Goal: Transaction & Acquisition: Register for event/course

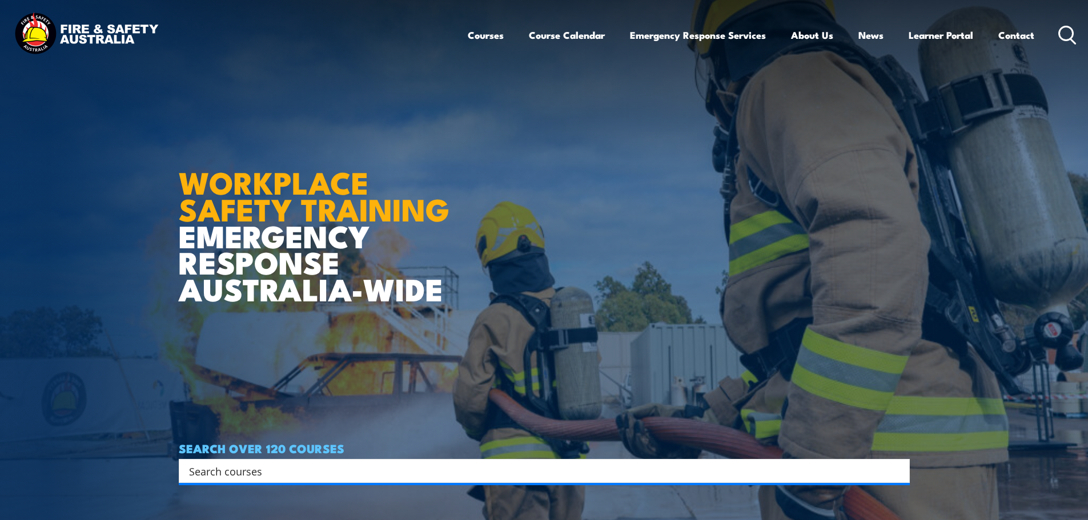
click at [202, 477] on input "Search input" at bounding box center [537, 471] width 696 height 17
type input "hsr refresher vic"
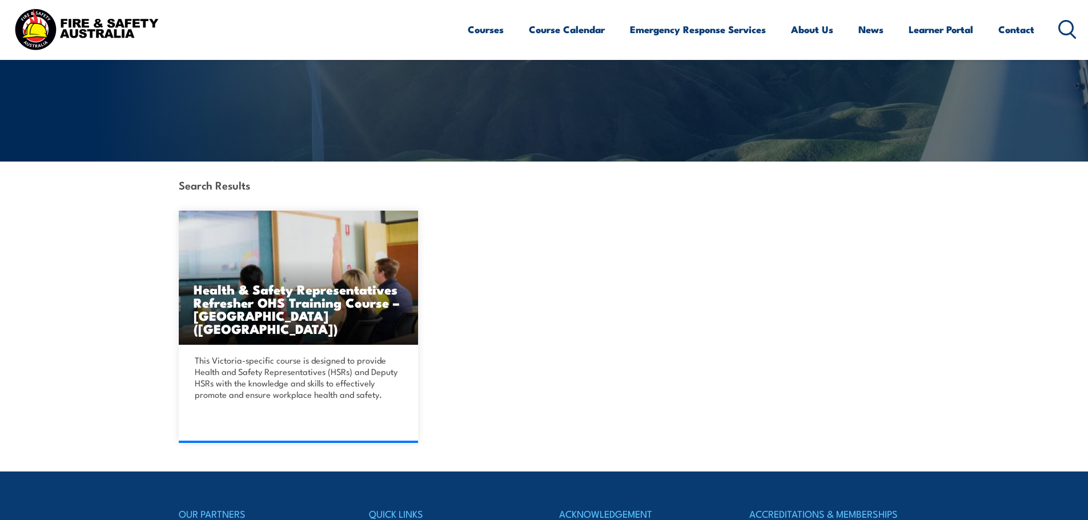
scroll to position [171, 0]
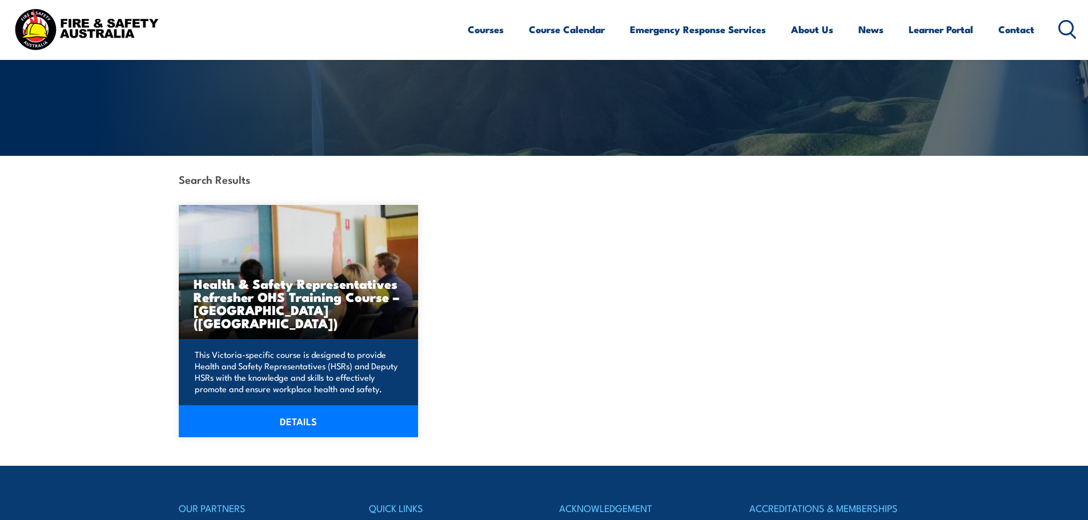
click at [277, 313] on h3 "Health & Safety Representatives Refresher OHS Training Course – Plant (VIC)" at bounding box center [299, 303] width 210 height 53
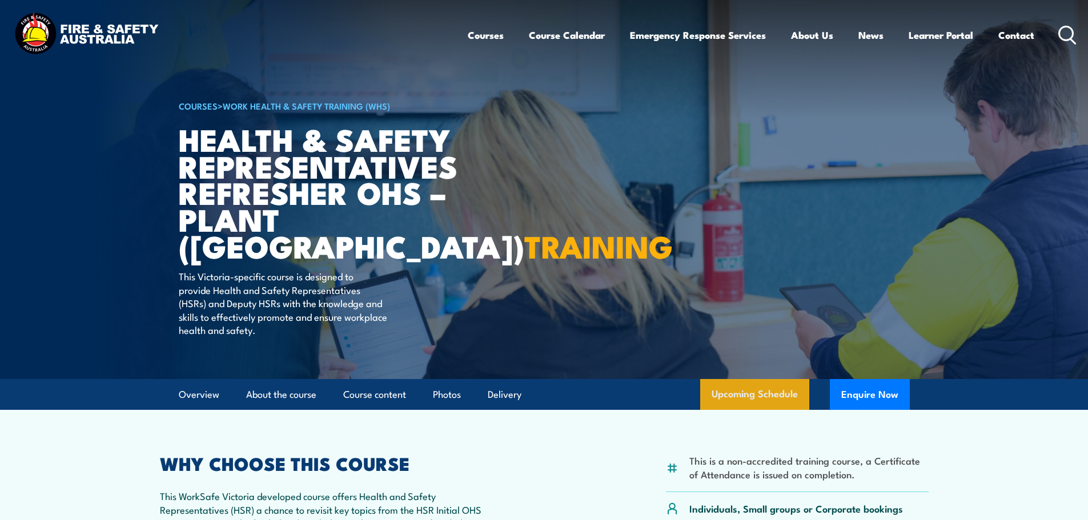
click at [771, 396] on link "Upcoming Schedule" at bounding box center [754, 394] width 109 height 31
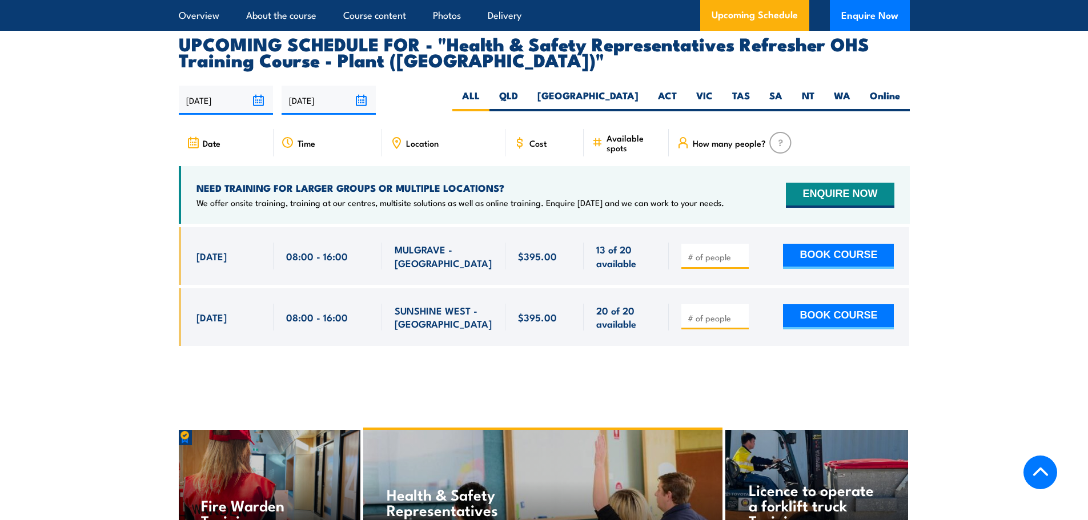
scroll to position [2054, 0]
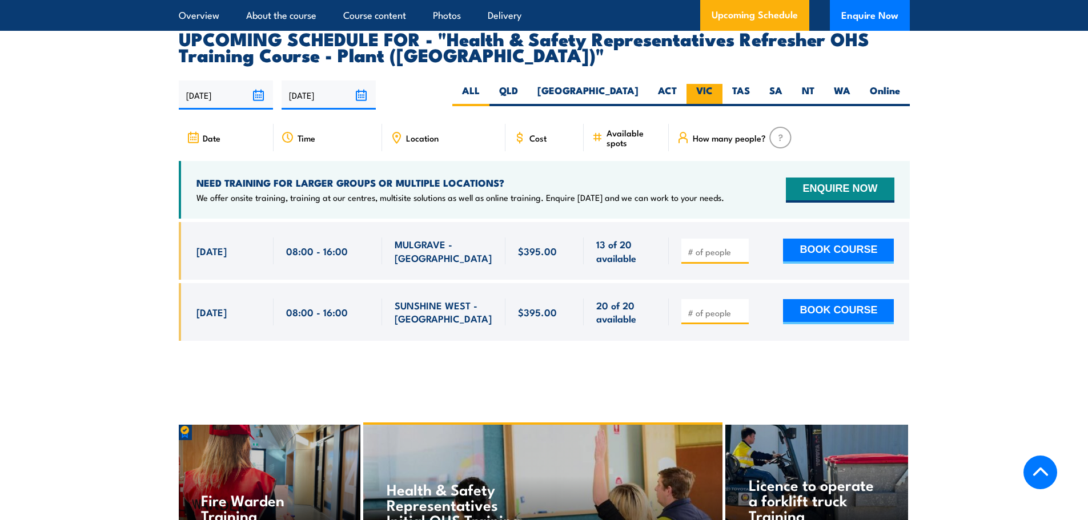
click at [697, 84] on label "VIC" at bounding box center [705, 95] width 36 height 22
click at [713, 84] on input "VIC" at bounding box center [716, 87] width 7 height 7
radio input "true"
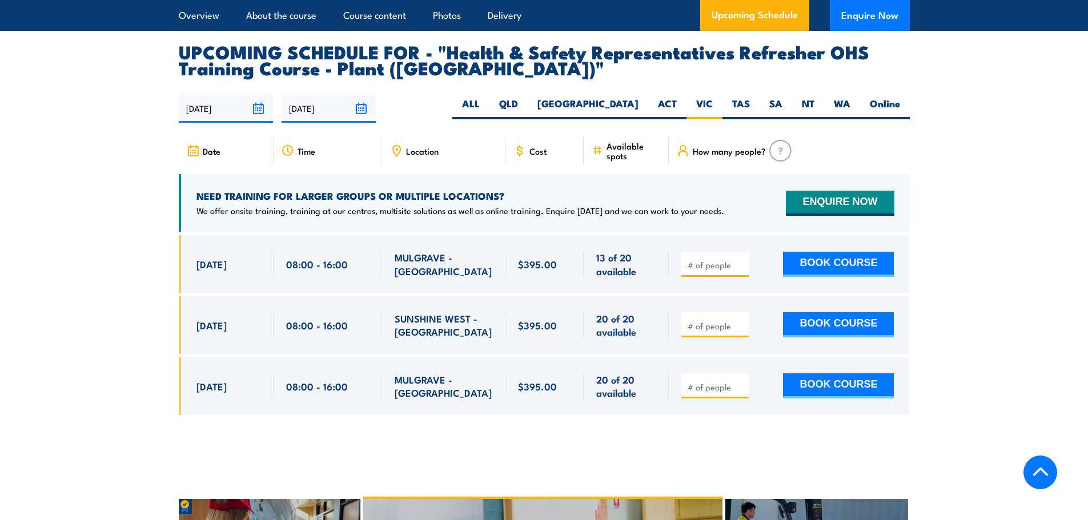
scroll to position [2054, 0]
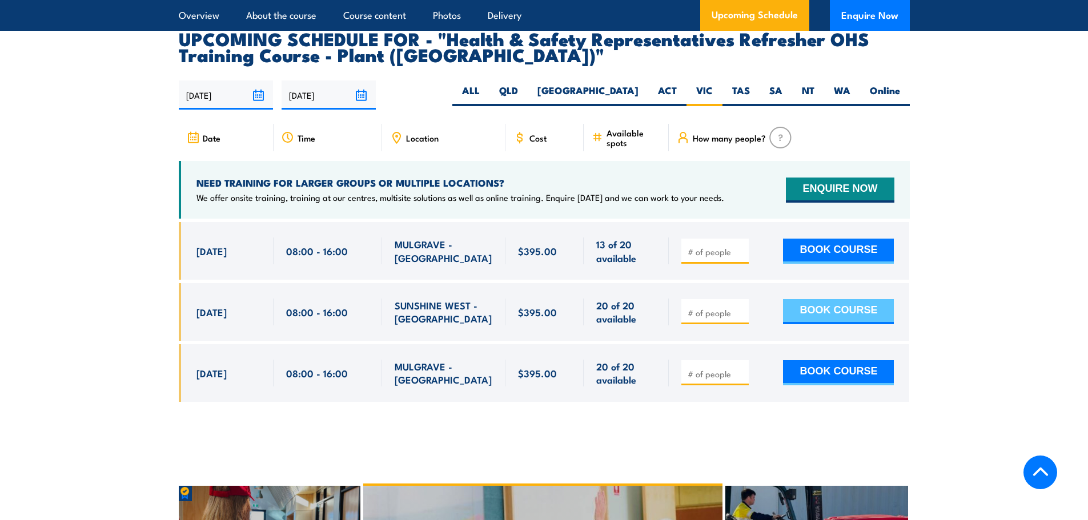
click at [826, 299] on button "BOOK COURSE" at bounding box center [838, 311] width 111 height 25
type input "1"
click at [742, 307] on input "1" at bounding box center [716, 312] width 57 height 11
click at [834, 299] on button "BOOK COURSE" at bounding box center [838, 311] width 111 height 25
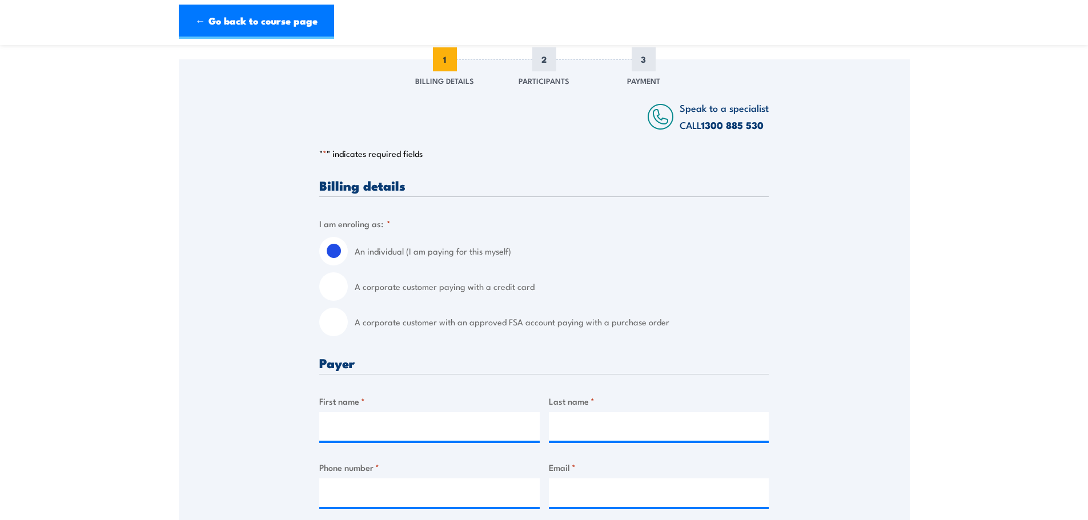
scroll to position [200, 0]
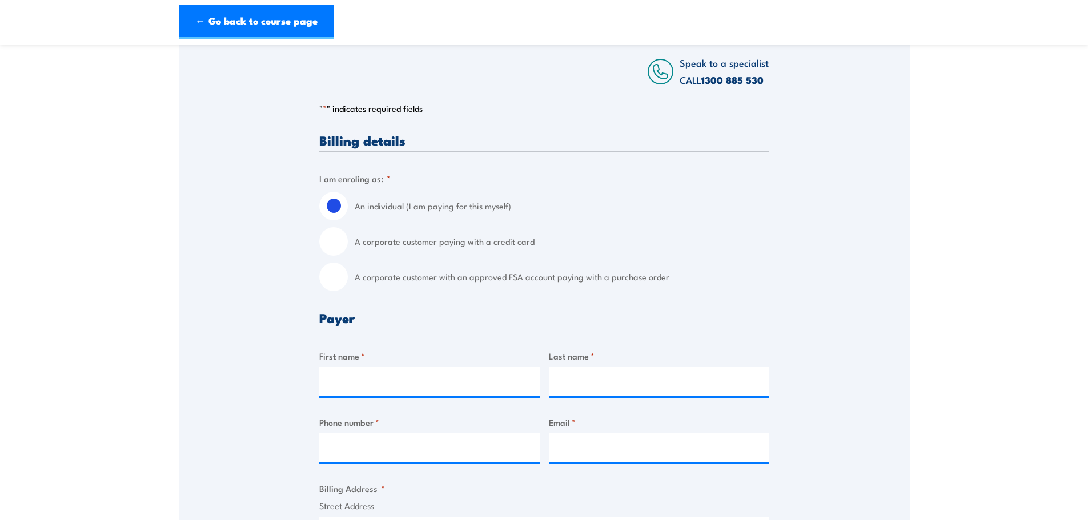
click at [337, 282] on input "A corporate customer with an approved FSA account paying with a purchase order" at bounding box center [333, 277] width 29 height 29
radio input "true"
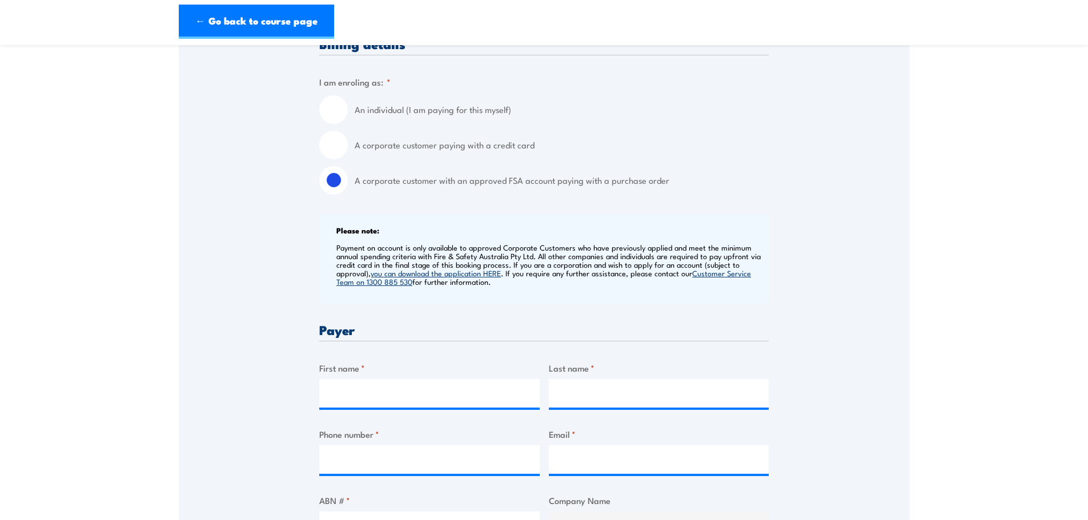
scroll to position [357, 0]
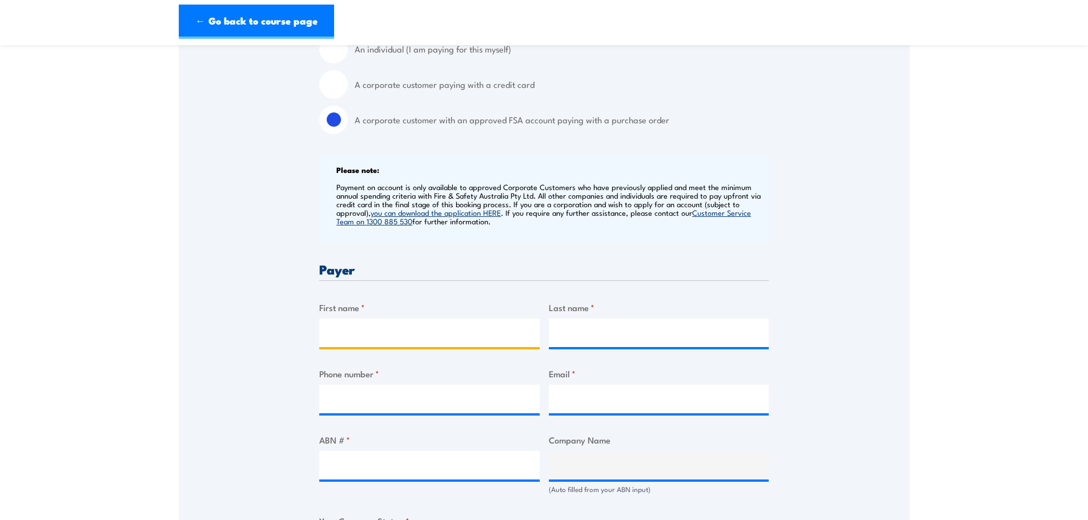
click at [367, 330] on input "First name *" at bounding box center [429, 333] width 220 height 29
drag, startPoint x: 378, startPoint y: 337, endPoint x: 334, endPoint y: 330, distance: 44.5
click at [334, 330] on input "Krupasna" at bounding box center [429, 333] width 220 height 29
type input "Ceva"
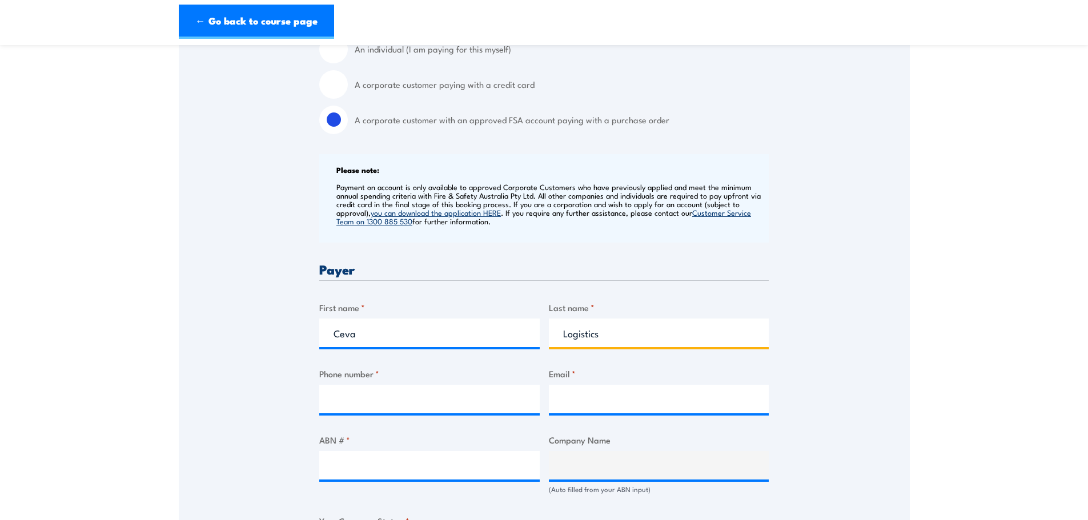
type input "Logistics"
click at [339, 406] on input "Phone number *" at bounding box center [429, 399] width 220 height 29
type input "0433344882"
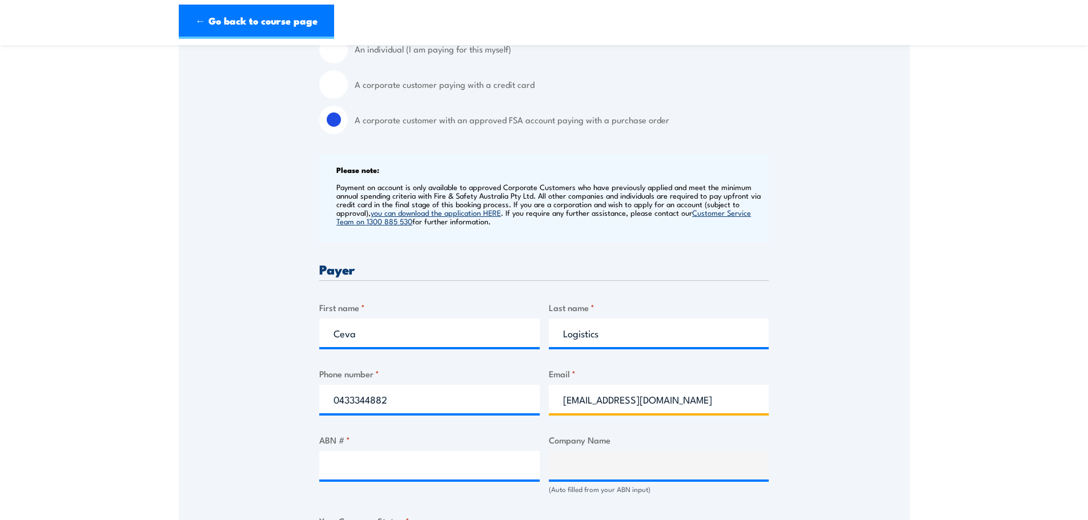
type input "krupasana.prasad@cevalogistics.com"
click at [402, 465] on input "ABN # *" at bounding box center [429, 465] width 220 height 29
click at [332, 472] on input "ABN # *" at bounding box center [429, 465] width 220 height 29
paste input "63 008 438 239"
type input "63 008 438 239"
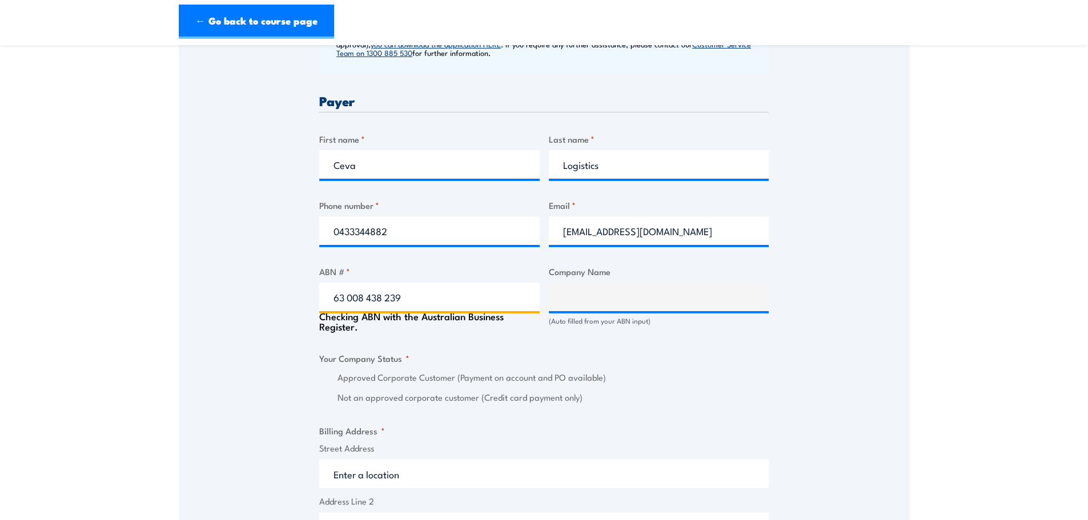
scroll to position [528, 0]
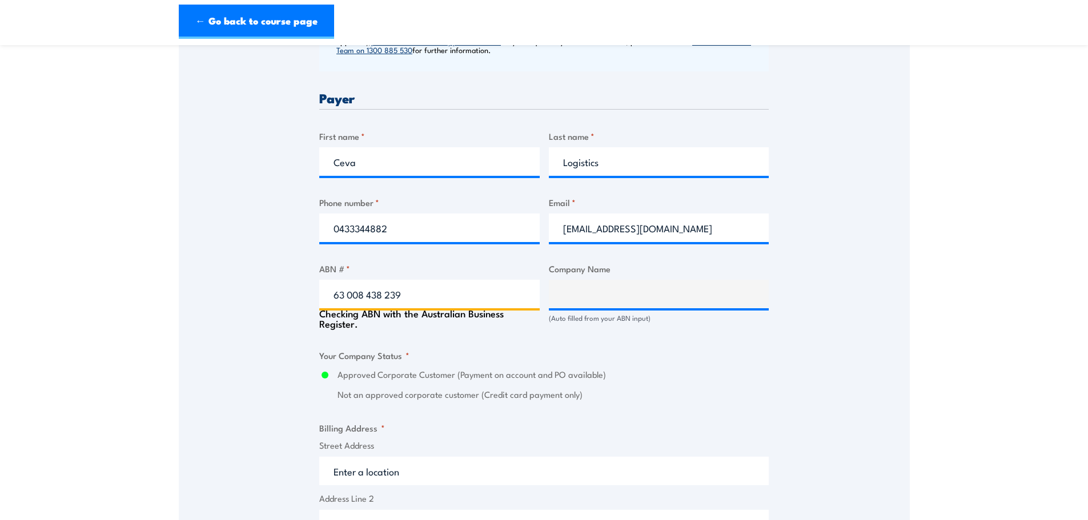
type input "CEVA LOGISTICS (AUSTRALIA) PTY. LTD."
radio input "true"
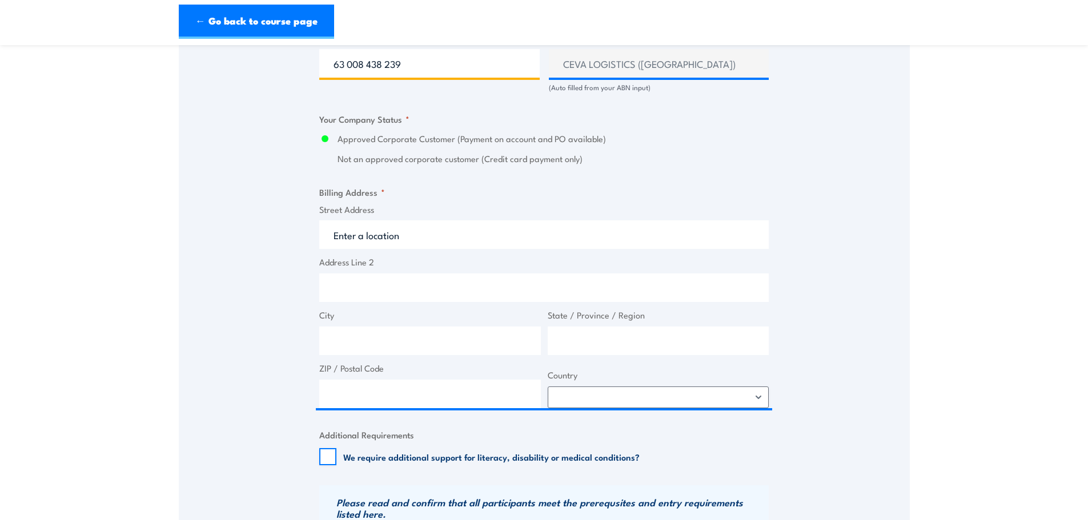
scroll to position [785, 0]
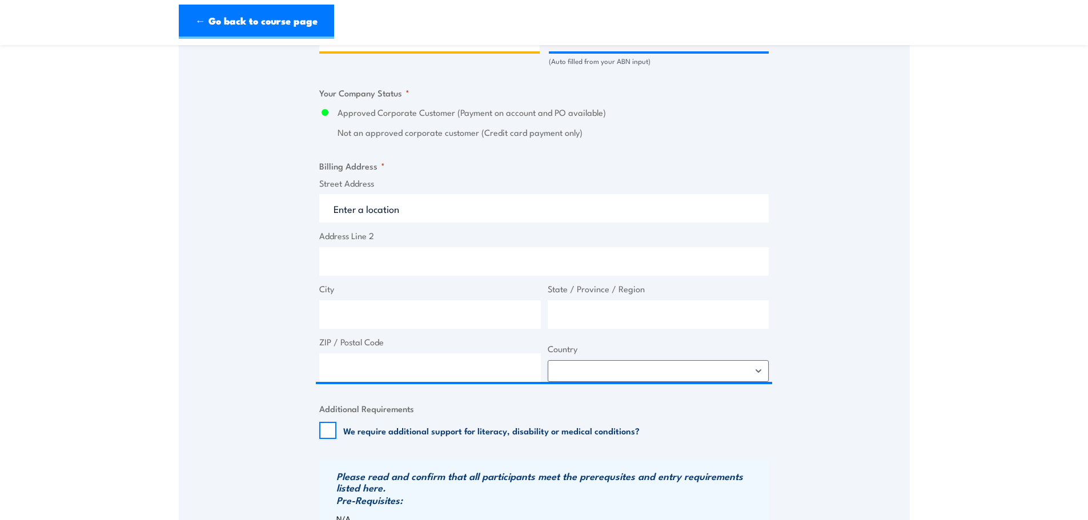
type input "63 008 438 239"
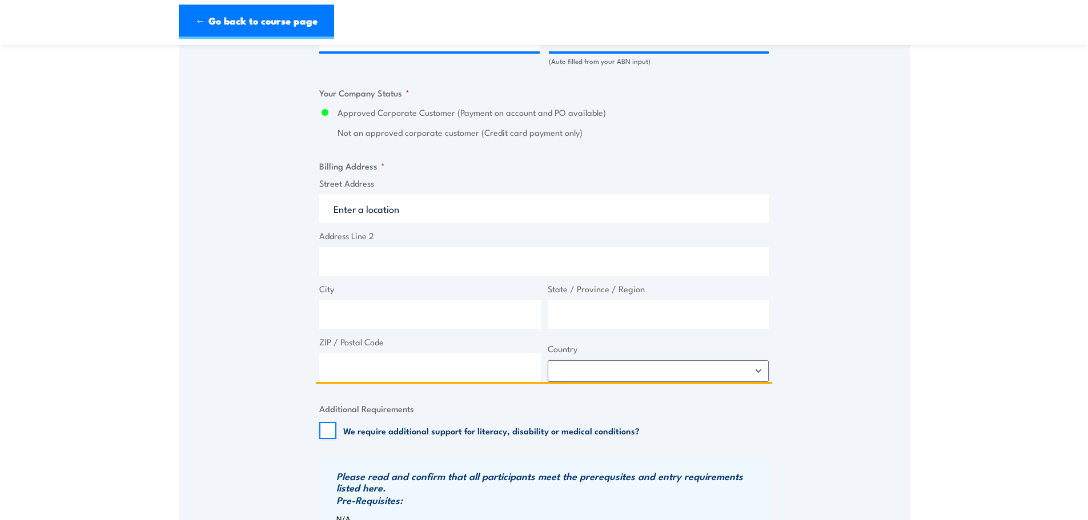
click at [342, 211] on input "Street Address" at bounding box center [543, 208] width 449 height 29
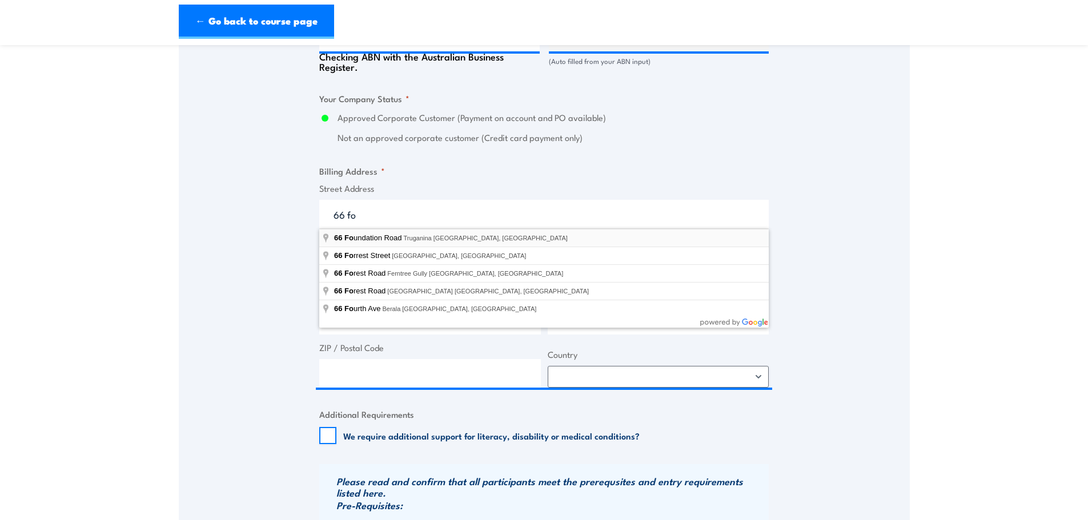
type input "66 Foundation Road, Truganina VIC, Australia"
type input "66 Foundation Rd"
type input "Truganina"
type input "Victoria"
type input "3029"
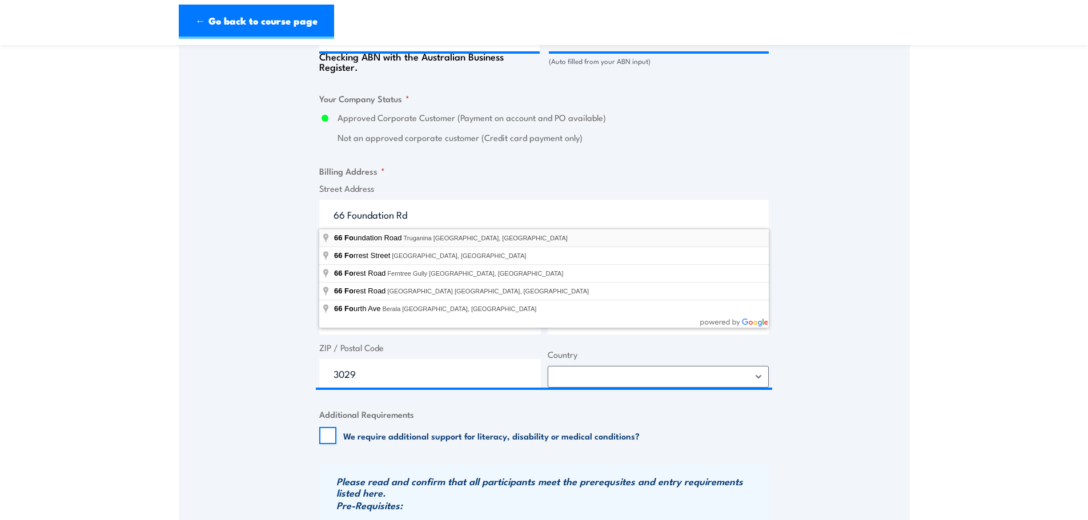
select select "Australia"
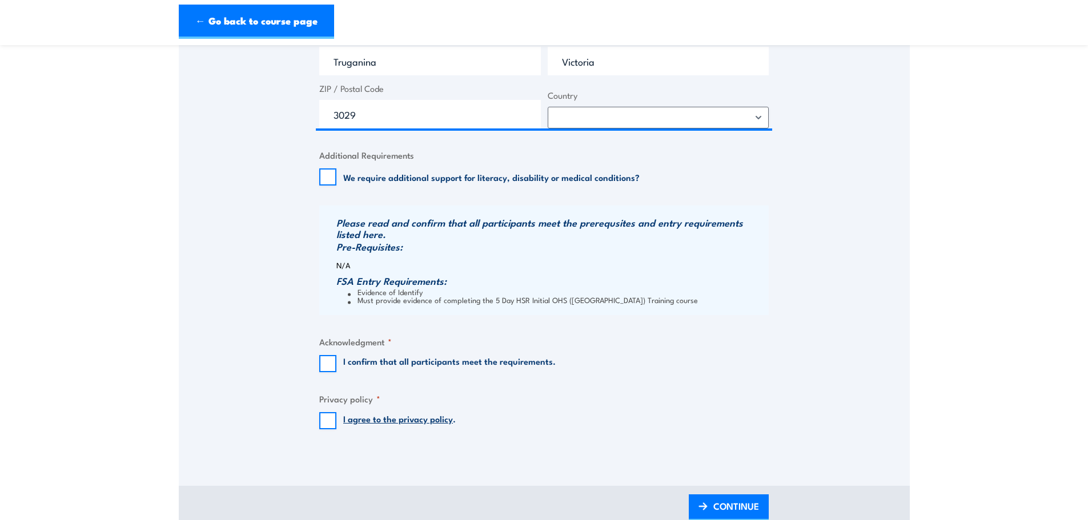
scroll to position [1057, 0]
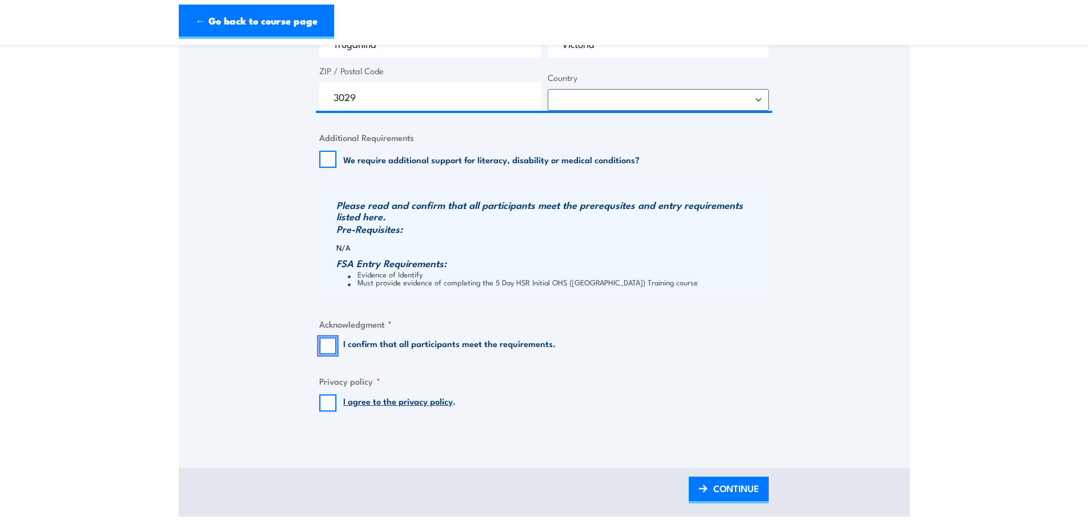
click at [328, 350] on input "I confirm that all participants meet the requirements." at bounding box center [327, 346] width 17 height 17
checkbox input "true"
click at [330, 399] on input "I agree to the privacy policy ." at bounding box center [327, 403] width 17 height 17
checkbox input "true"
drag, startPoint x: 714, startPoint y: 485, endPoint x: 369, endPoint y: 485, distance: 345.0
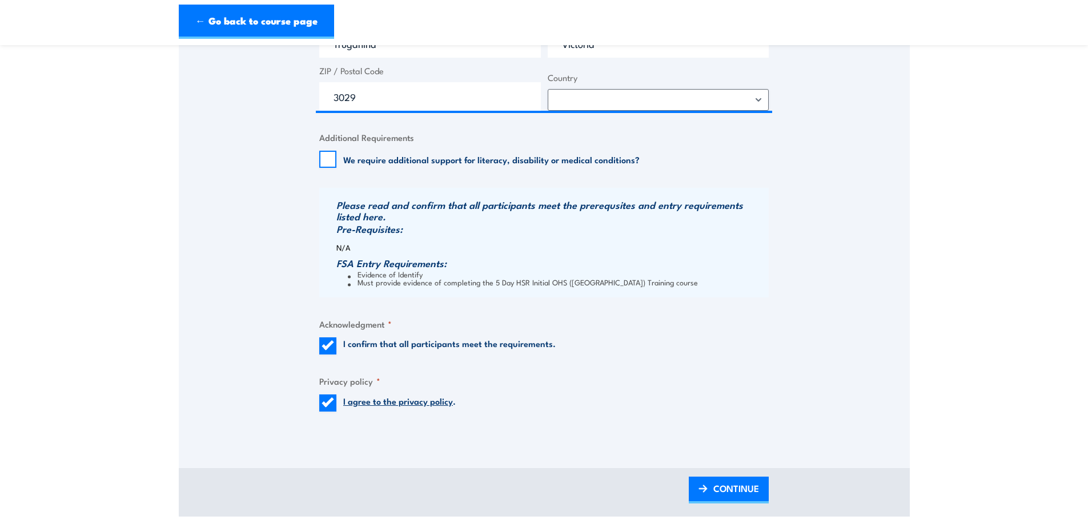
click at [714, 485] on span "CONTINUE" at bounding box center [736, 488] width 46 height 30
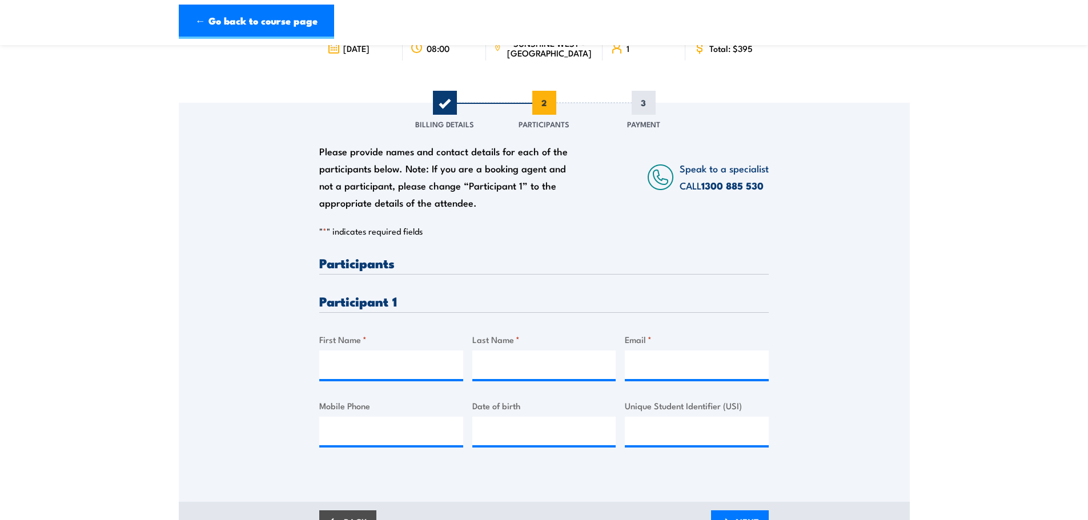
scroll to position [114, 0]
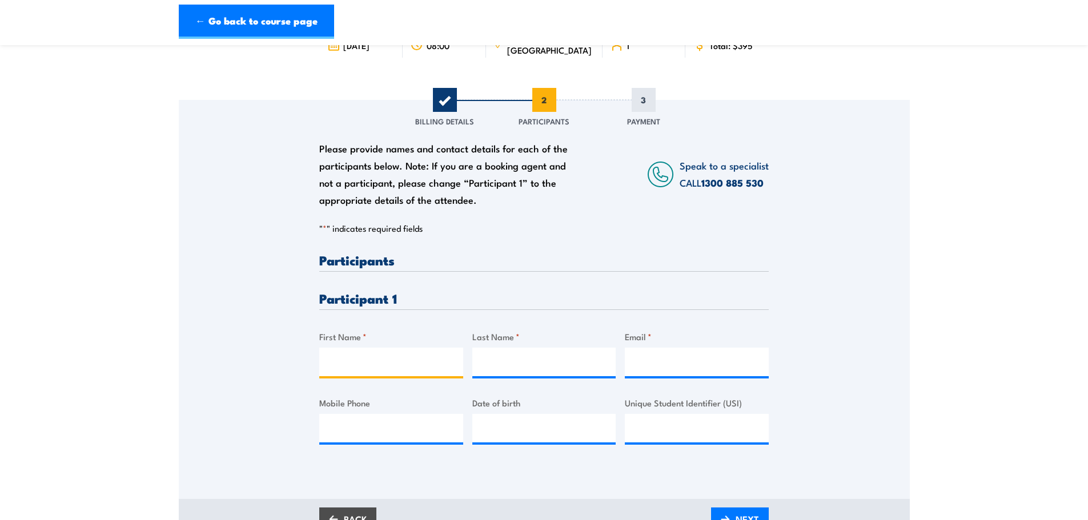
click at [358, 362] on input "First Name *" at bounding box center [391, 362] width 144 height 29
type input "Adam"
type input "Kiro"
drag, startPoint x: 744, startPoint y: 364, endPoint x: 685, endPoint y: 362, distance: 58.3
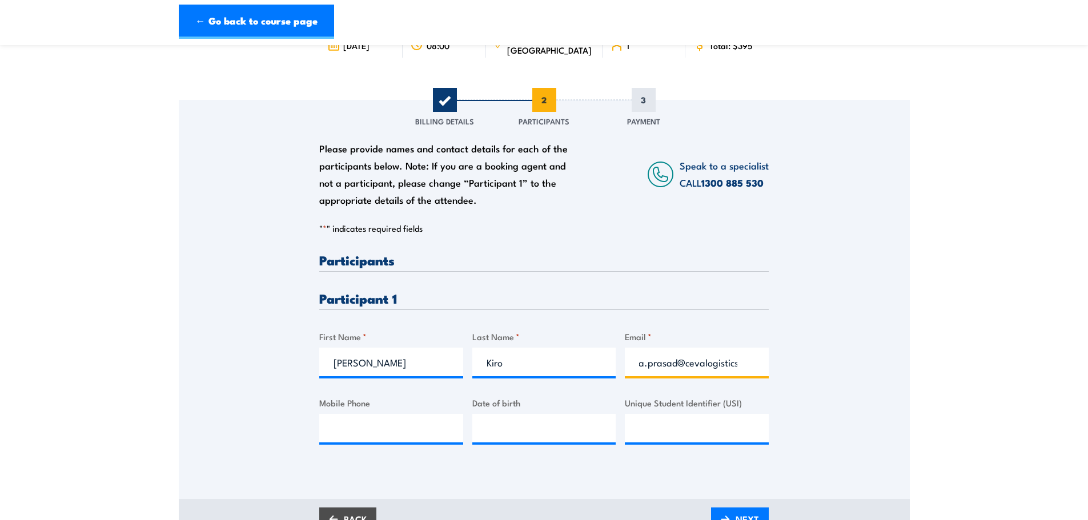
click at [685, 362] on input "Krupasana.prasad@cevalogistics" at bounding box center [697, 362] width 144 height 29
type input "Krupasana.prasad@cevalogistics.com"
click at [806, 419] on div "Please provide names and contact details for each of the participants below. No…" at bounding box center [544, 283] width 731 height 367
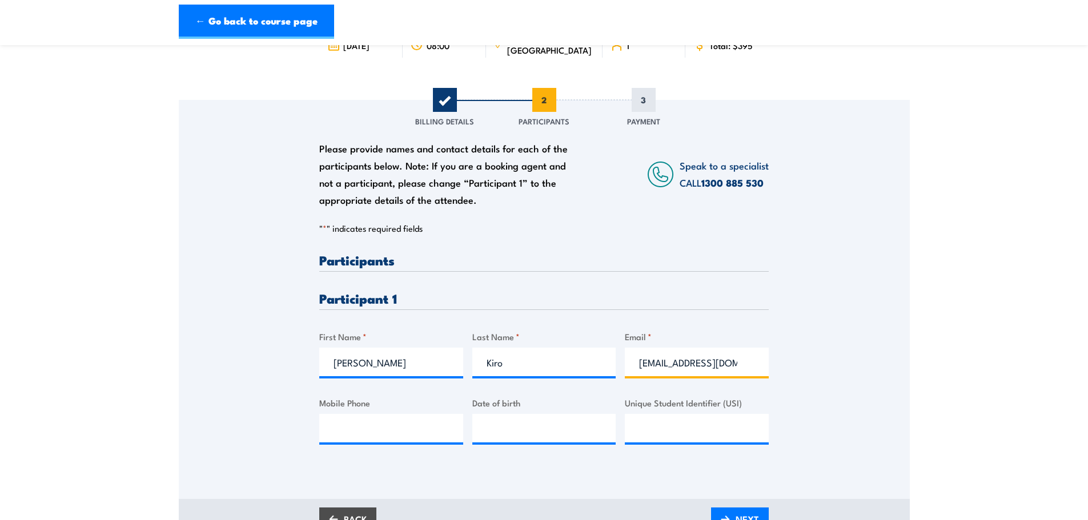
click at [734, 368] on input "Krupasana.prasad@cevalogistics.com" at bounding box center [697, 362] width 144 height 29
click at [809, 438] on div "Please provide names and contact details for each of the participants below. No…" at bounding box center [544, 283] width 731 height 367
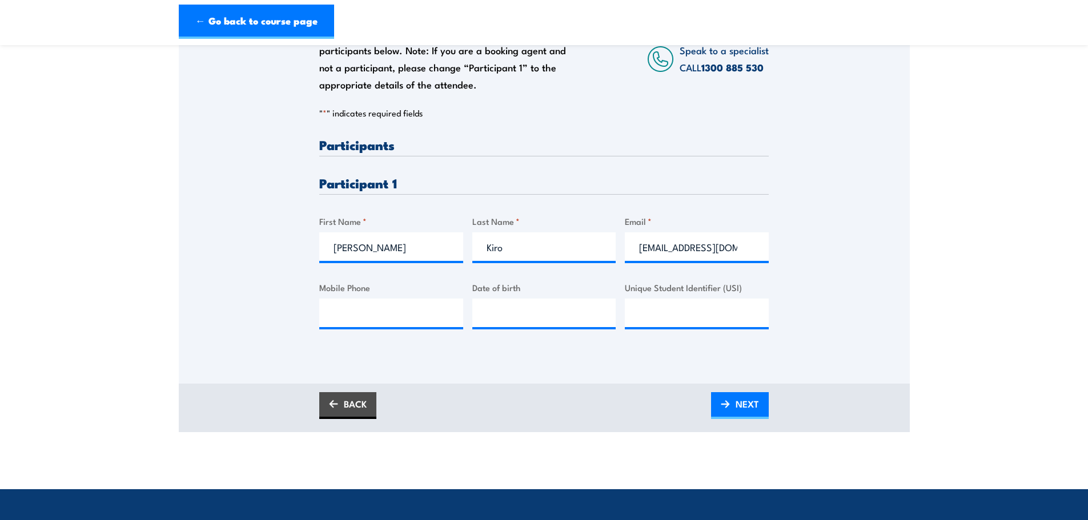
scroll to position [257, 0]
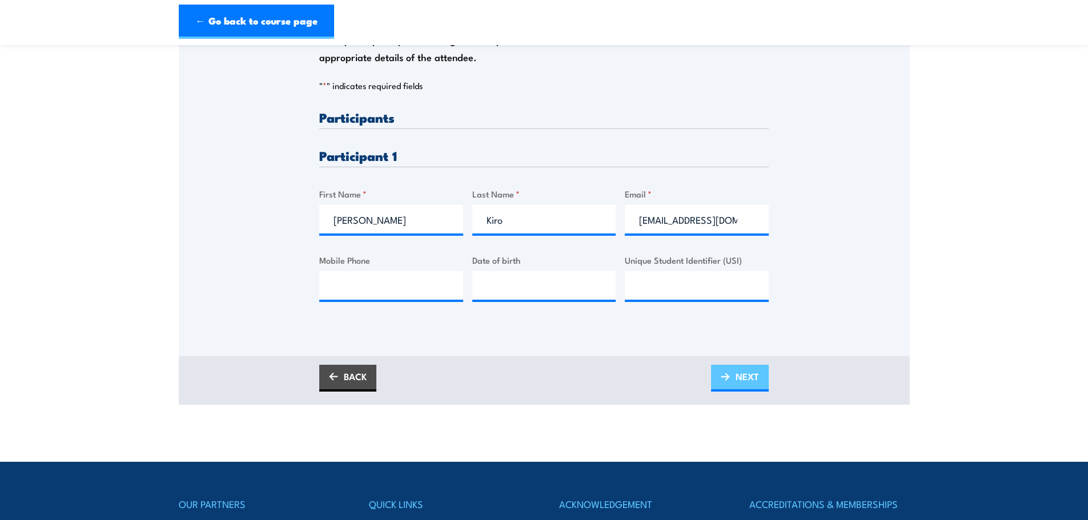
click at [740, 377] on span "NEXT" at bounding box center [747, 377] width 23 height 30
click at [734, 379] on span "PLEASE WAIT..." at bounding box center [727, 377] width 63 height 30
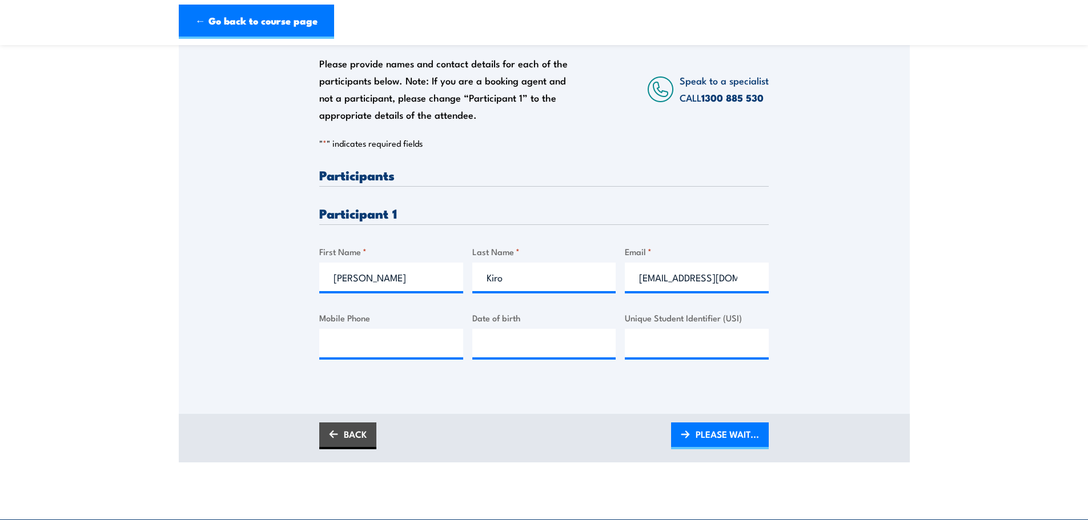
scroll to position [214, 0]
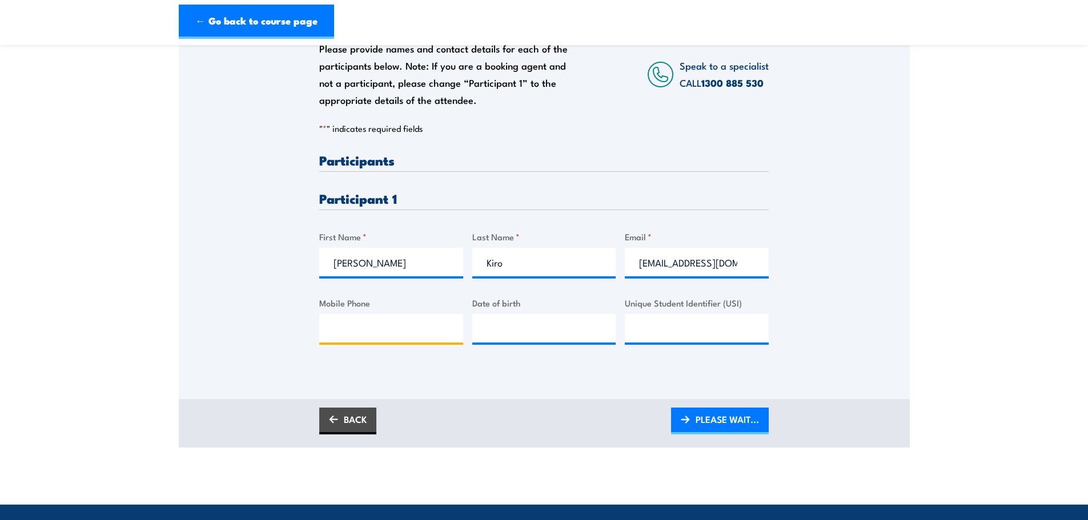
click at [401, 335] on input "Mobile Phone" at bounding box center [391, 328] width 144 height 29
click at [467, 381] on div "Please provide names and contact details for each of the participants below. No…" at bounding box center [544, 199] width 731 height 399
click at [724, 417] on span "PLEASE WAIT..." at bounding box center [727, 419] width 63 height 30
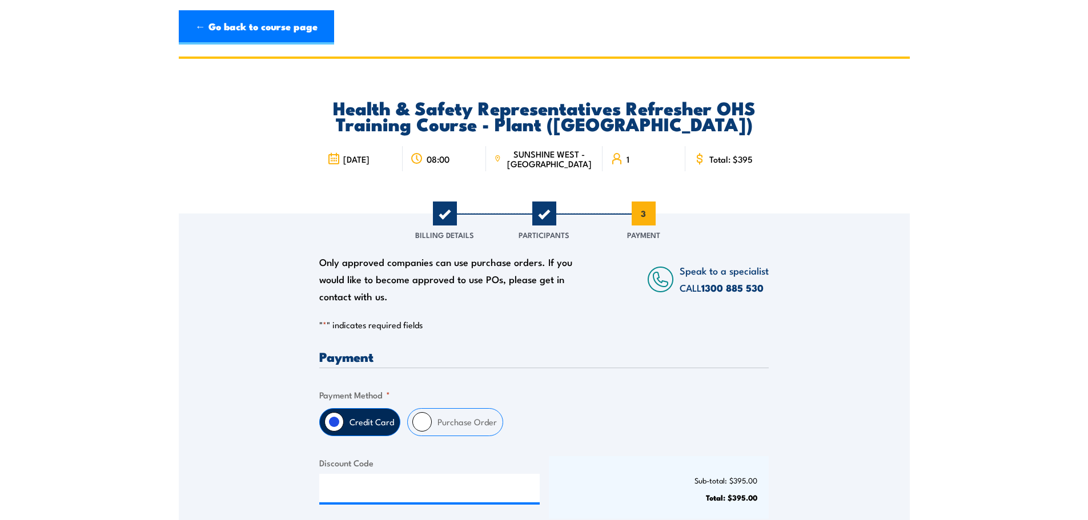
scroll to position [0, 0]
click at [1016, 322] on section "Health & Safety Representatives Refresher OHS Training Course - Plant (VIC) 08:…" at bounding box center [544, 341] width 1088 height 568
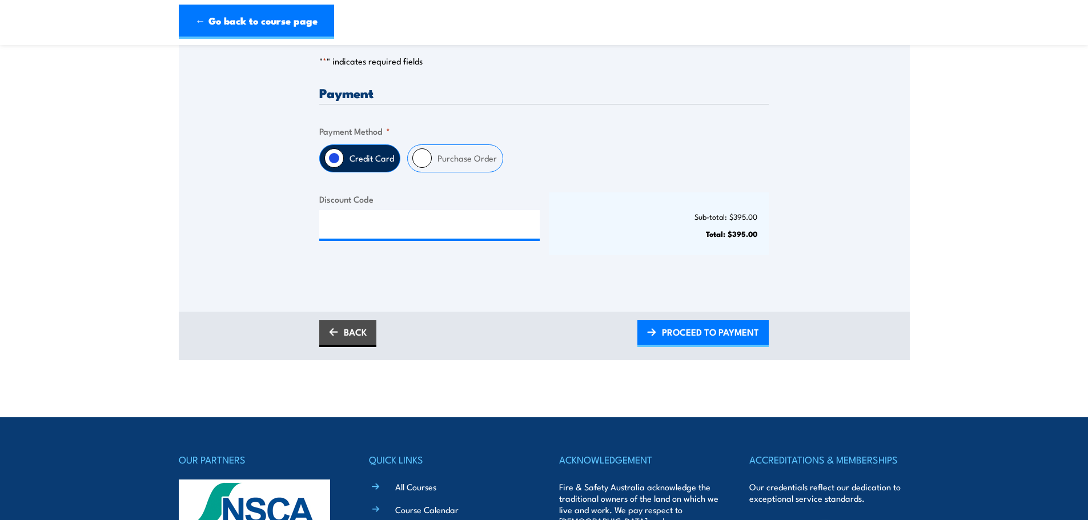
scroll to position [286, 0]
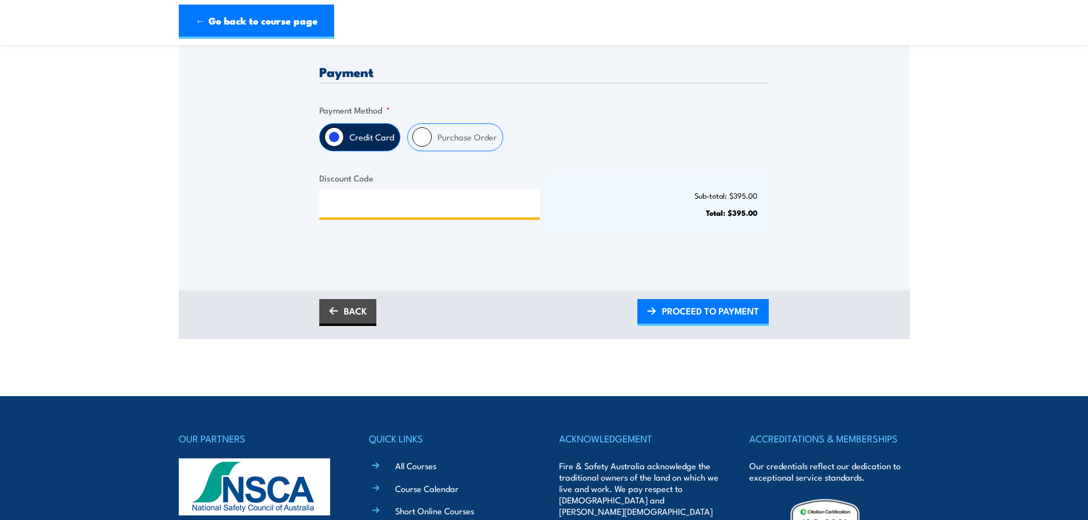
click at [349, 203] on input "Discount Code" at bounding box center [429, 203] width 220 height 29
click at [425, 137] on input "Purchase Order" at bounding box center [421, 136] width 19 height 19
radio input "true"
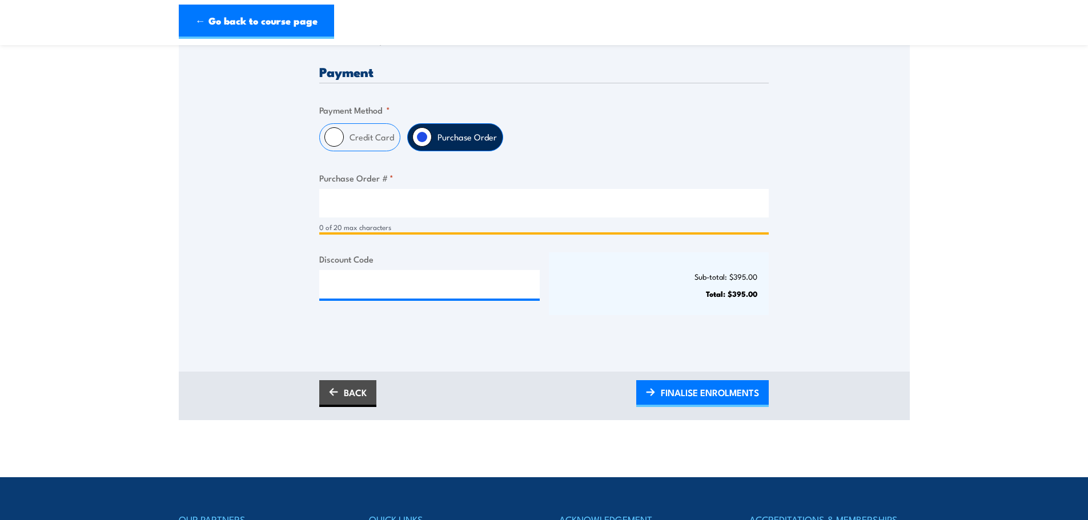
click at [355, 206] on input "Purchase Order # *" at bounding box center [543, 203] width 449 height 29
click at [344, 200] on input "Purchase Order # *" at bounding box center [543, 203] width 449 height 29
paste input "00403OW25558543"
type input "00403OW25558543"
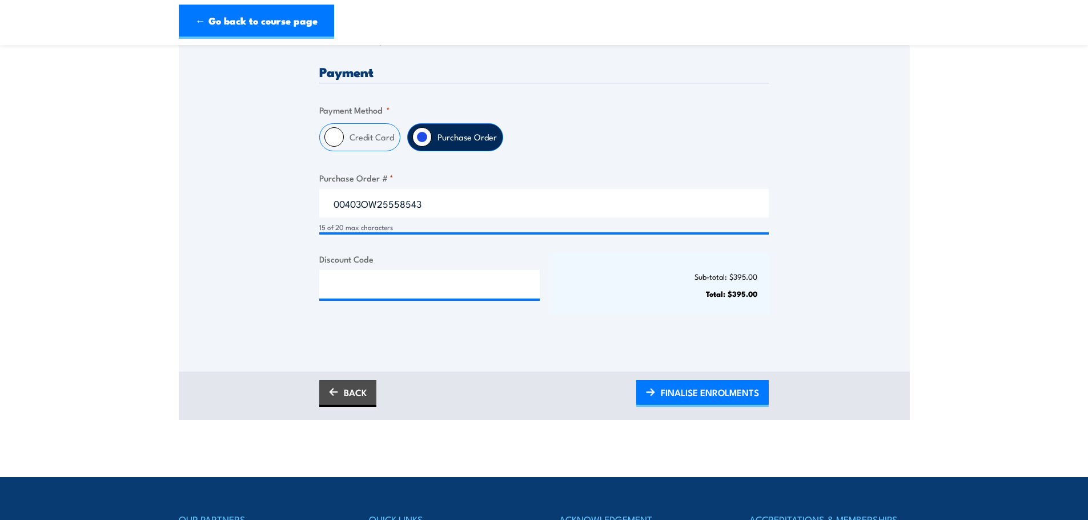
click at [415, 324] on div "Payment Only approved companies can use purchase orders. If you would like to b…" at bounding box center [543, 200] width 449 height 270
click at [685, 395] on span "FINALISE ENROLMENTS" at bounding box center [710, 393] width 98 height 30
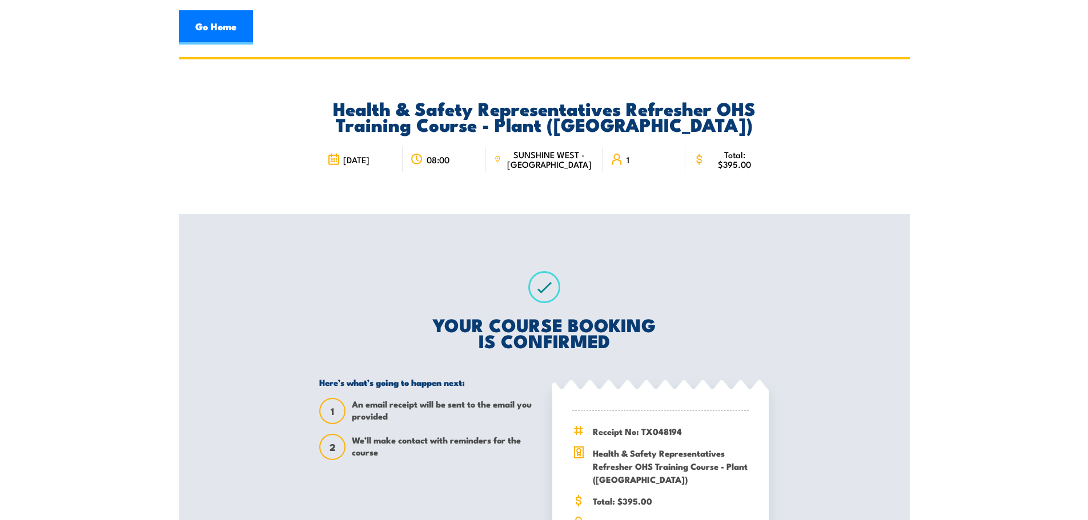
click at [876, 332] on div "Health & Safety Representatives Refresher OHS Training Course - Plant ([GEOGRAP…" at bounding box center [544, 366] width 731 height 619
drag, startPoint x: 208, startPoint y: 22, endPoint x: 232, endPoint y: 35, distance: 26.8
click at [208, 22] on link "Go Home" at bounding box center [216, 27] width 74 height 34
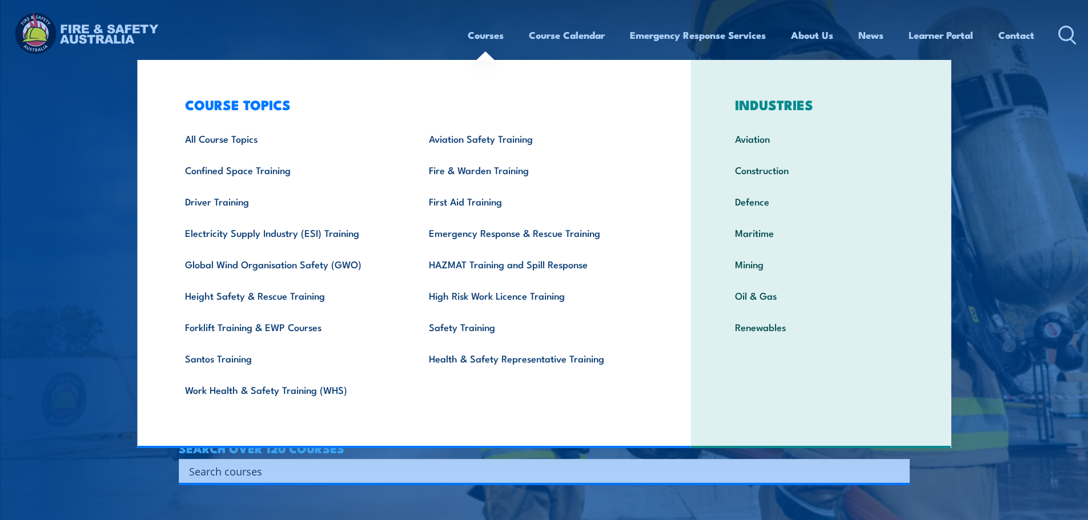
click at [488, 35] on link "Courses" at bounding box center [486, 35] width 36 height 30
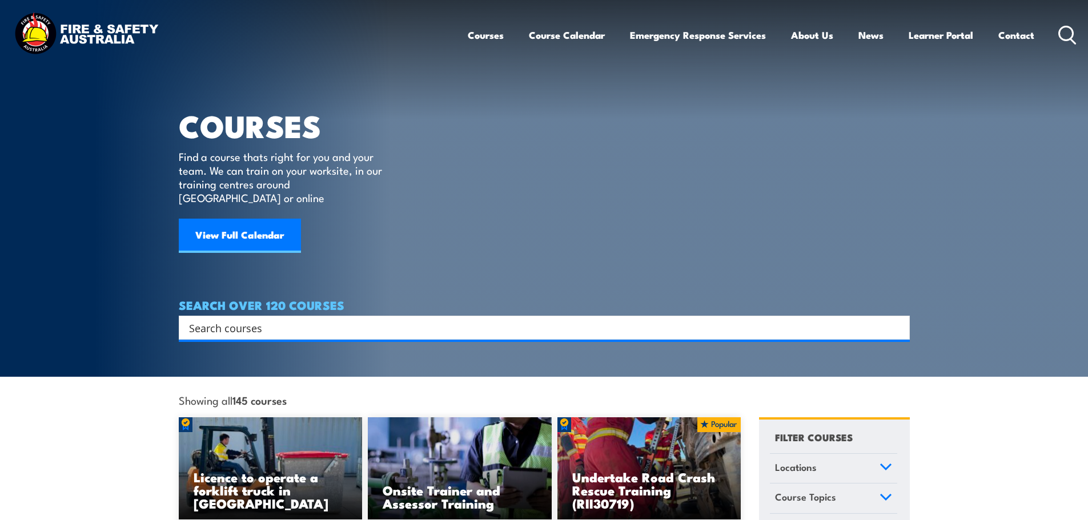
click at [281, 319] on input "Search input" at bounding box center [537, 327] width 696 height 17
type input "hsr refresher vic"
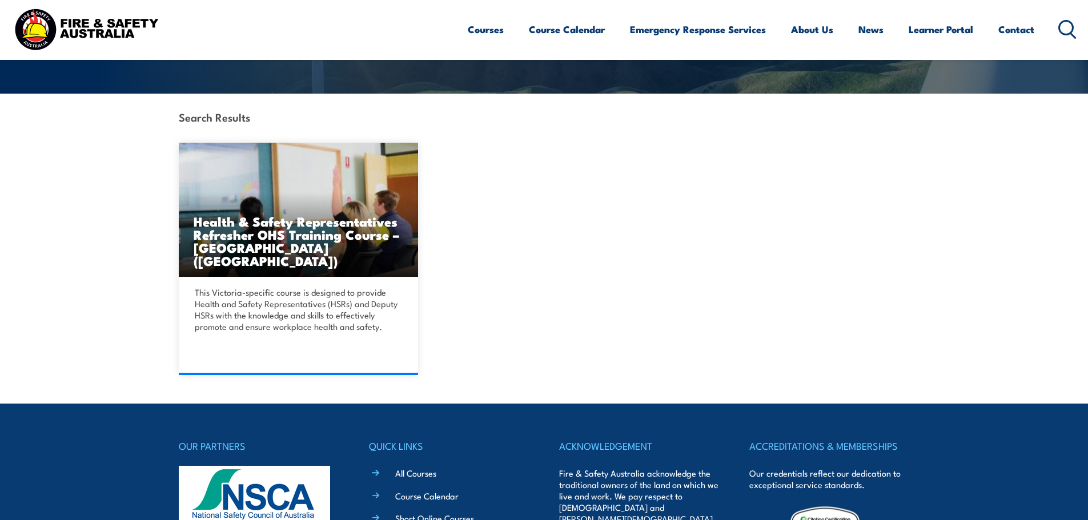
scroll to position [257, 0]
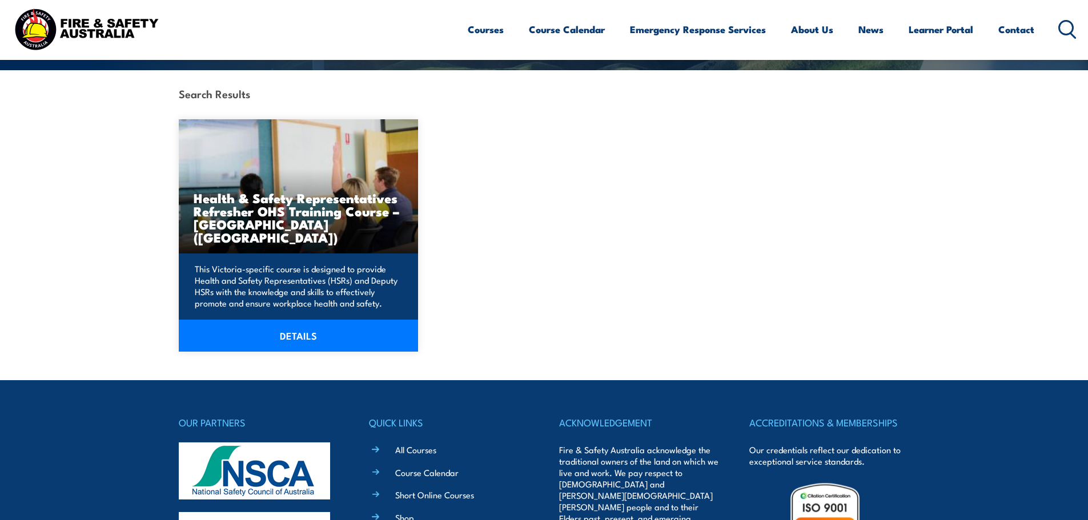
click at [274, 275] on p "This Victoria-specific course is designed to provide Health and Safety Represen…" at bounding box center [297, 286] width 204 height 46
click at [324, 339] on link "DETAILS" at bounding box center [299, 336] width 240 height 32
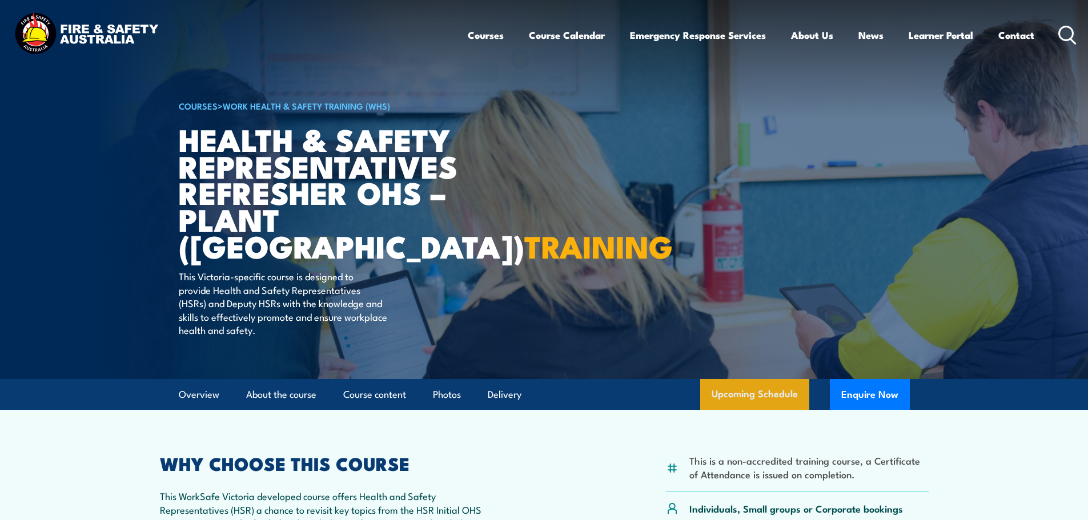
click at [741, 387] on link "Upcoming Schedule" at bounding box center [754, 394] width 109 height 31
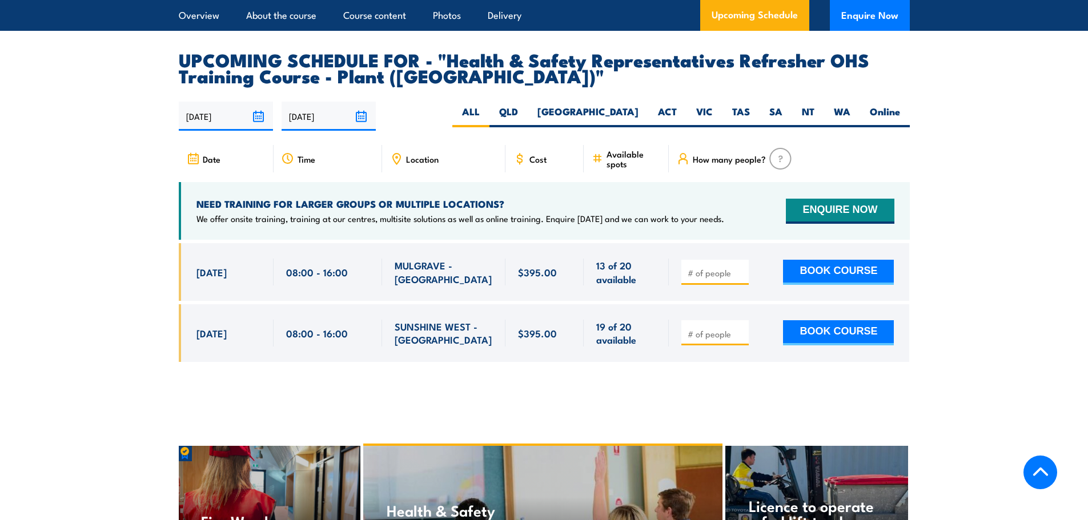
scroll to position [2054, 0]
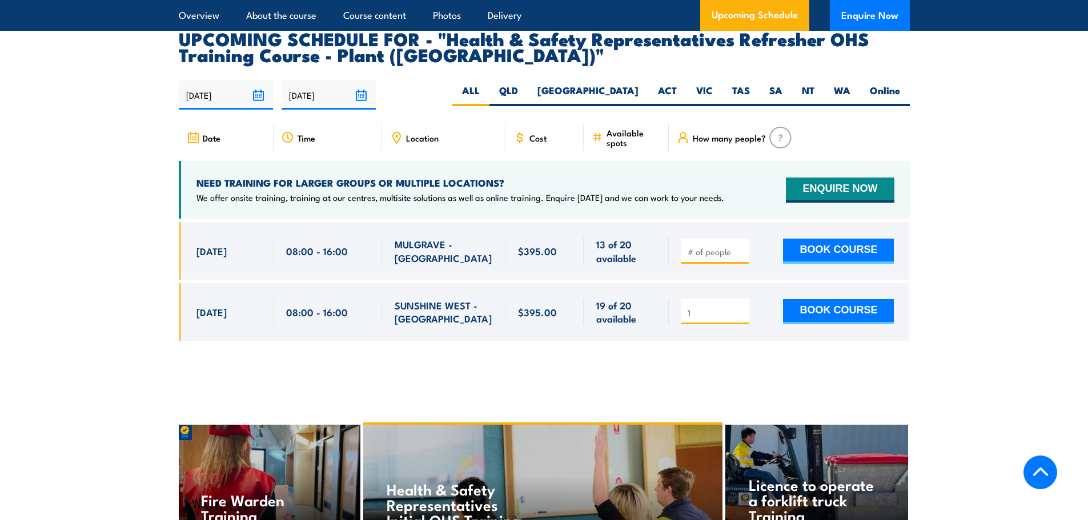
type input "1"
click at [742, 307] on input "1" at bounding box center [716, 312] width 57 height 11
click at [815, 299] on button "BOOK COURSE" at bounding box center [838, 311] width 111 height 25
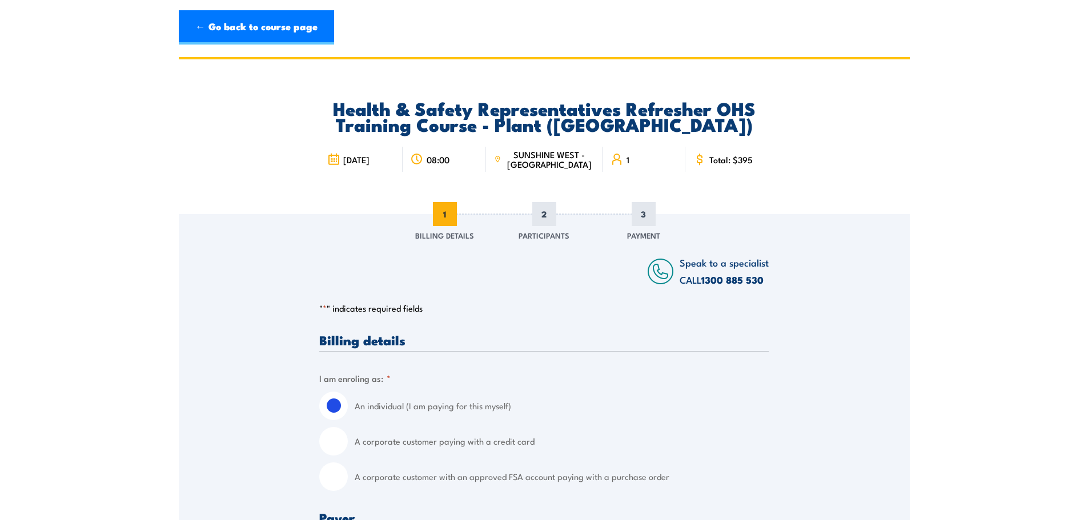
click at [340, 478] on input "A corporate customer with an approved FSA account paying with a purchase order" at bounding box center [333, 477] width 29 height 29
radio input "true"
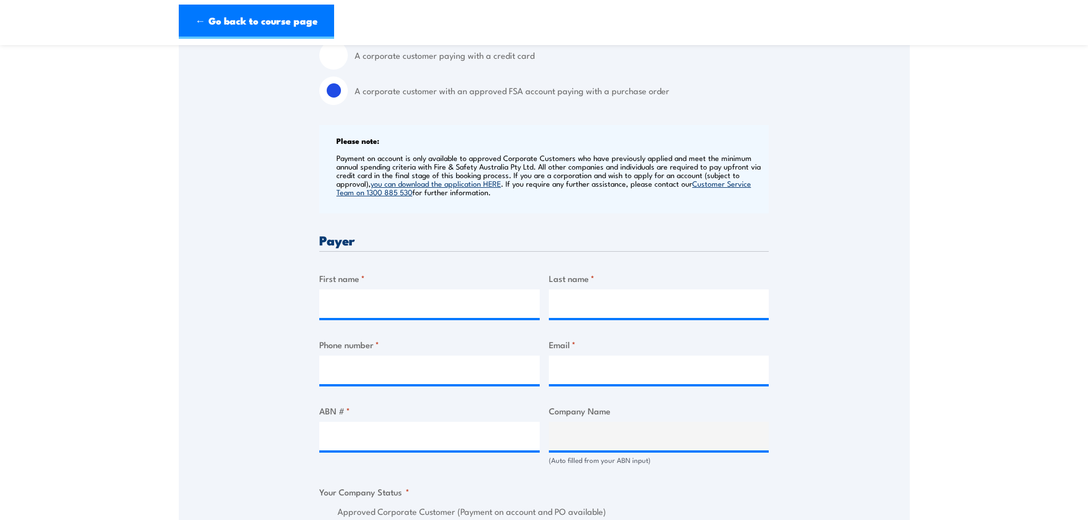
scroll to position [400, 0]
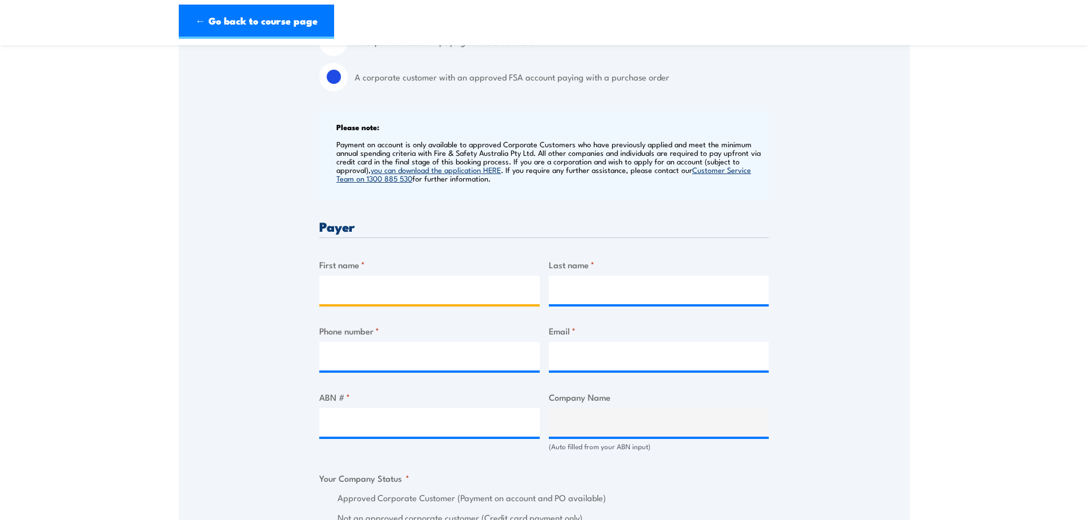
click at [374, 294] on input "First name *" at bounding box center [429, 290] width 220 height 29
type input "Ceva"
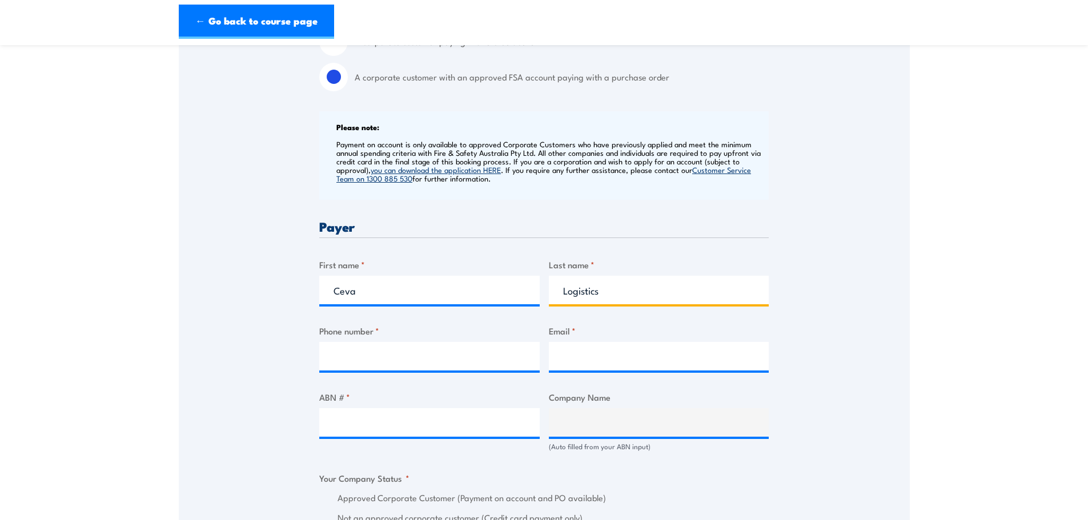
type input "Logistics"
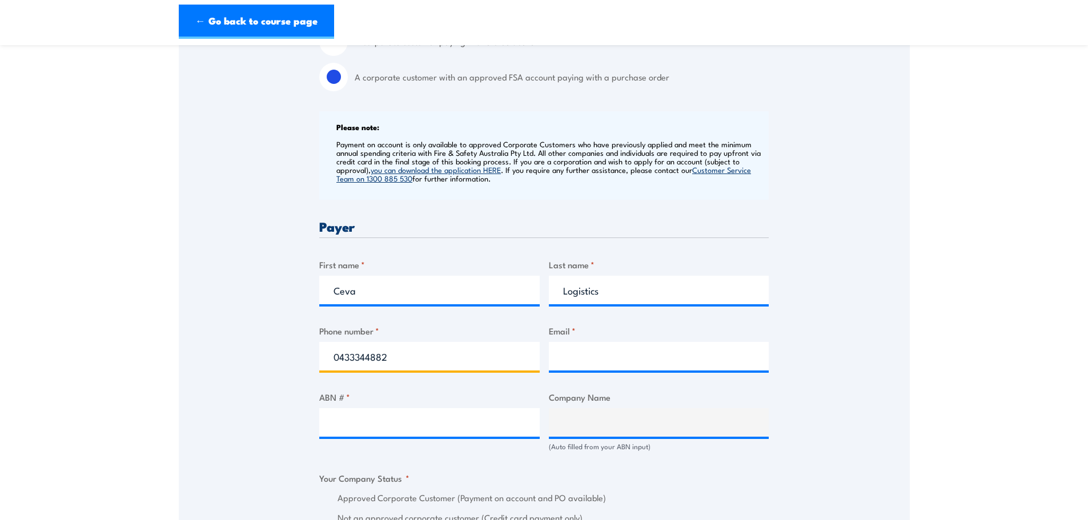
type input "0433344882"
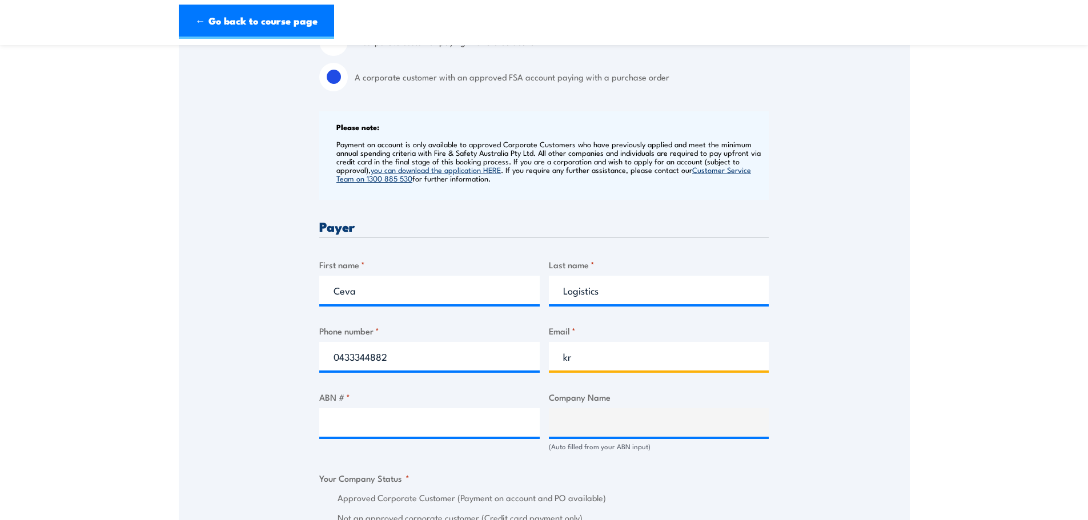
type input "k"
click at [605, 363] on input "Email *" at bounding box center [659, 356] width 220 height 29
paste input "Krupasana.prasad@cevalogistics.com"
type input "Krupasana.prasad@cevalogistics.com"
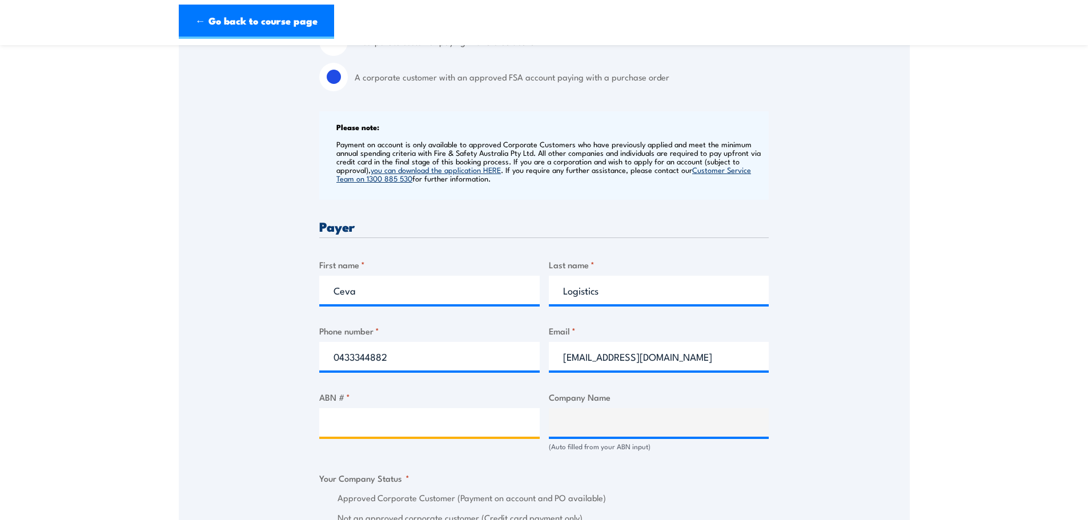
click at [336, 422] on input "ABN # *" at bounding box center [429, 422] width 220 height 29
paste input "63 008 438 239"
type input "63 008 438 239"
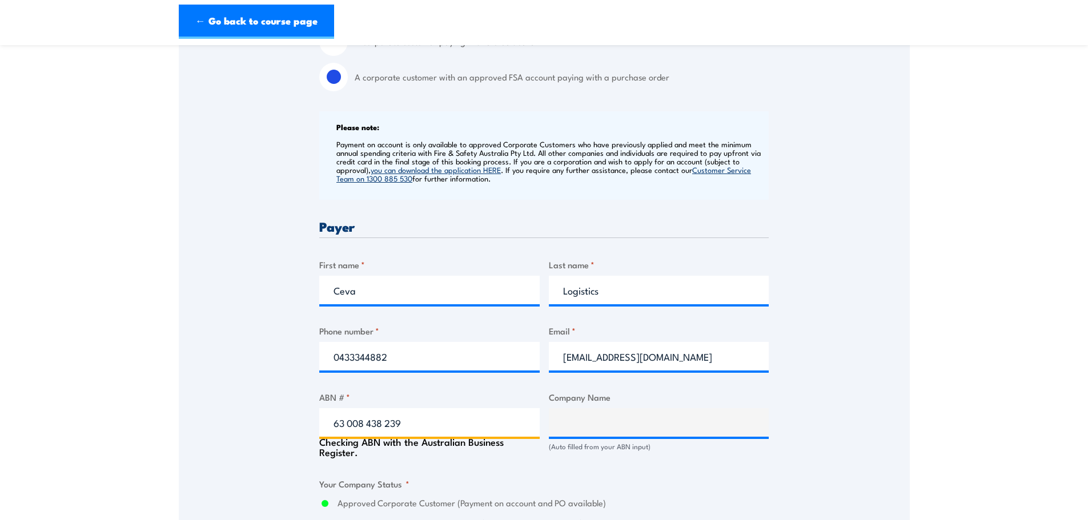
type input "CEVA LOGISTICS (AUSTRALIA) PTY. LTD."
radio input "true"
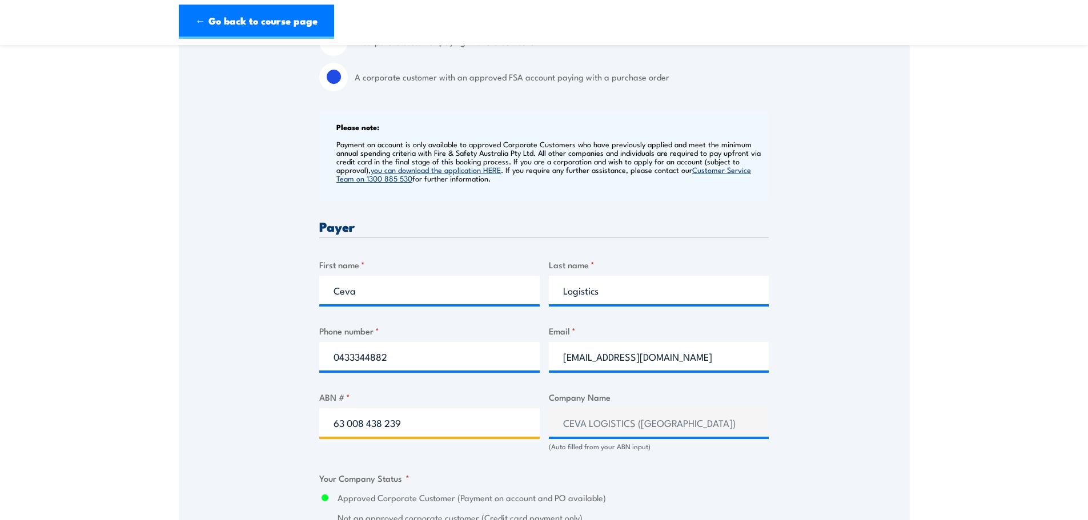
type input "63 008 438 239"
click at [838, 428] on div "Speak to a specialist CALL 1300 885 530 CALL 1300 885 530 " * " indicates requi…" at bounding box center [544, 453] width 731 height 1279
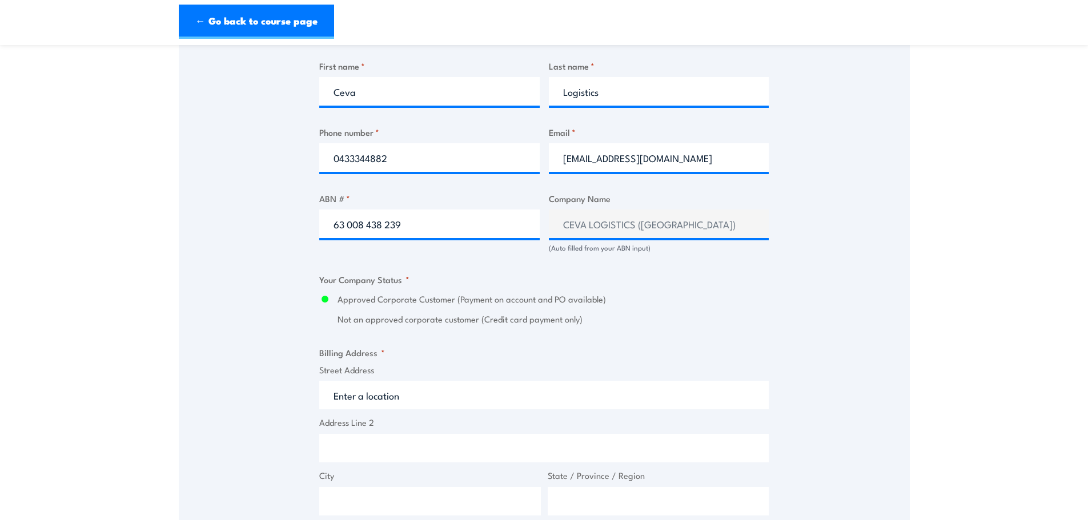
scroll to position [714, 0]
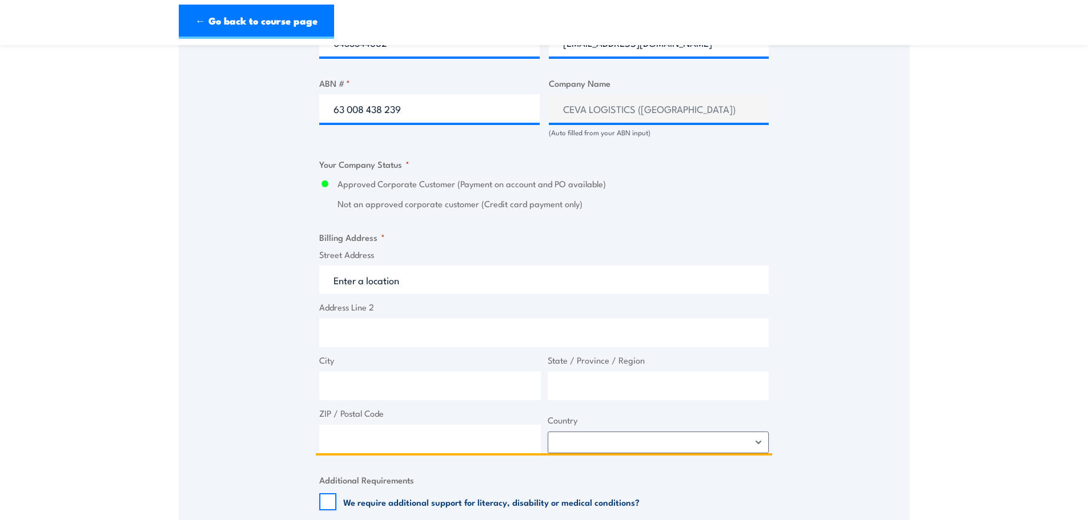
click at [418, 283] on input "Street Address" at bounding box center [543, 280] width 449 height 29
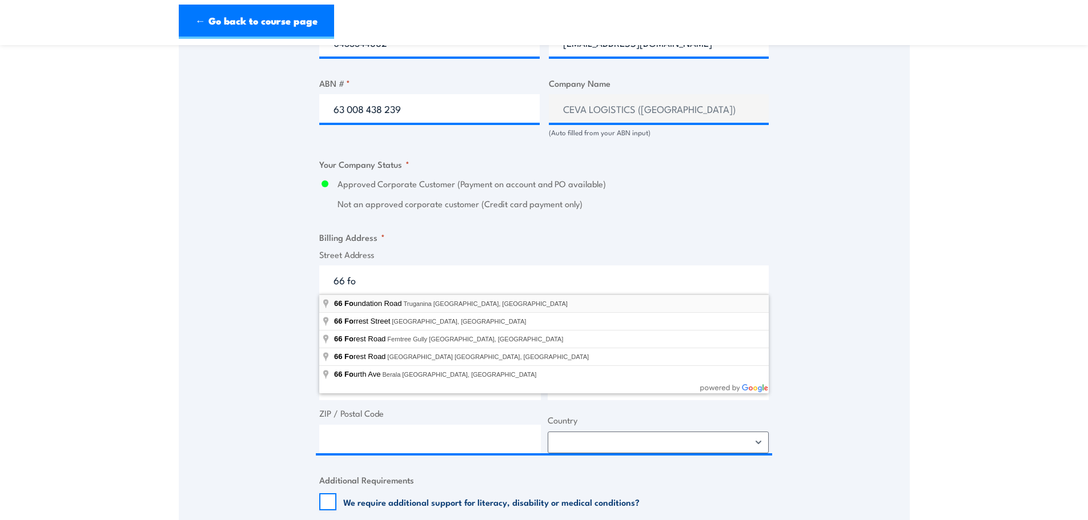
type input "[STREET_ADDRESS]"
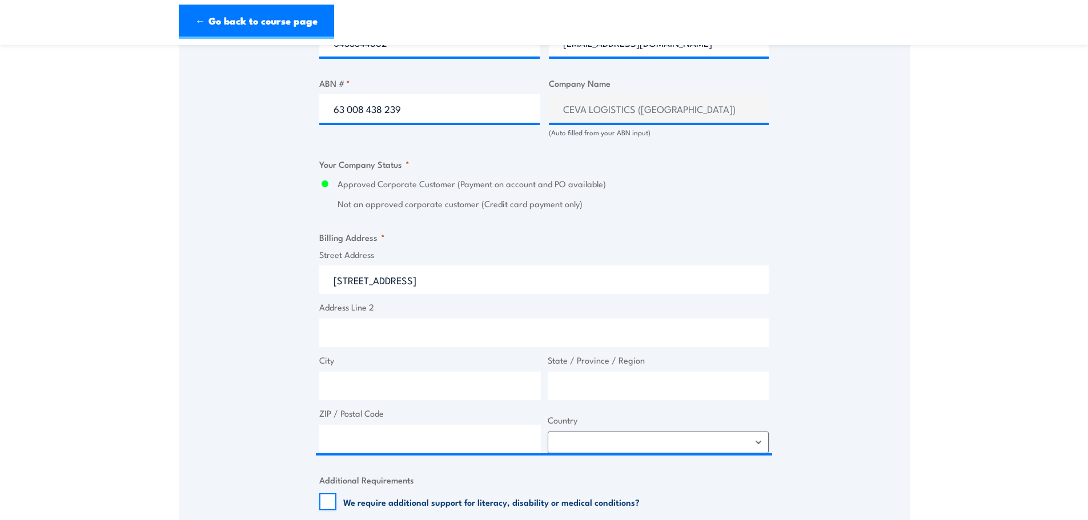
type input "66 Foundation Rd"
type input "Truganina"
type input "Victoria"
type input "3029"
select select "[GEOGRAPHIC_DATA]"
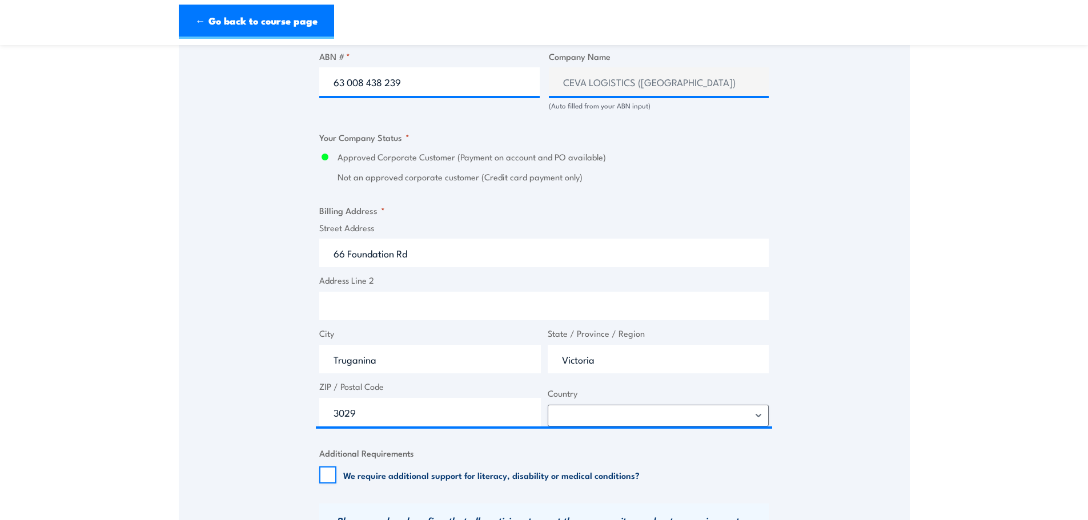
scroll to position [999, 0]
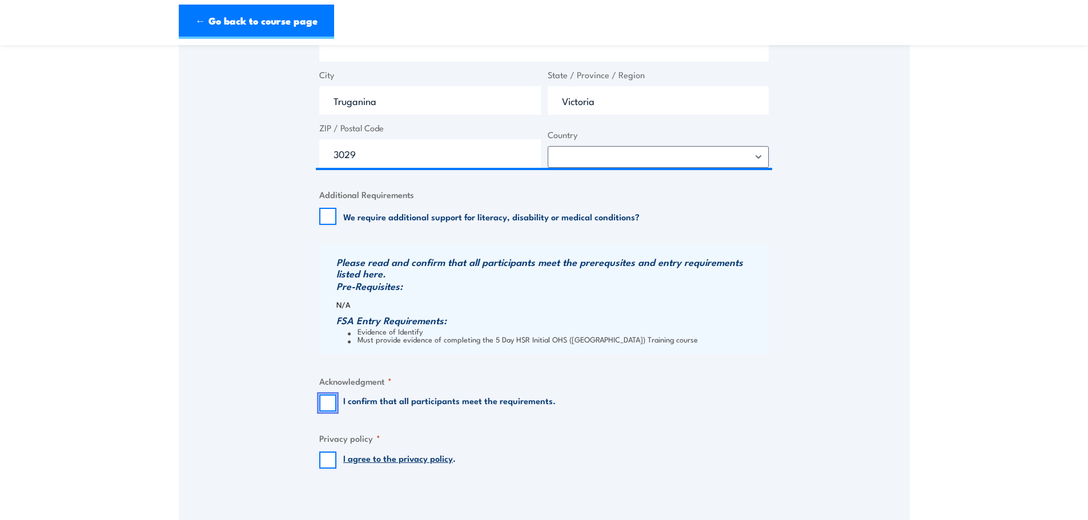
click at [326, 403] on input "I confirm that all participants meet the requirements." at bounding box center [327, 403] width 17 height 17
checkbox input "true"
click at [325, 461] on input "I agree to the privacy policy ." at bounding box center [327, 460] width 17 height 17
checkbox input "true"
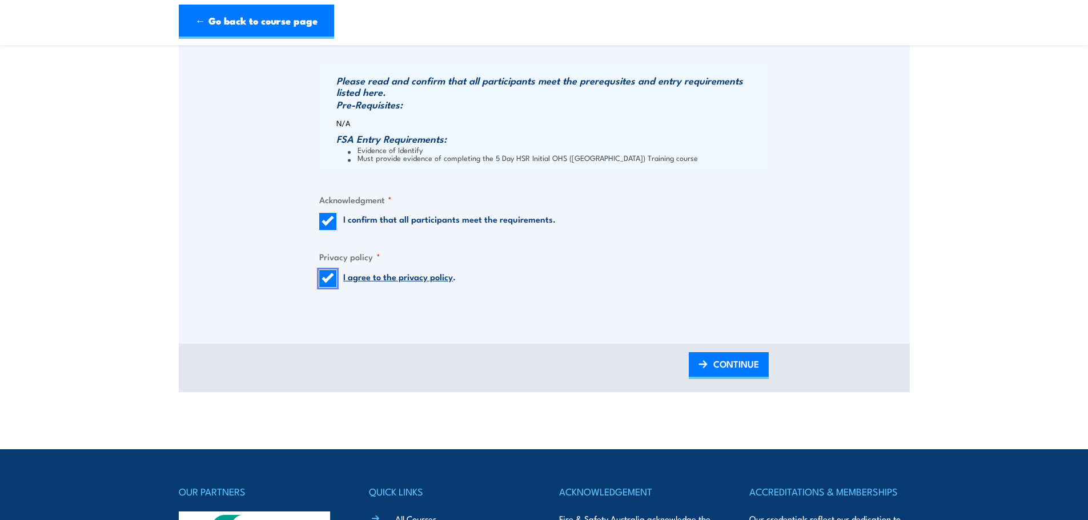
scroll to position [1199, 0]
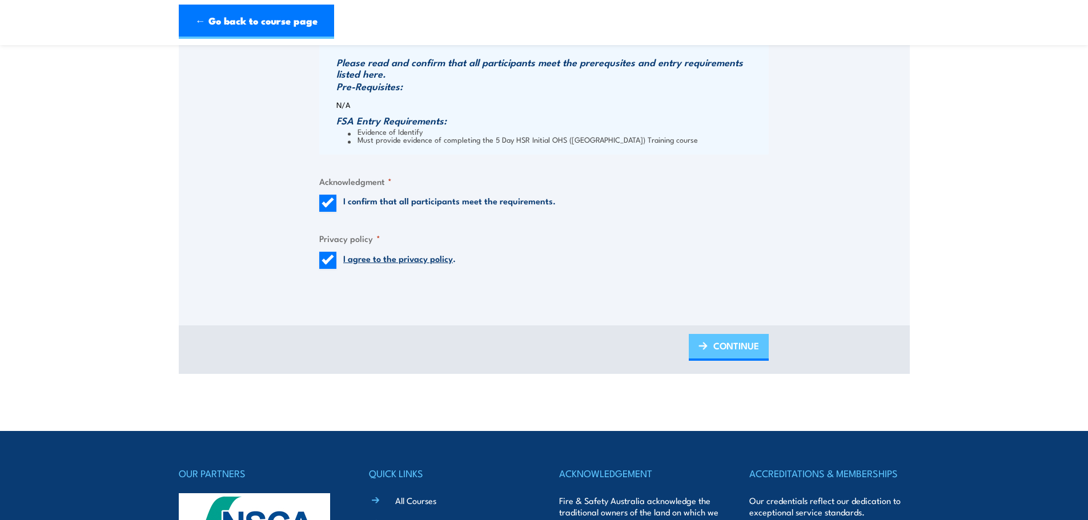
drag, startPoint x: 741, startPoint y: 349, endPoint x: 741, endPoint y: 356, distance: 6.9
click at [741, 349] on span "CONTINUE" at bounding box center [736, 346] width 46 height 30
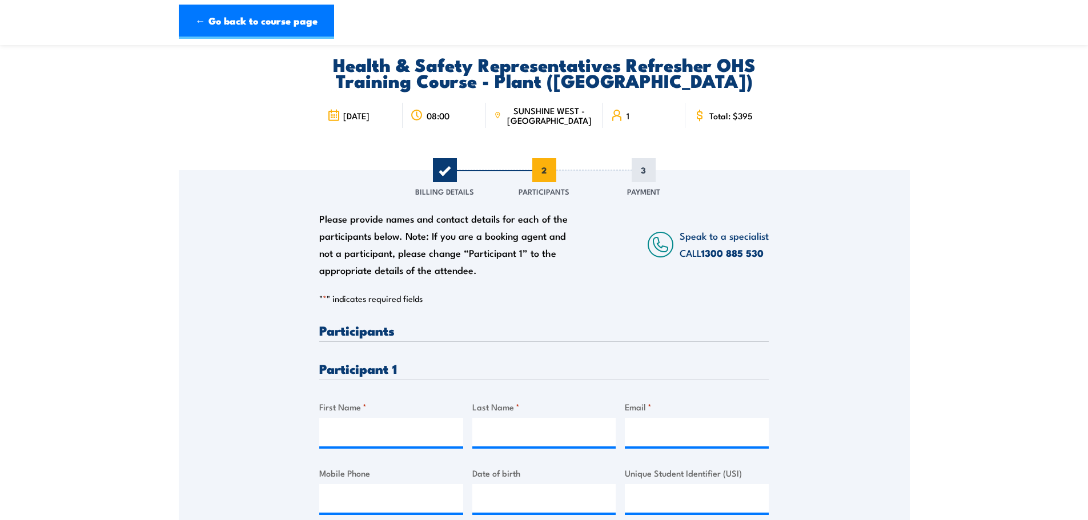
scroll to position [0, 0]
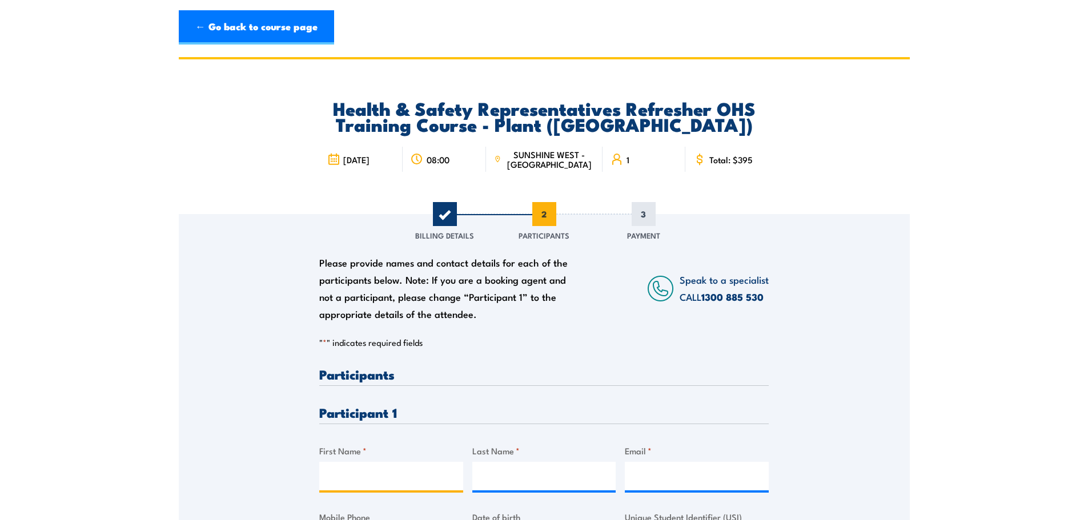
click at [352, 480] on input "First Name *" at bounding box center [391, 476] width 144 height 29
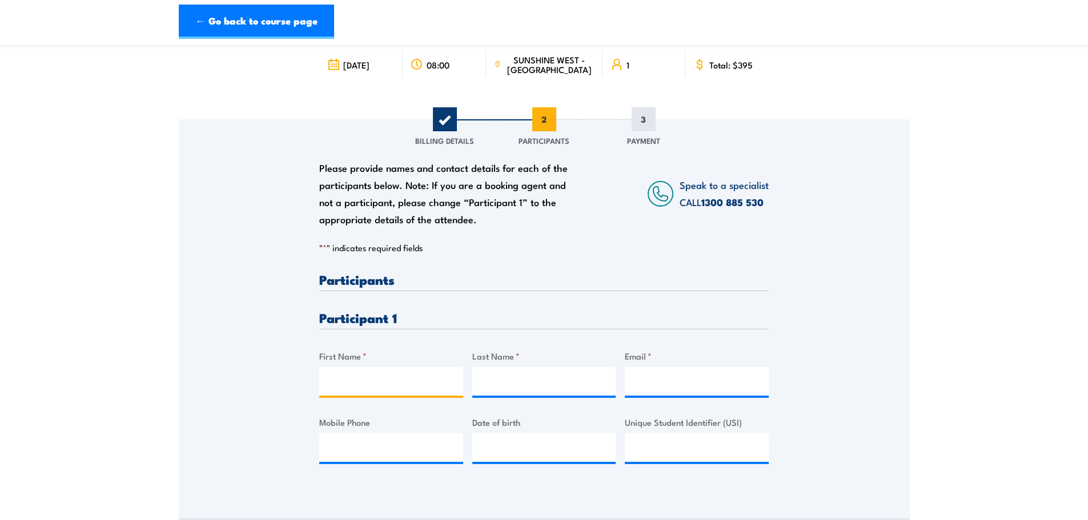
scroll to position [100, 0]
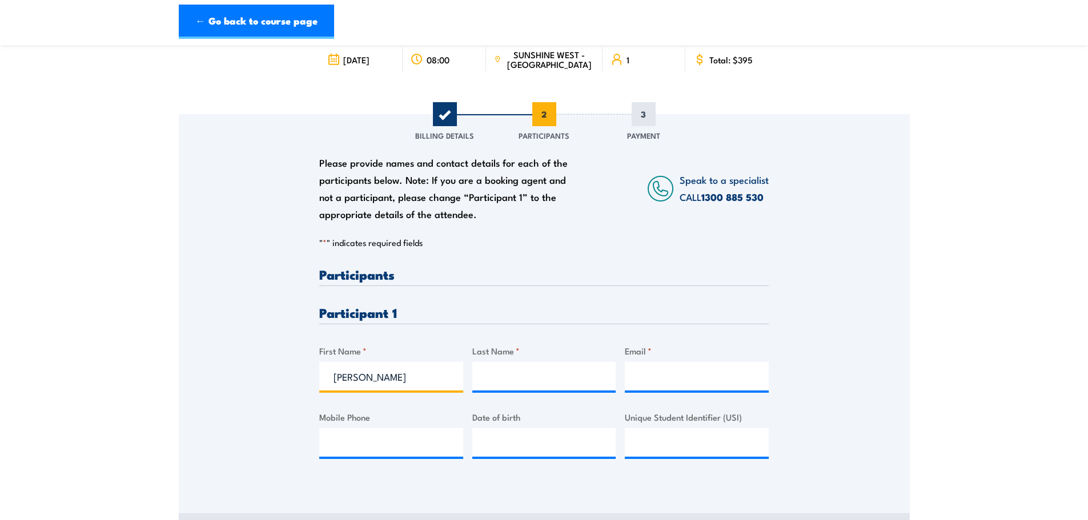
type input "Xavier"
type input "Cordova"
click at [651, 380] on input "Email *" at bounding box center [697, 376] width 144 height 29
paste input "[EMAIL_ADDRESS][DOMAIN_NAME]"
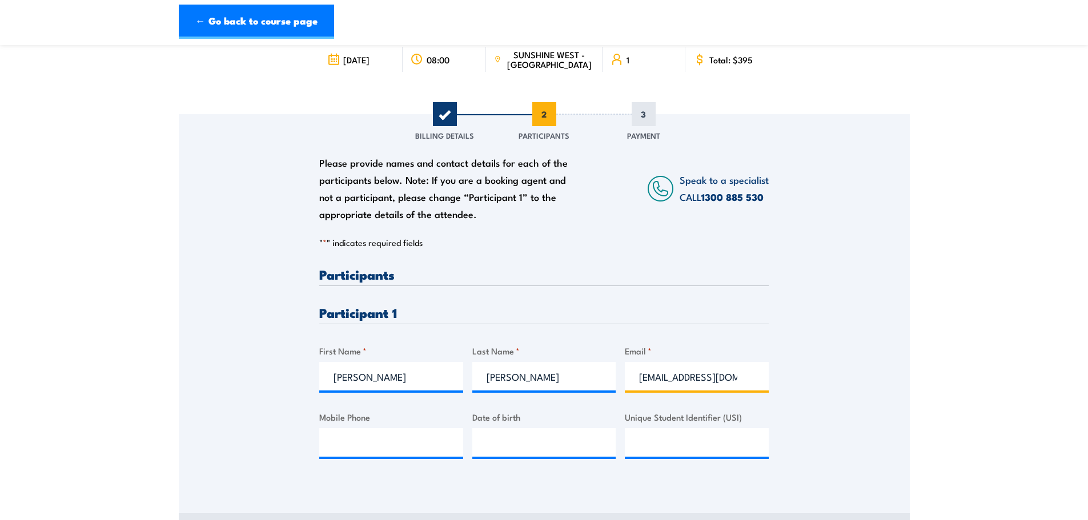
scroll to position [0, 61]
type input "[EMAIL_ADDRESS][DOMAIN_NAME]"
click at [331, 447] on input "Mobile Phone" at bounding box center [391, 442] width 144 height 29
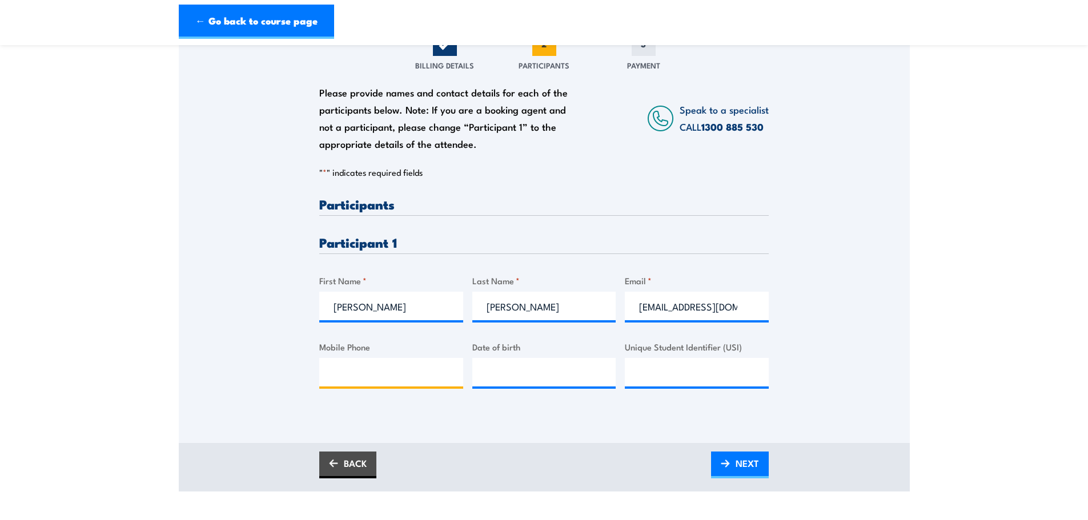
scroll to position [243, 0]
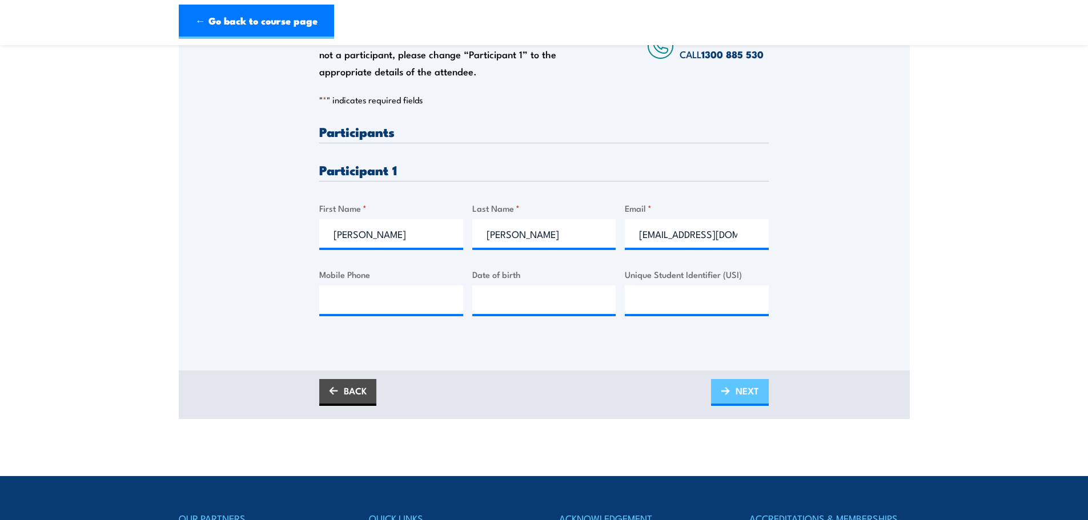
click at [723, 391] on img at bounding box center [725, 391] width 9 height 8
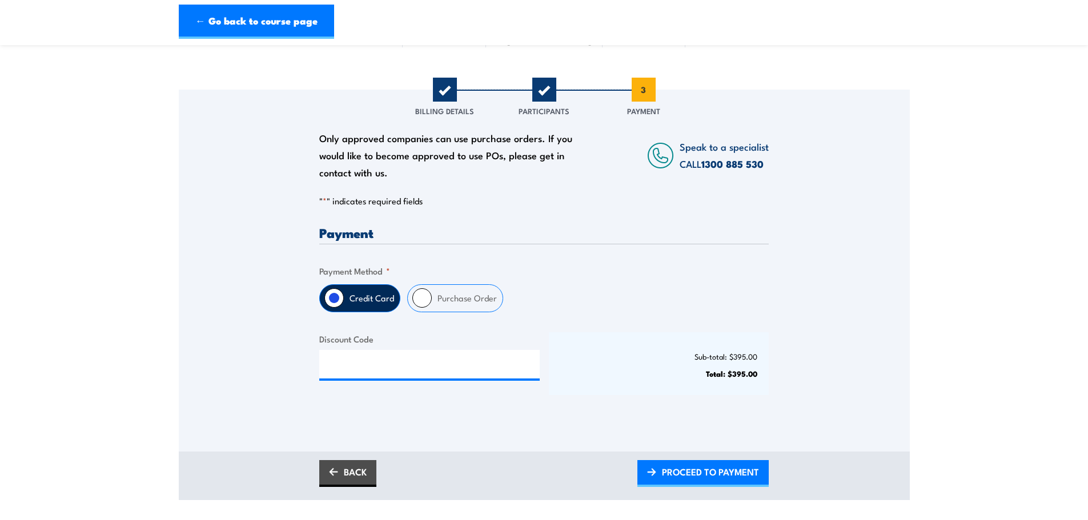
scroll to position [129, 0]
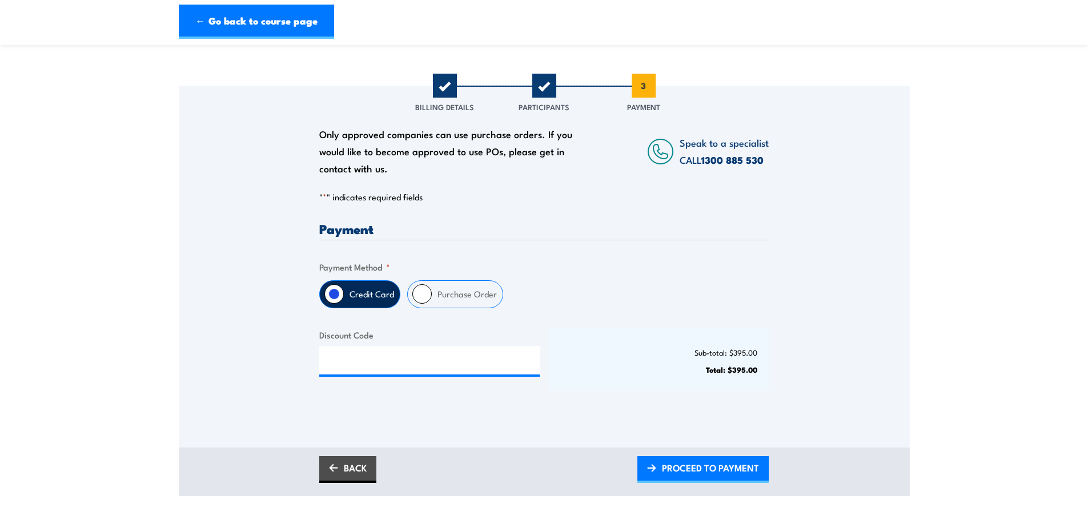
click at [417, 292] on input "Purchase Order" at bounding box center [421, 293] width 19 height 19
radio input "true"
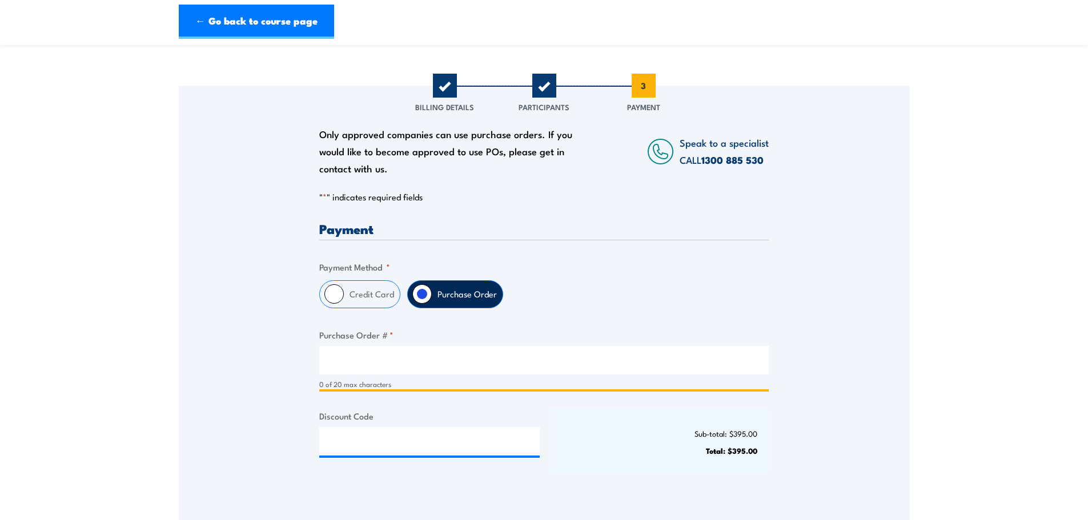
click at [366, 368] on input "Purchase Order # *" at bounding box center [543, 360] width 449 height 29
paste input "00403OW25558544"
type input "00403OW25558544"
click at [600, 412] on div "Sub-total: $395.00 Total: $395.00" at bounding box center [659, 441] width 220 height 63
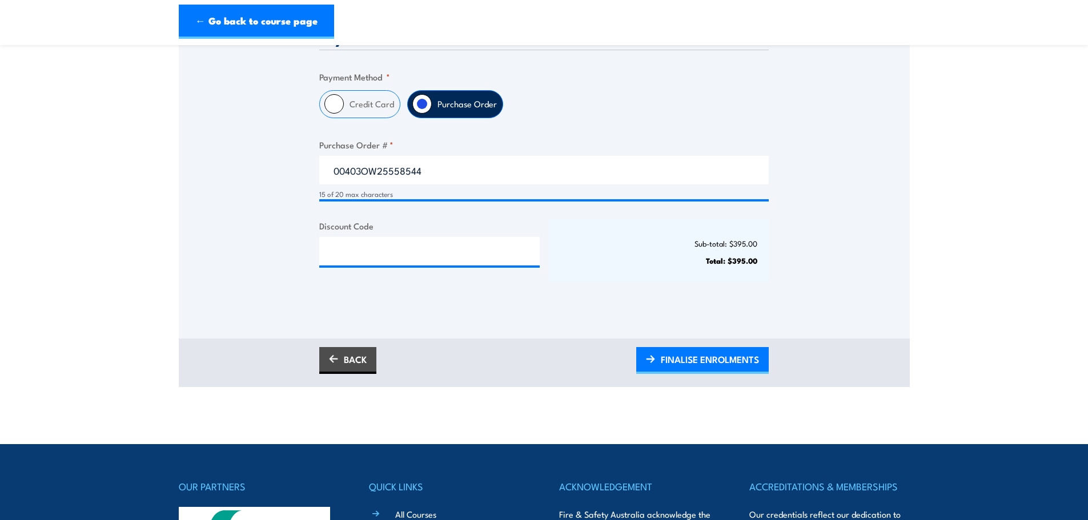
scroll to position [357, 0]
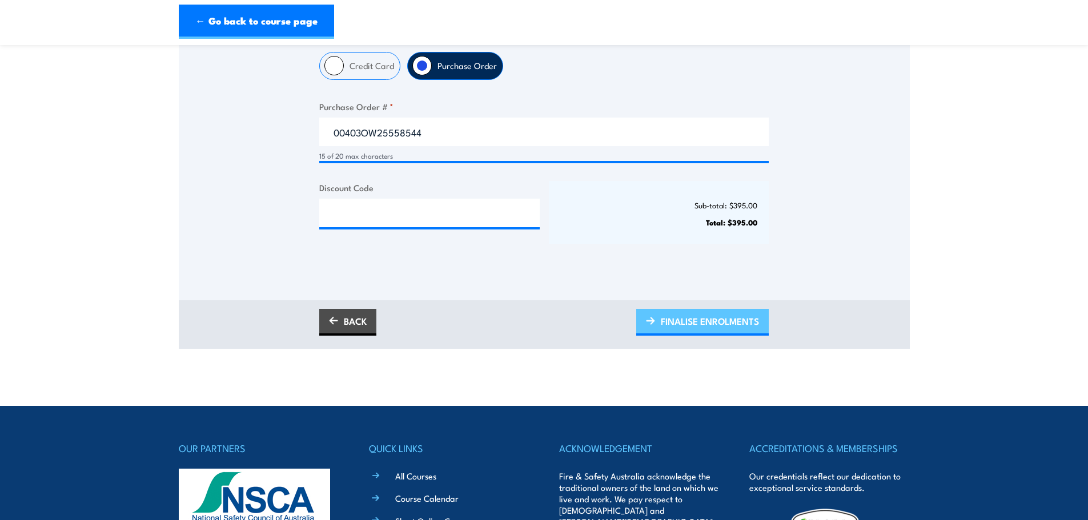
click at [673, 327] on span "FINALISE ENROLMENTS" at bounding box center [710, 321] width 98 height 30
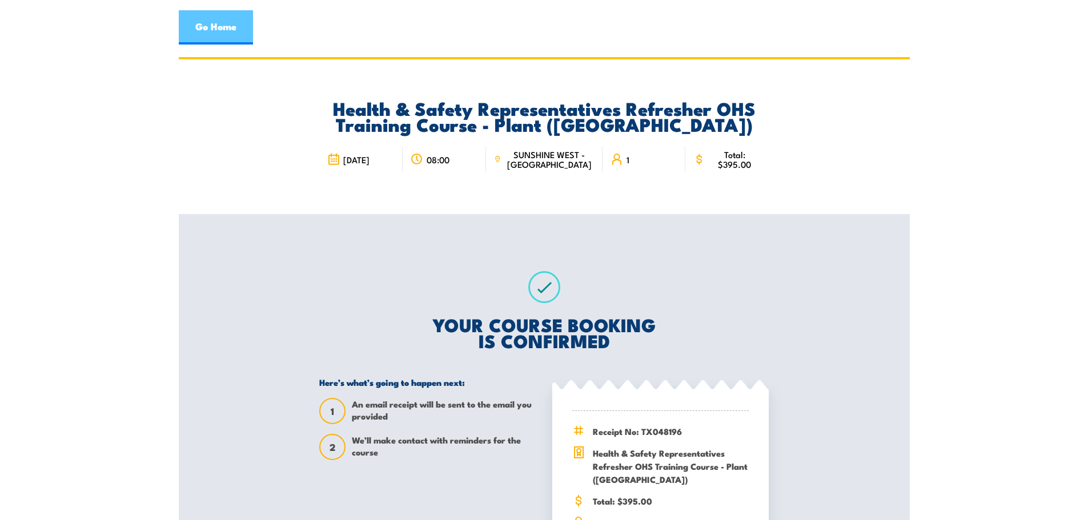
click at [236, 31] on link "Go Home" at bounding box center [216, 27] width 74 height 34
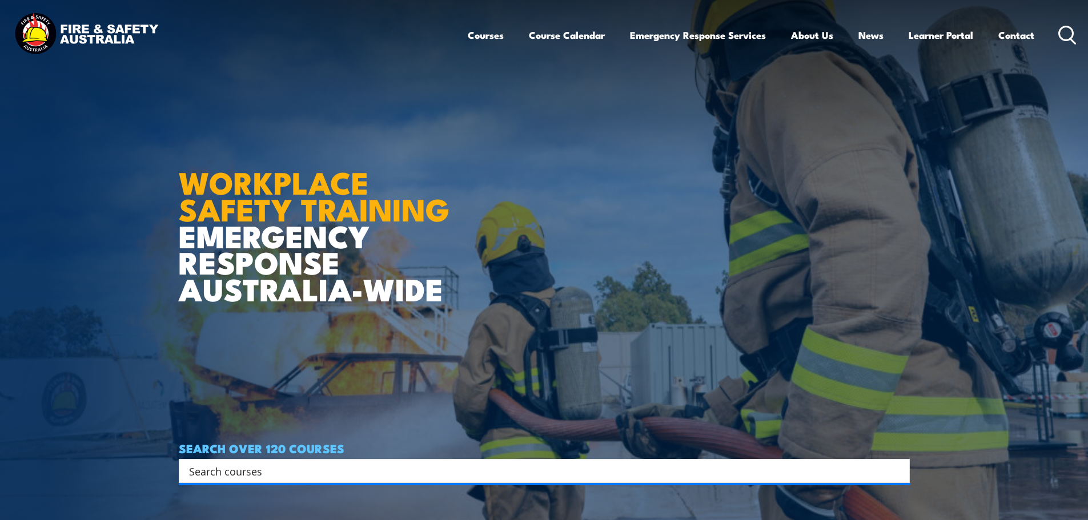
click at [232, 468] on input "Search input" at bounding box center [537, 471] width 696 height 17
type input "hsr refresher vic"
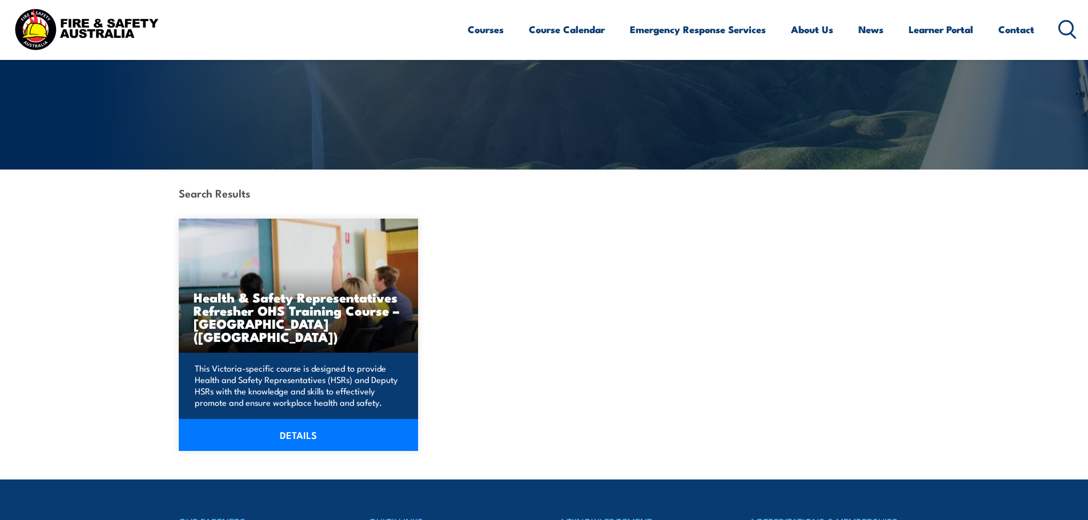
scroll to position [171, 0]
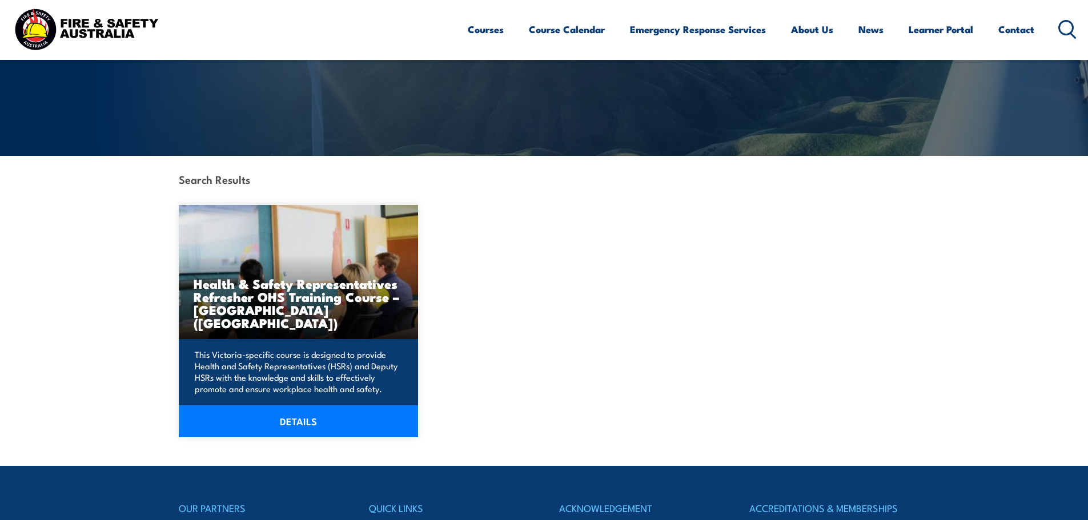
click at [295, 423] on link "DETAILS" at bounding box center [299, 422] width 240 height 32
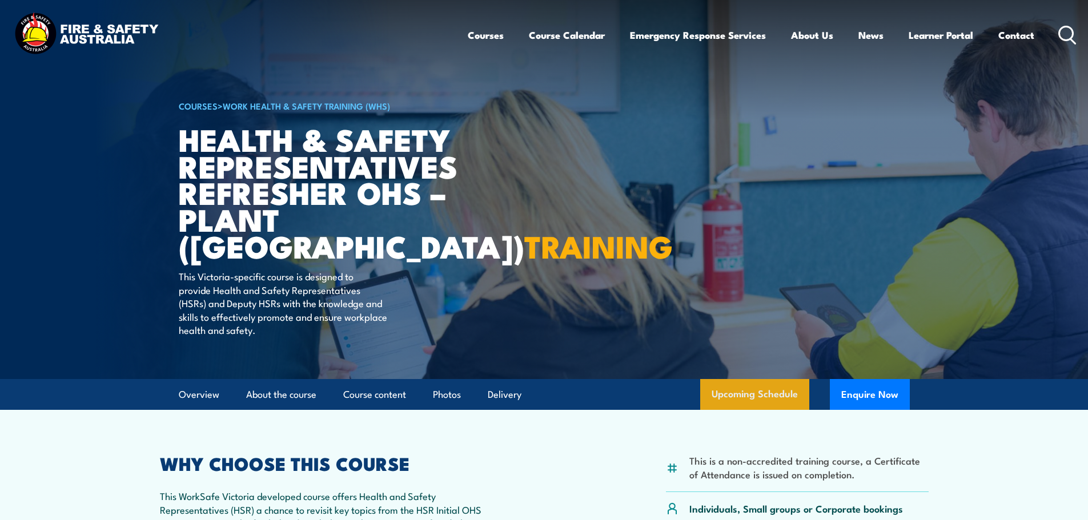
click at [744, 394] on link "Upcoming Schedule" at bounding box center [754, 394] width 109 height 31
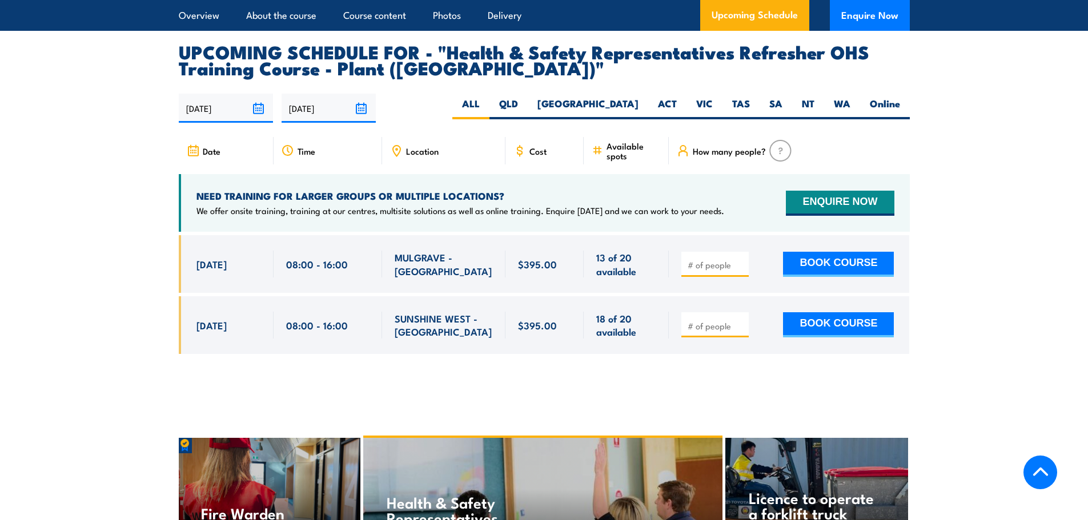
scroll to position [2054, 0]
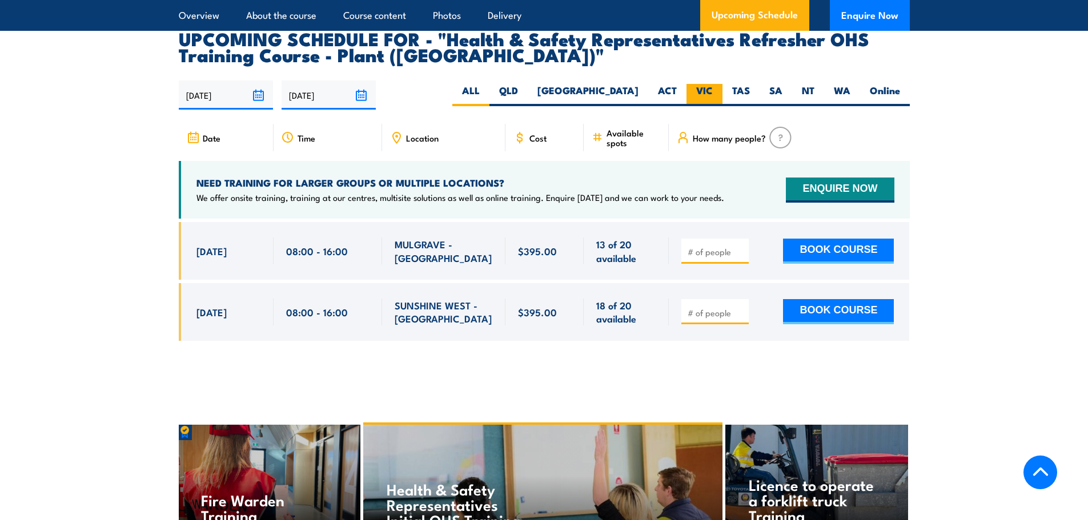
click at [704, 84] on label "VIC" at bounding box center [705, 95] width 36 height 22
click at [713, 84] on input "VIC" at bounding box center [716, 87] width 7 height 7
radio input "true"
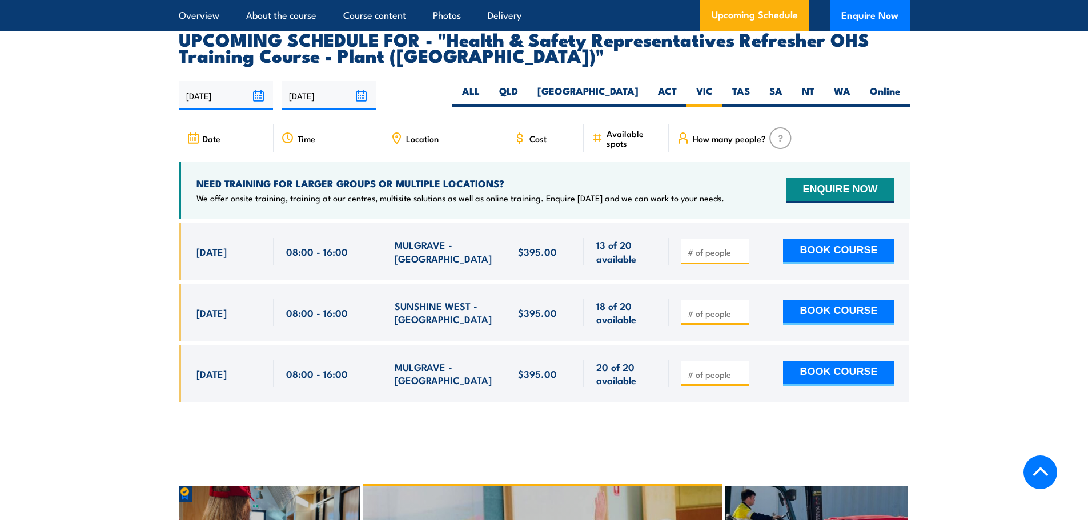
scroll to position [2054, 0]
click at [803, 299] on button "BOOK COURSE" at bounding box center [838, 311] width 111 height 25
type input "1"
click at [743, 307] on input "1" at bounding box center [716, 312] width 57 height 11
click at [818, 299] on button "BOOK COURSE" at bounding box center [838, 311] width 111 height 25
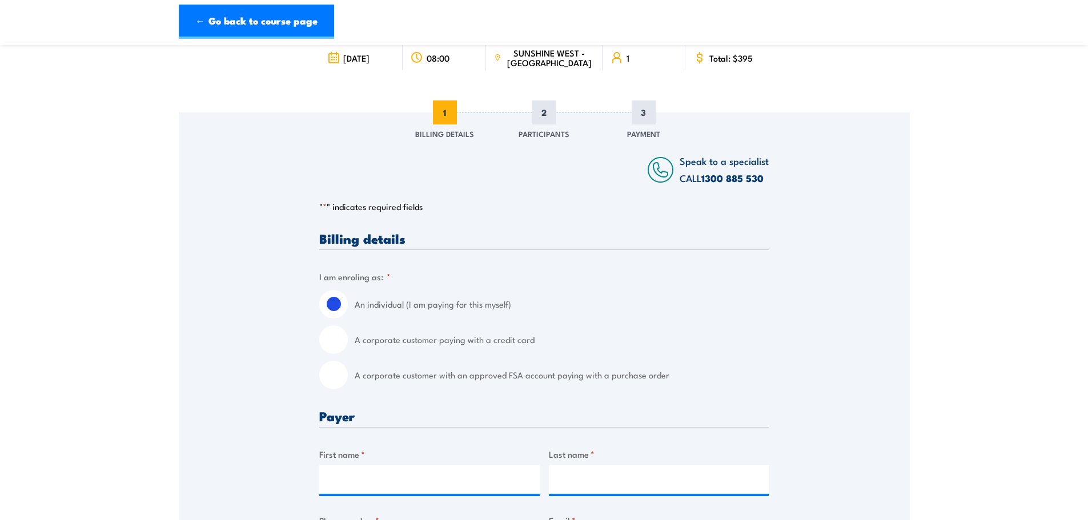
scroll to position [114, 0]
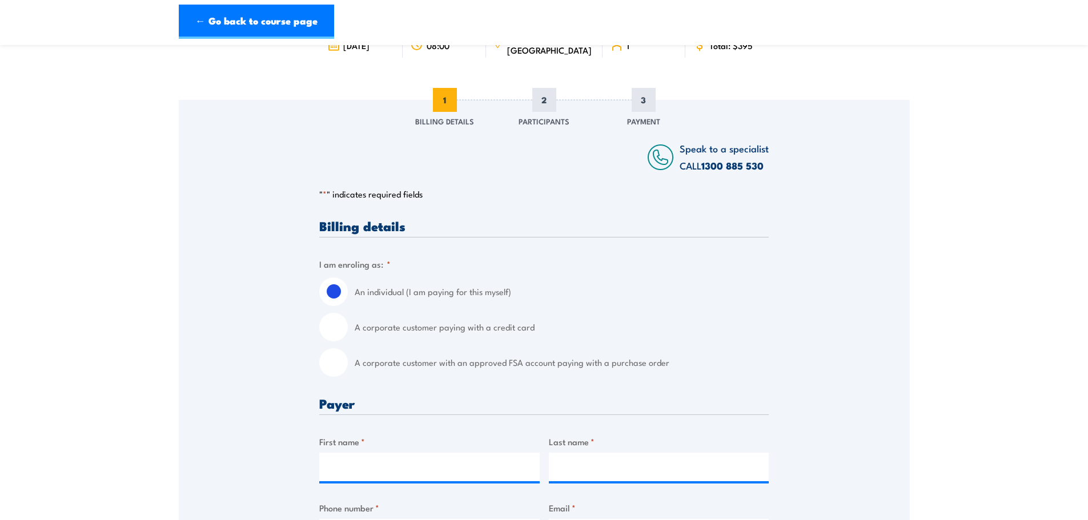
click at [334, 366] on input "A corporate customer with an approved FSA account paying with a purchase order" at bounding box center [333, 362] width 29 height 29
radio input "true"
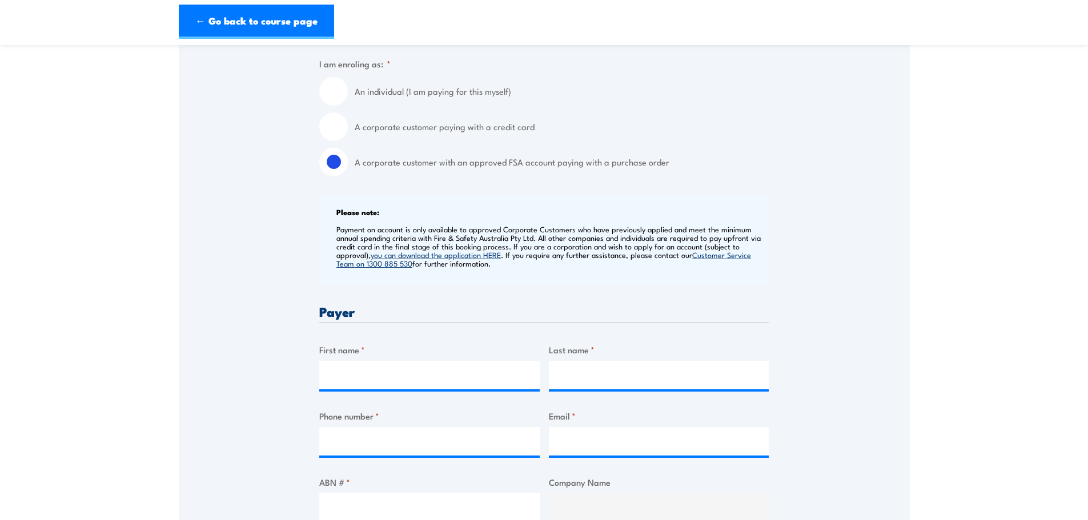
scroll to position [343, 0]
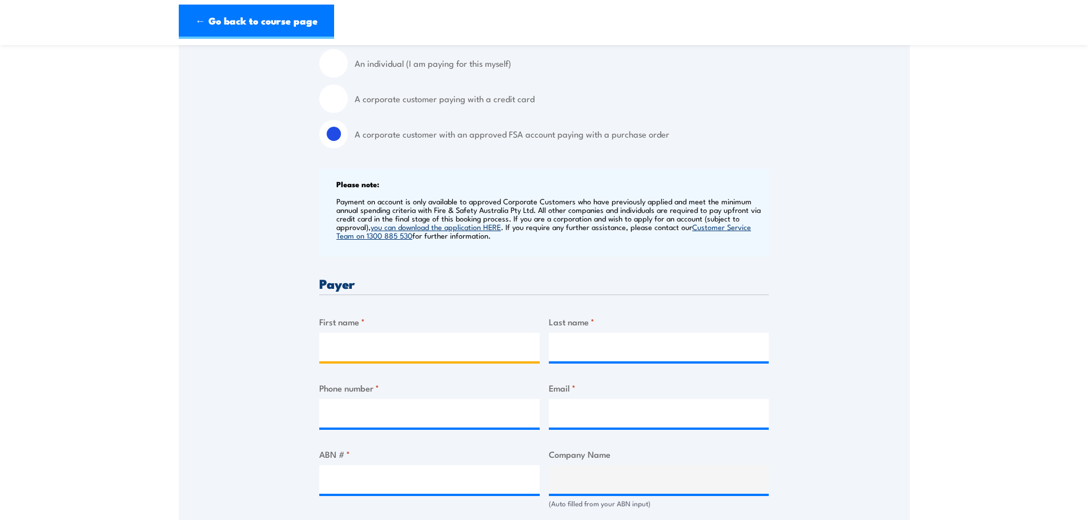
click at [388, 351] on input "First name *" at bounding box center [429, 347] width 220 height 29
click at [335, 346] on input "C" at bounding box center [429, 347] width 220 height 29
paste input "eva"
type input "Ceva"
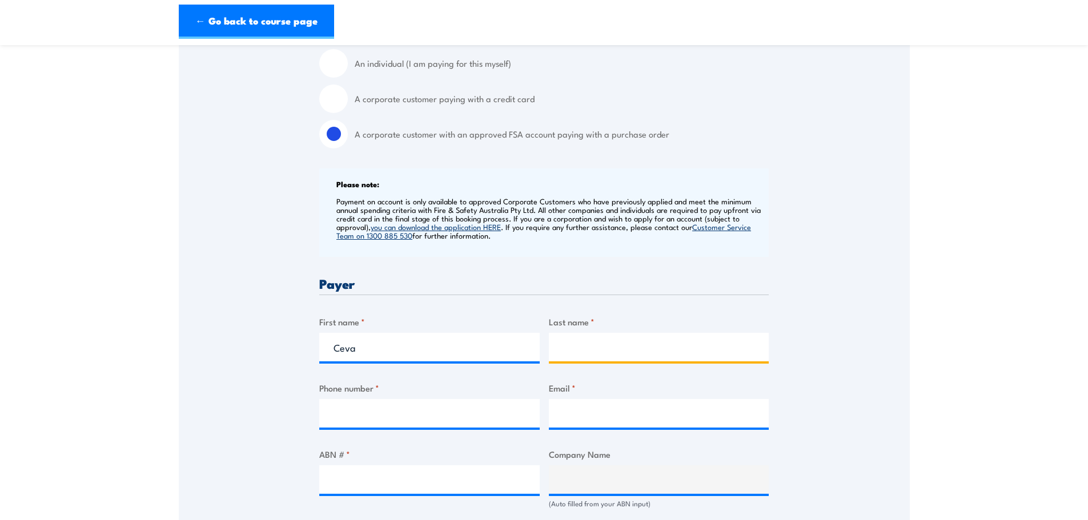
click at [587, 352] on input "Last name *" at bounding box center [659, 347] width 220 height 29
paste input "Logistics"
type input "Logistics"
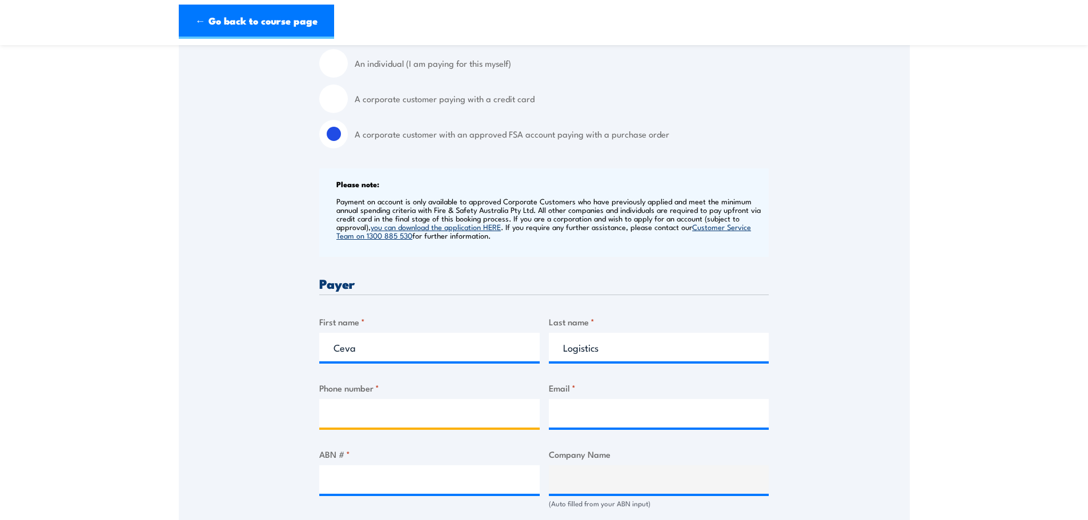
click at [367, 422] on input "Phone number *" at bounding box center [429, 413] width 220 height 29
paste input "0433344882"
type input "0433344882"
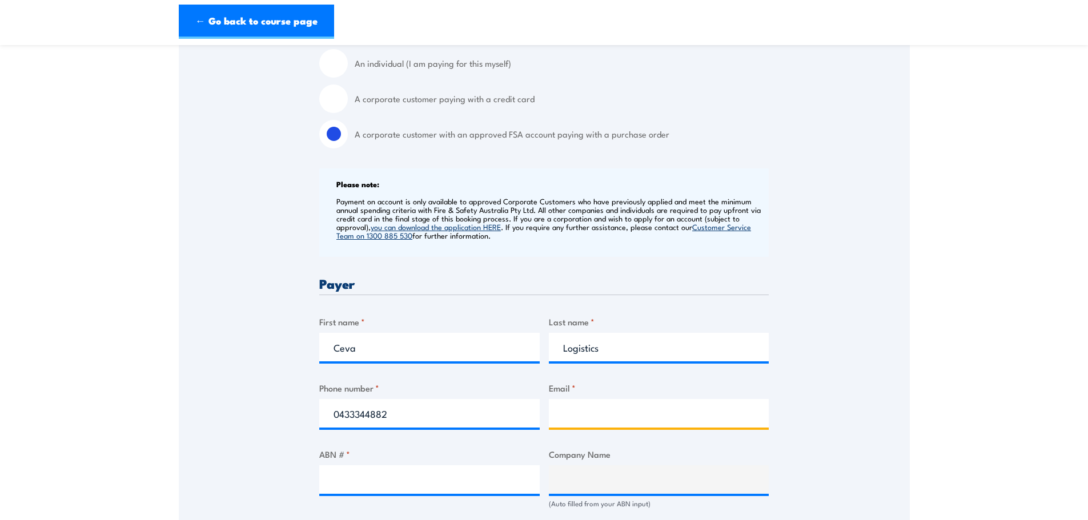
click at [599, 419] on input "Email *" at bounding box center [659, 413] width 220 height 29
paste input "Krupasana.prasad@cevalogistics.com"
type input "Krupasana.prasad@cevalogistics.com"
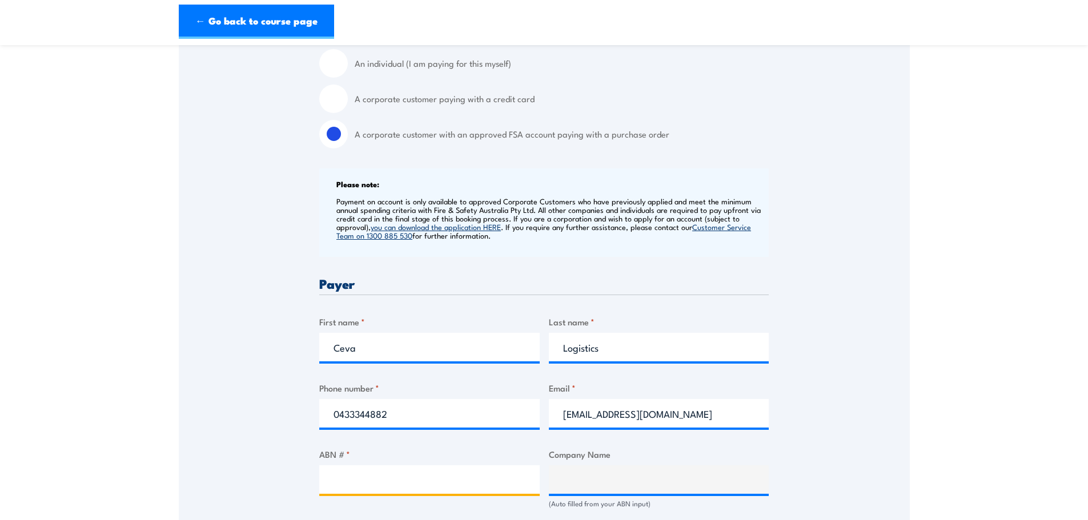
click at [397, 479] on input "ABN # *" at bounding box center [429, 479] width 220 height 29
click at [407, 477] on input "ABN # *" at bounding box center [429, 479] width 220 height 29
paste input "63 008 438 239"
type input "63 008 438 239"
type input "CEVA LOGISTICS (AUSTRALIA) PTY. LTD."
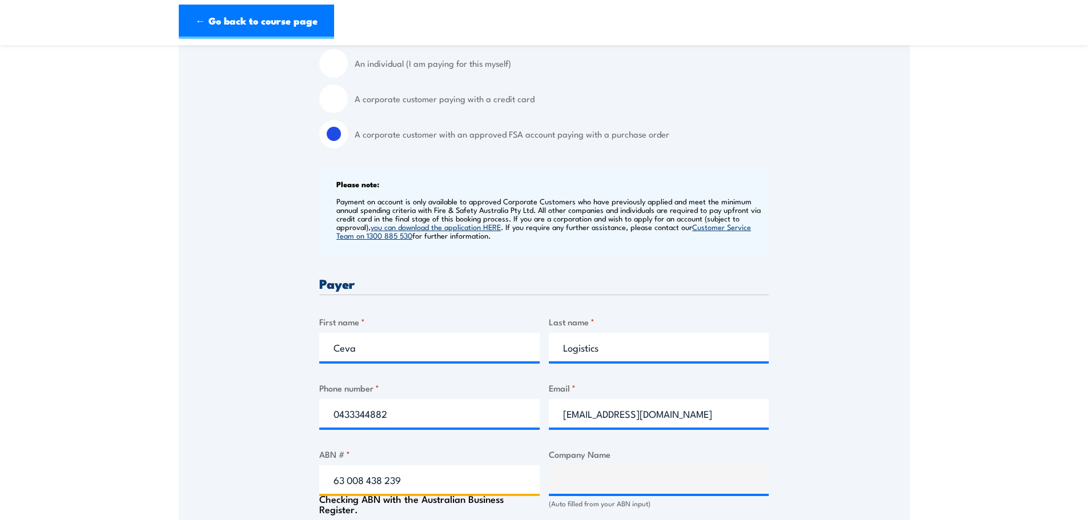
radio input "true"
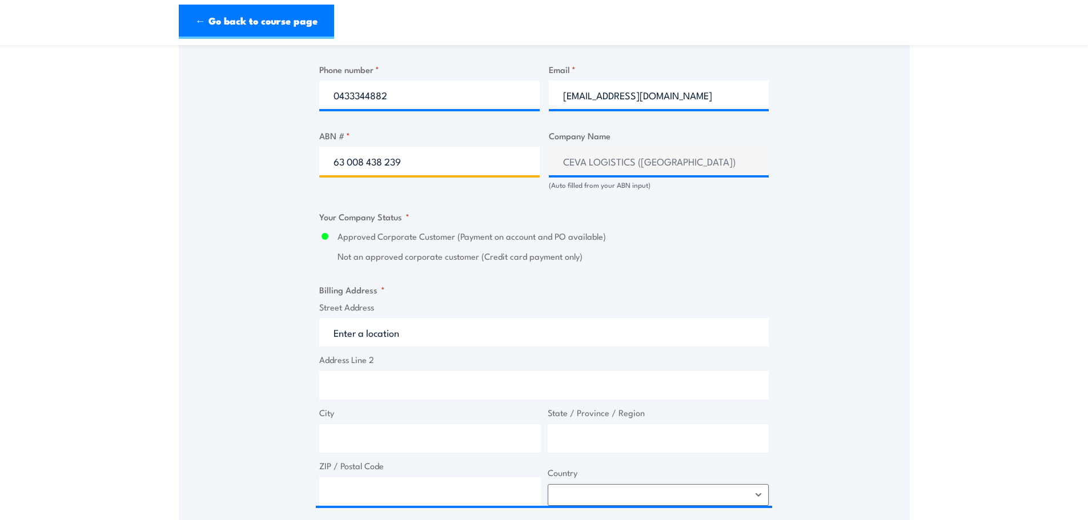
scroll to position [700, 0]
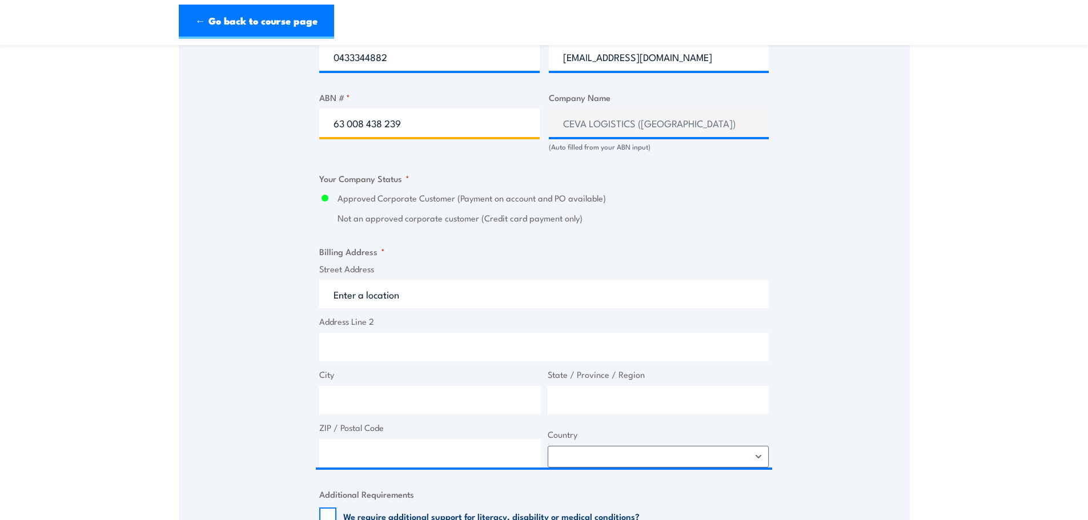
type input "63 008 438 239"
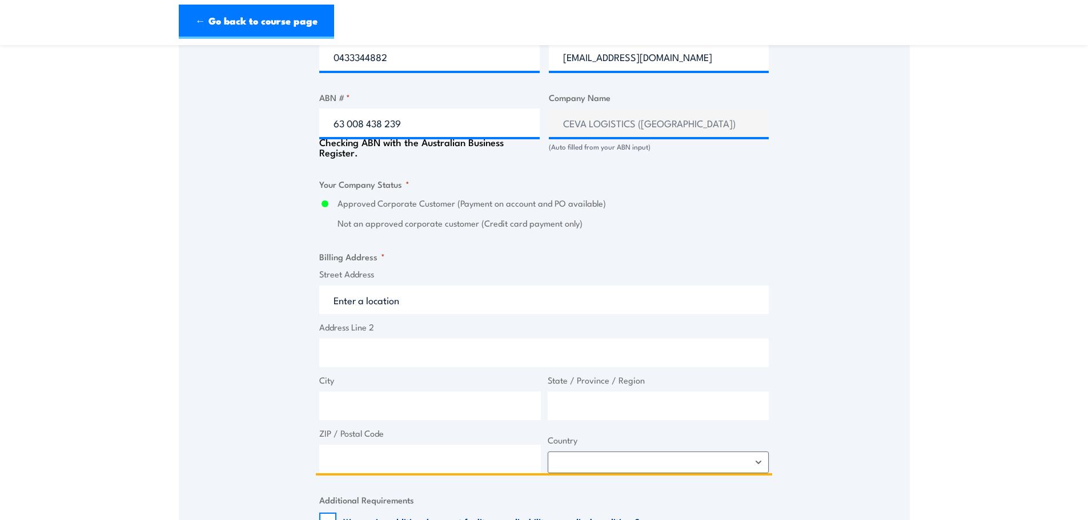
click at [416, 300] on input "Street Address" at bounding box center [543, 300] width 449 height 29
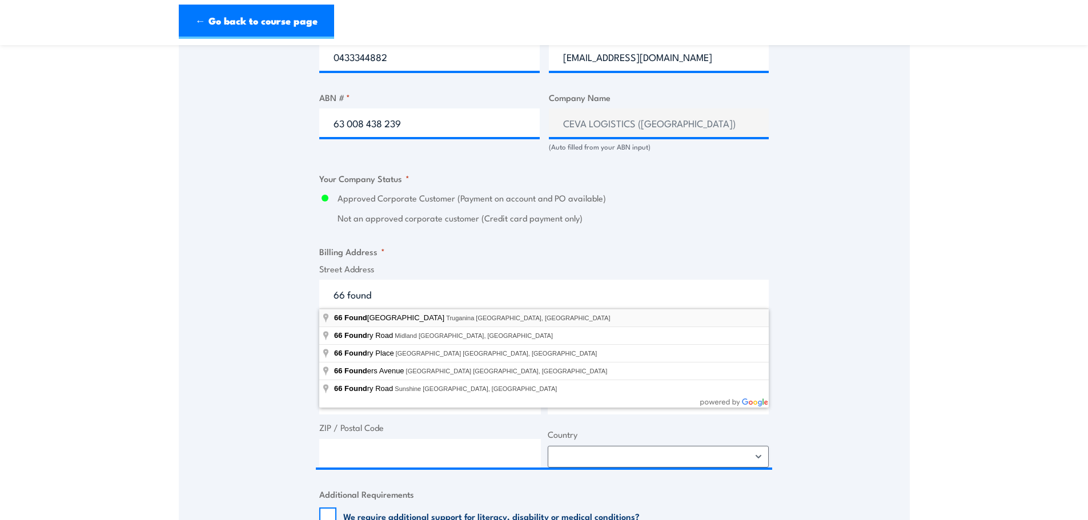
type input "66 Foundation Road, Truganina VIC, Australia"
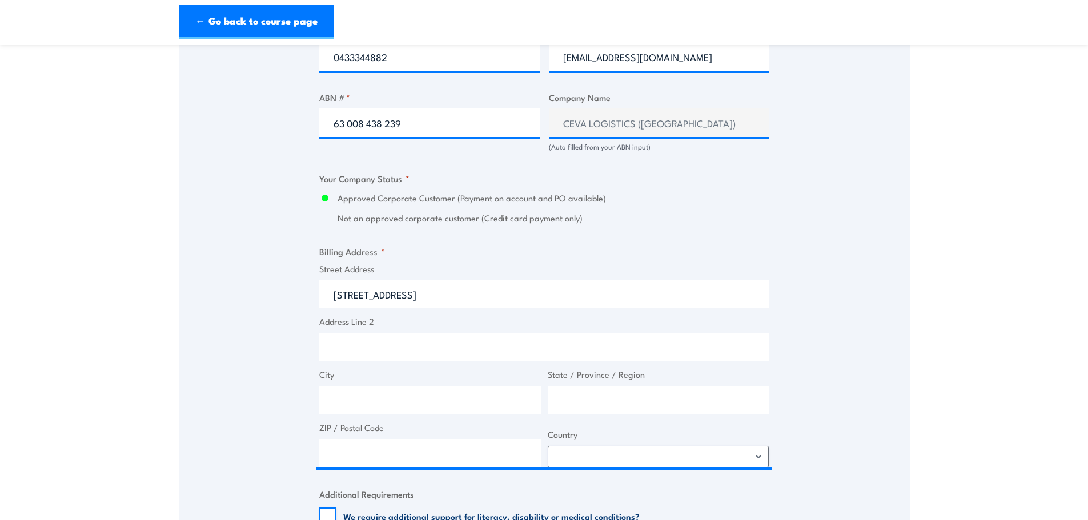
drag, startPoint x: 411, startPoint y: 315, endPoint x: 448, endPoint y: 336, distance: 42.7
type input "66 Foundation Rd"
type input "Truganina"
type input "Victoria"
type input "3029"
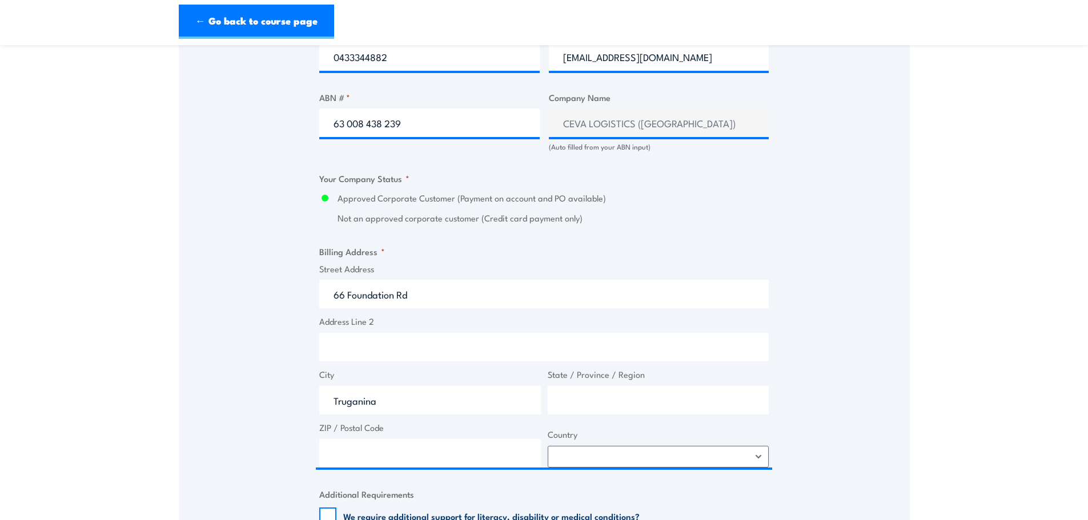
select select "Australia"
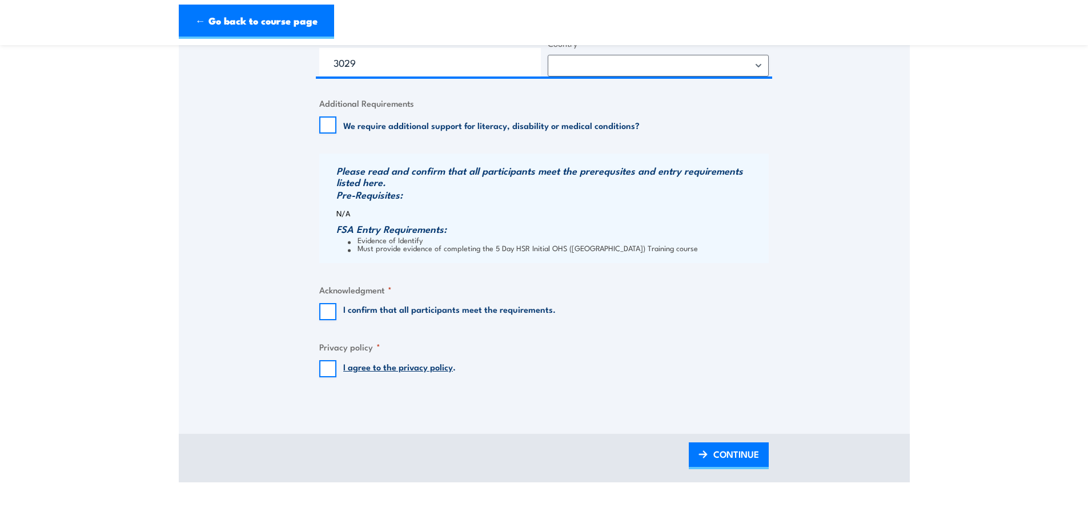
scroll to position [1099, 0]
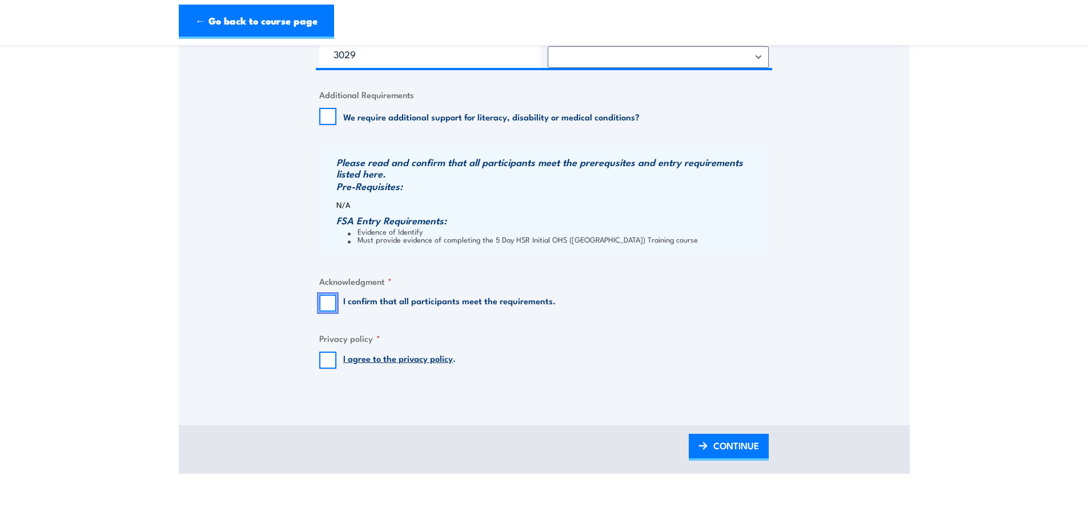
click at [330, 297] on input "I confirm that all participants meet the requirements." at bounding box center [327, 303] width 17 height 17
checkbox input "true"
click at [332, 354] on input "I agree to the privacy policy ." at bounding box center [327, 360] width 17 height 17
checkbox input "true"
click at [747, 448] on span "CONTINUE" at bounding box center [736, 446] width 46 height 30
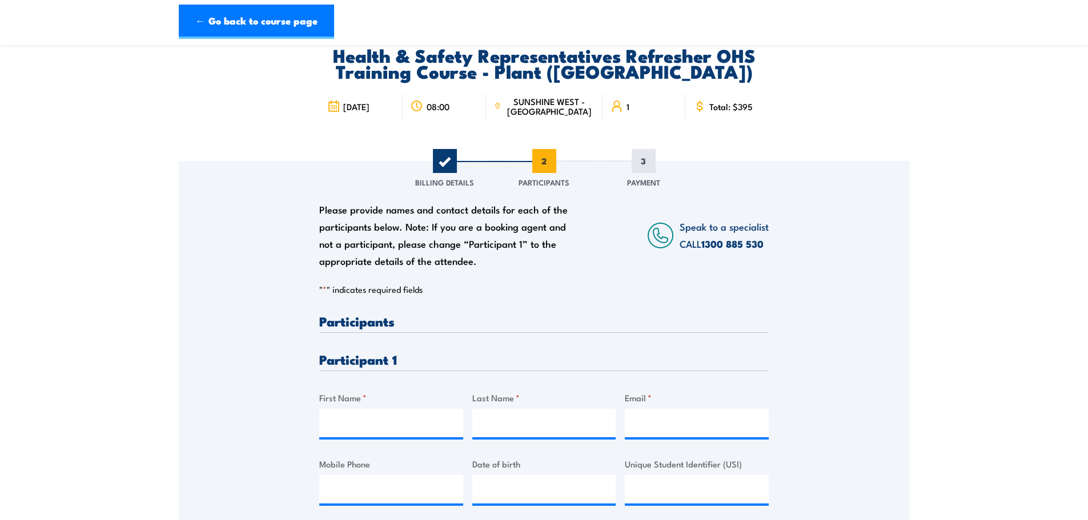
scroll to position [0, 0]
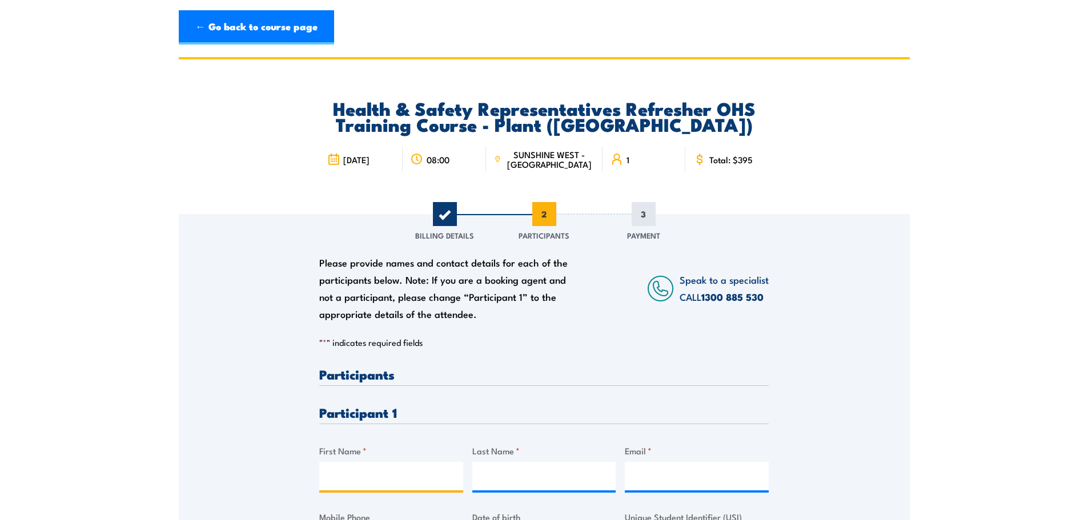
click at [349, 479] on input "First Name *" at bounding box center [391, 476] width 144 height 29
type input "Scott"
type input "Baxter"
click at [647, 473] on input "Email *" at bounding box center [697, 476] width 144 height 29
paste input "Krupasana.prasad@cevalogistics.com"
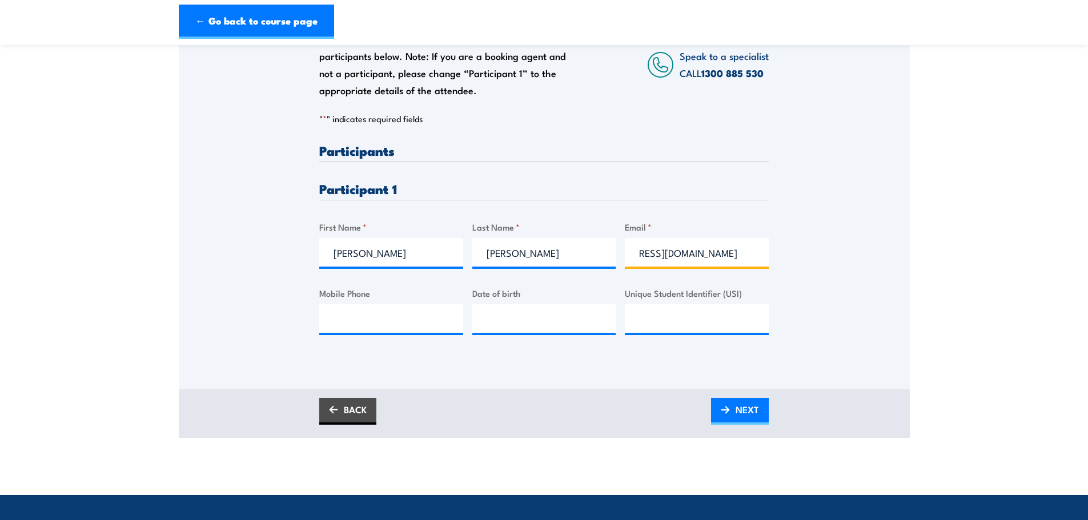
scroll to position [243, 0]
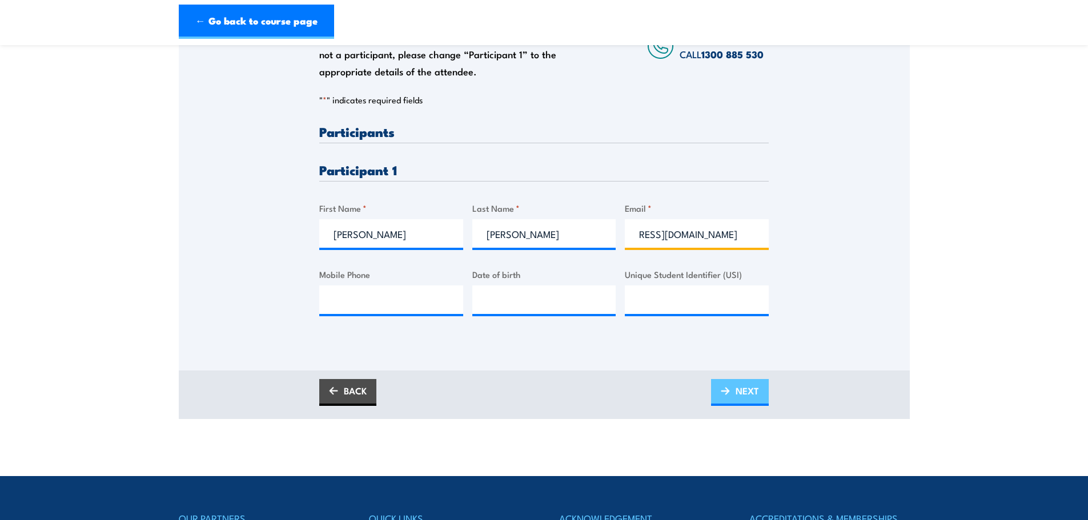
type input "Krupasana.prasad@cevalogistics.com"
click at [733, 394] on link "NEXT" at bounding box center [740, 392] width 58 height 27
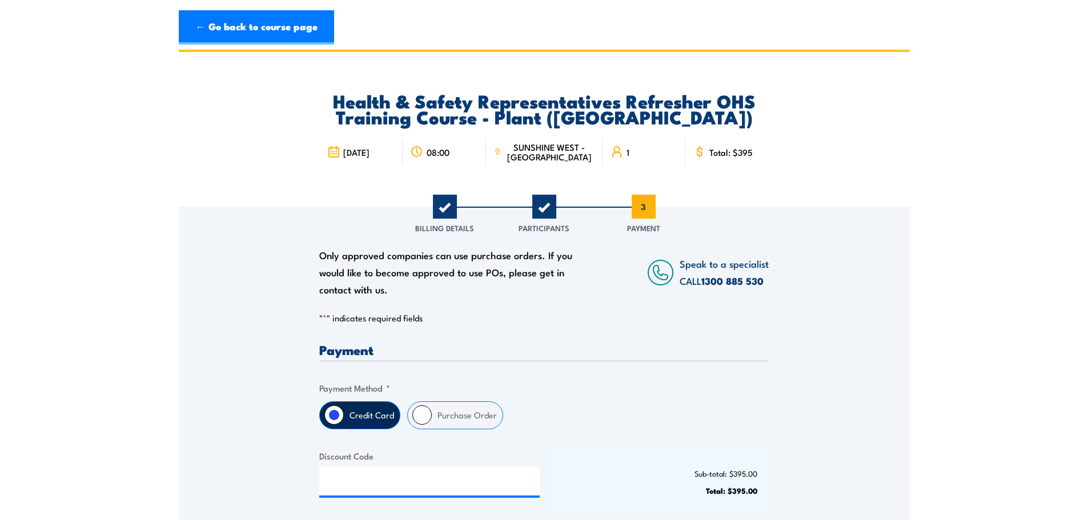
scroll to position [0, 0]
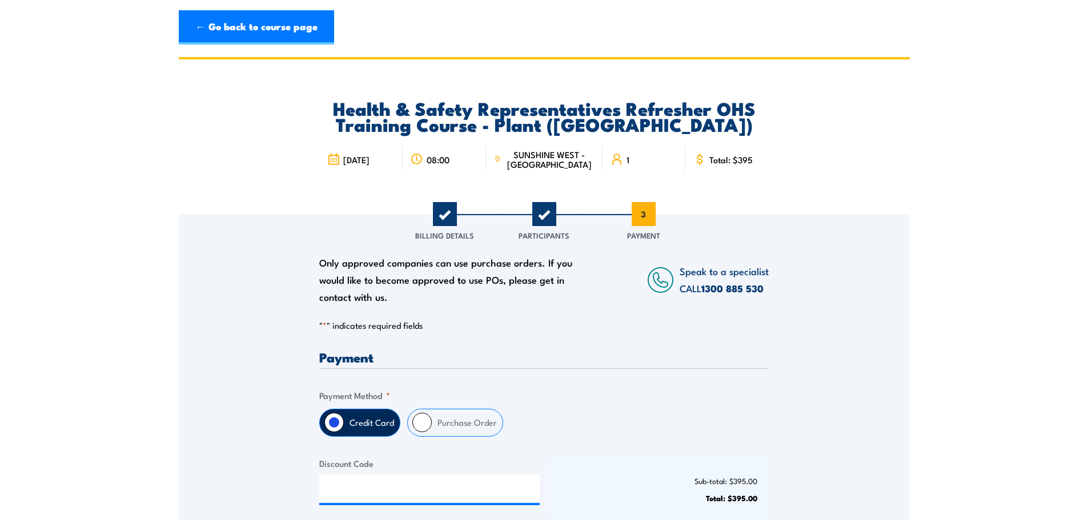
click at [414, 427] on input "Purchase Order" at bounding box center [421, 422] width 19 height 19
radio input "true"
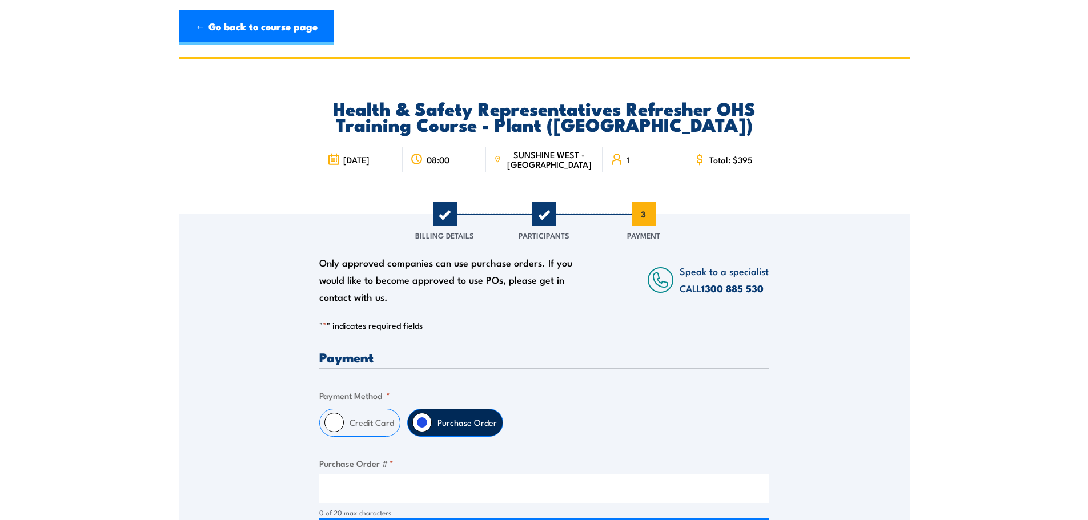
click at [591, 411] on div "Credit Card Purchase Order" at bounding box center [543, 423] width 449 height 28
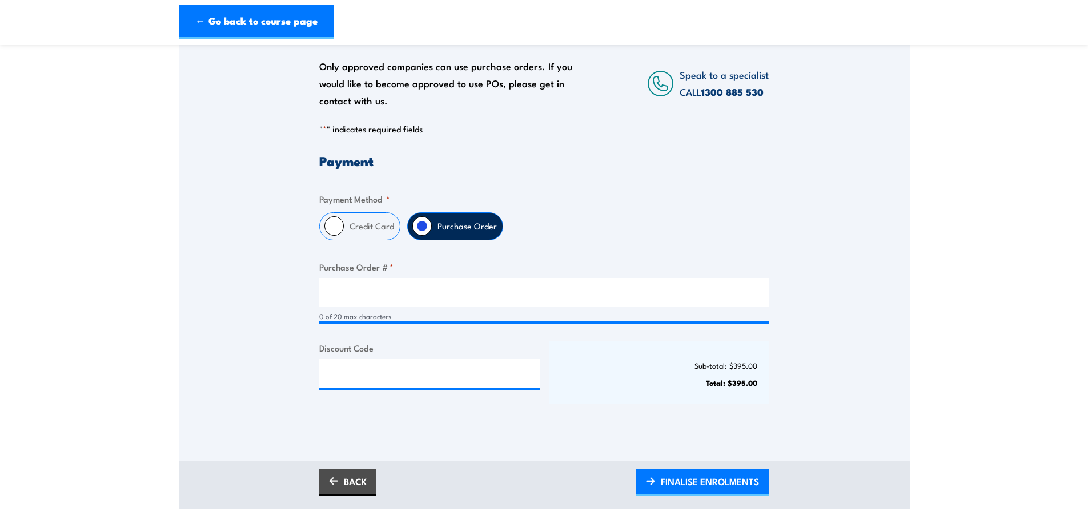
scroll to position [200, 0]
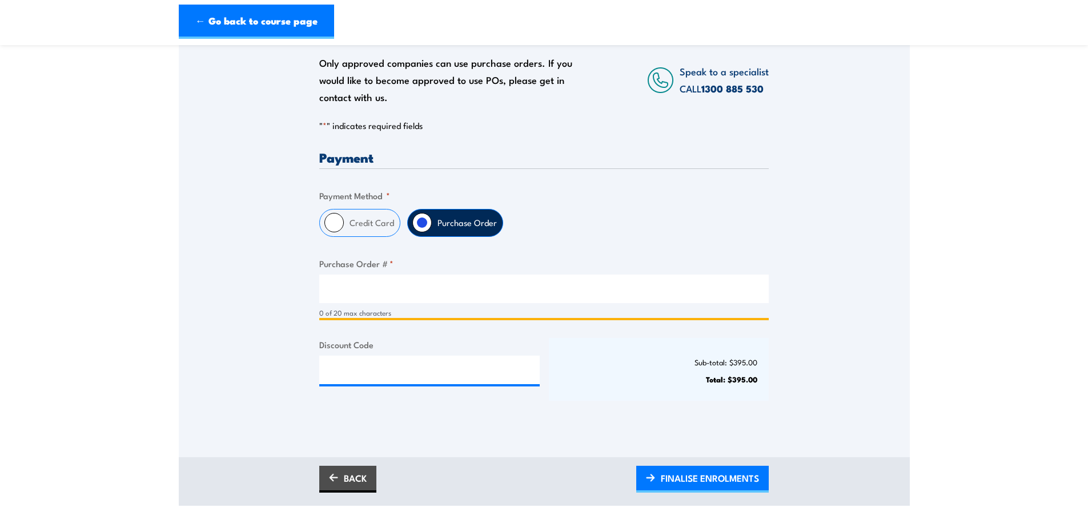
click at [404, 292] on input "Purchase Order # *" at bounding box center [543, 289] width 449 height 29
paste input "00403OW25558549"
type input "00403OW25558549"
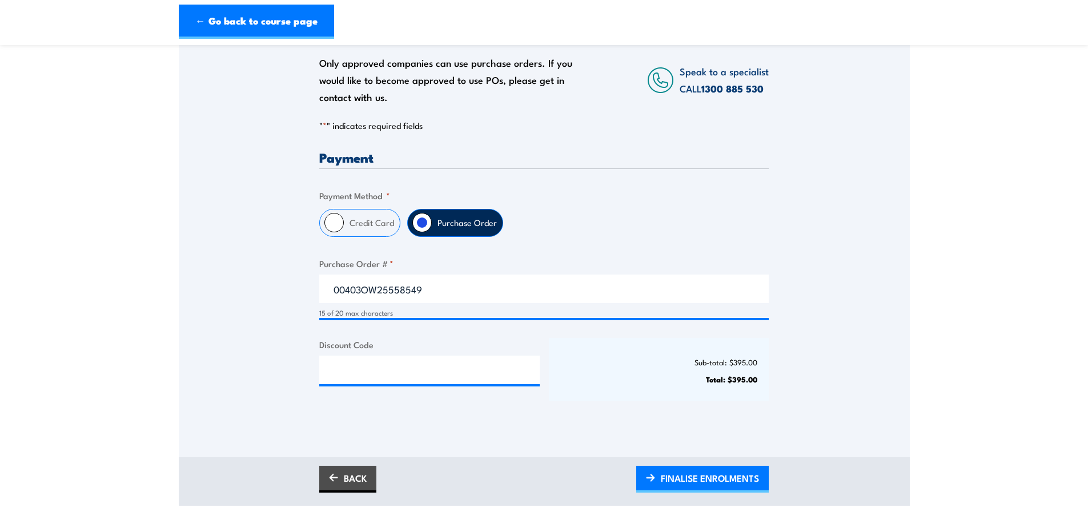
drag, startPoint x: 693, startPoint y: 484, endPoint x: 866, endPoint y: 515, distance: 175.8
click at [693, 484] on span "FINALISE ENROLMENTS" at bounding box center [710, 478] width 98 height 30
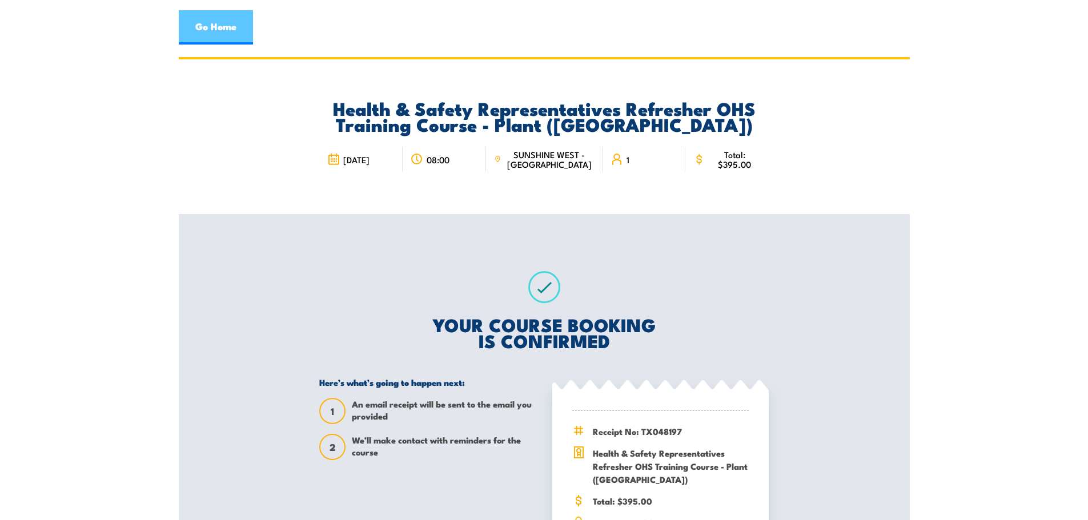
click at [226, 31] on link "Go Home" at bounding box center [216, 27] width 74 height 34
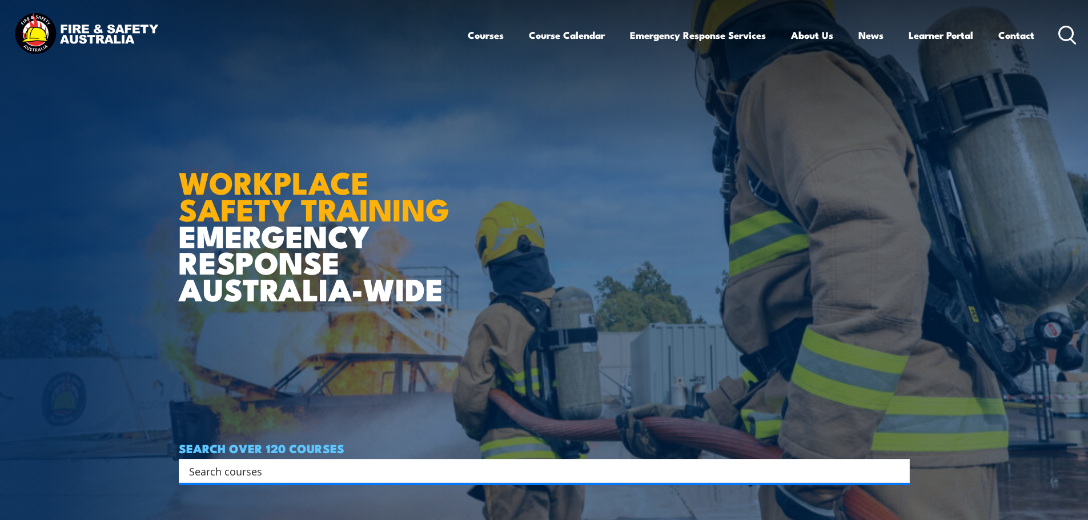
click at [210, 472] on input "Search input" at bounding box center [537, 471] width 696 height 17
type input "hsr refreshe vic"
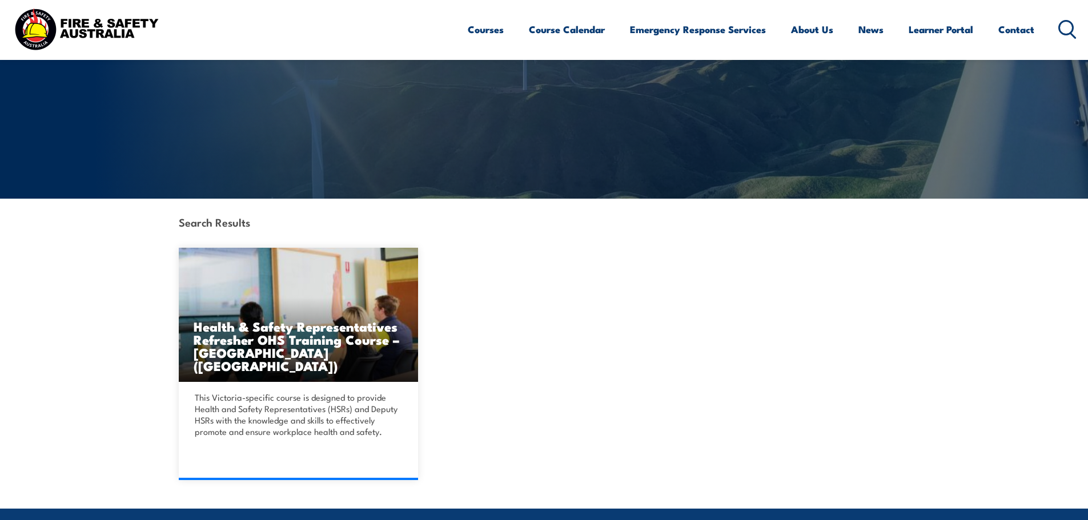
scroll to position [143, 0]
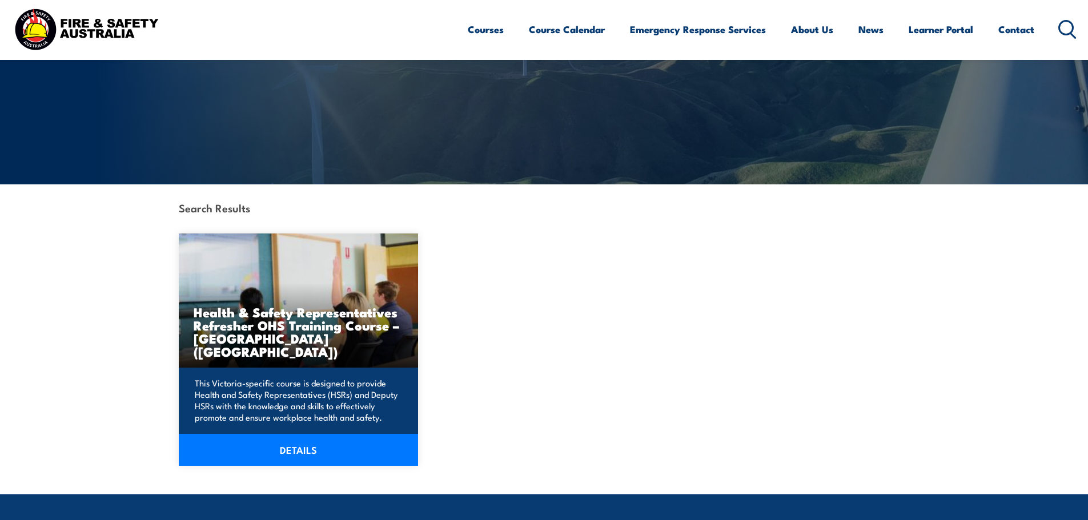
click at [323, 453] on link "DETAILS" at bounding box center [299, 450] width 240 height 32
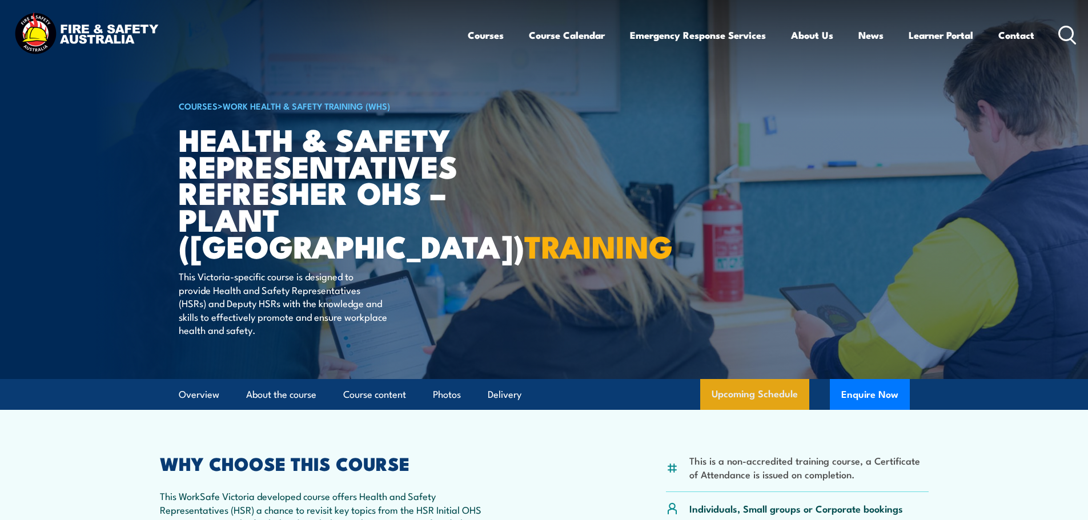
click at [756, 394] on link "Upcoming Schedule" at bounding box center [754, 394] width 109 height 31
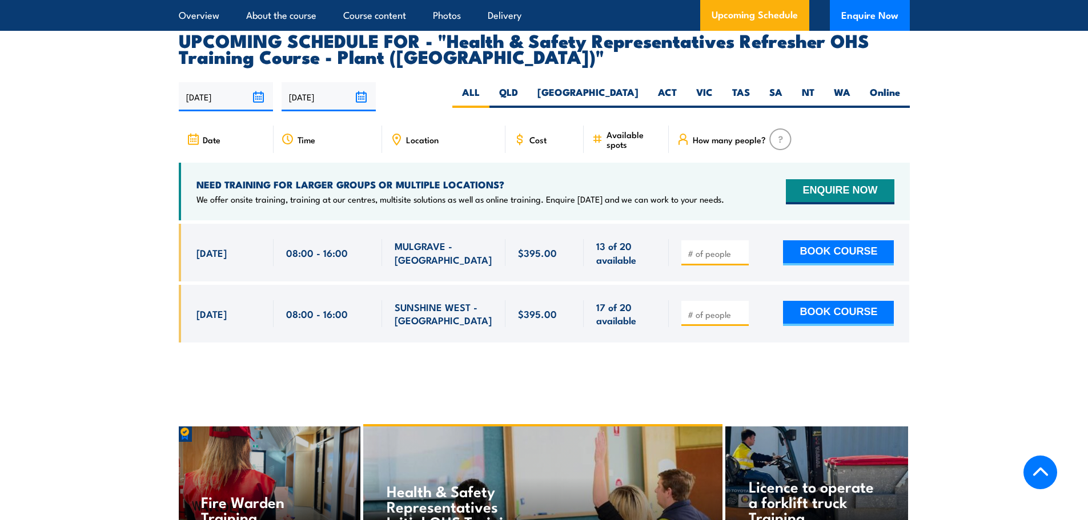
scroll to position [2054, 0]
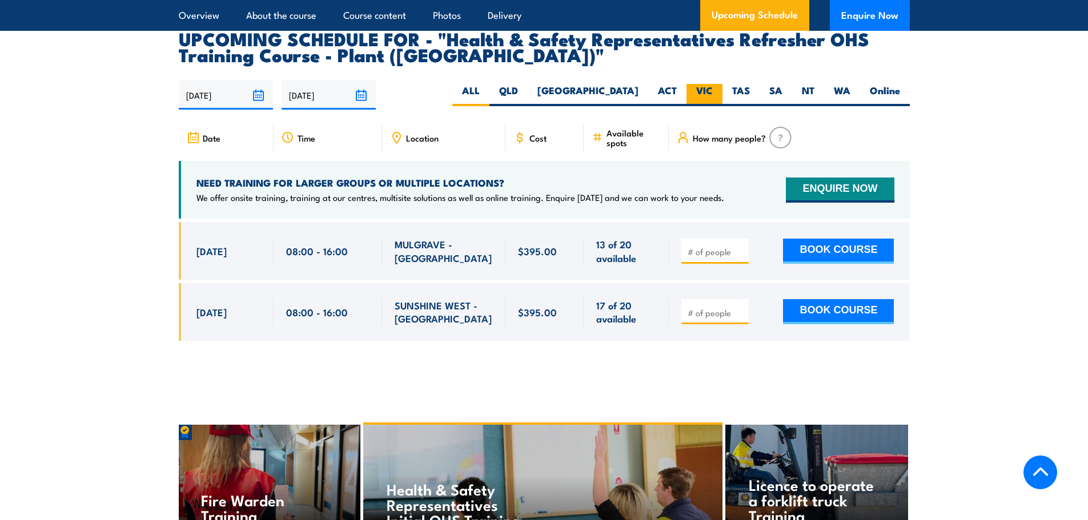
click at [707, 84] on label "VIC" at bounding box center [705, 95] width 36 height 22
click at [713, 84] on input "VIC" at bounding box center [716, 87] width 7 height 7
radio input "true"
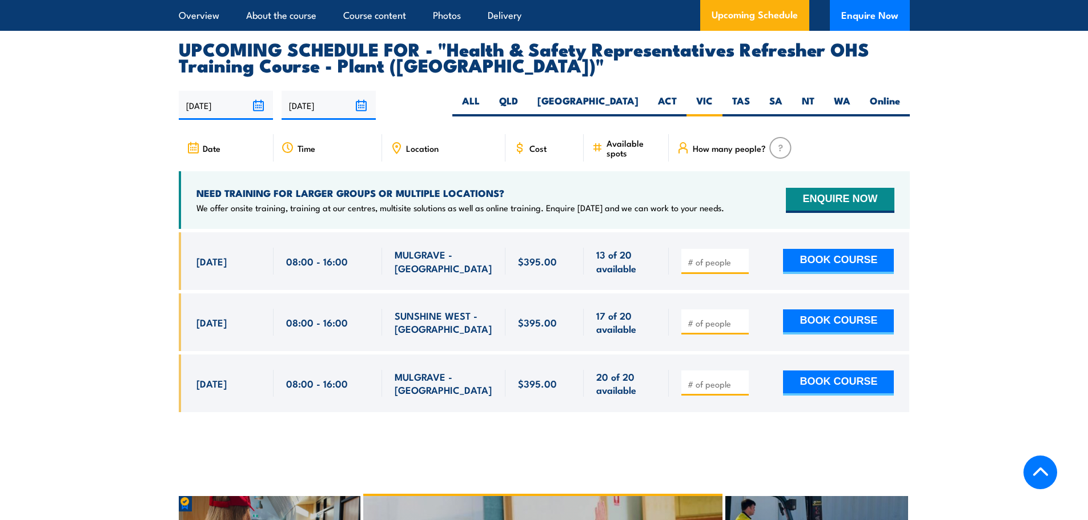
scroll to position [2054, 0]
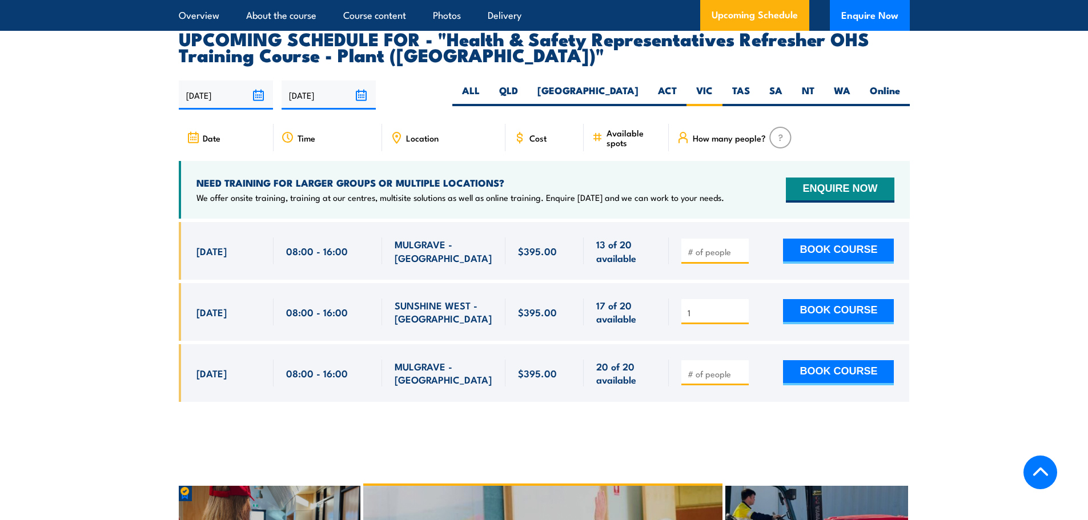
type input "1"
click at [740, 307] on input "1" at bounding box center [716, 312] width 57 height 11
click at [817, 299] on button "BOOK COURSE" at bounding box center [838, 311] width 111 height 25
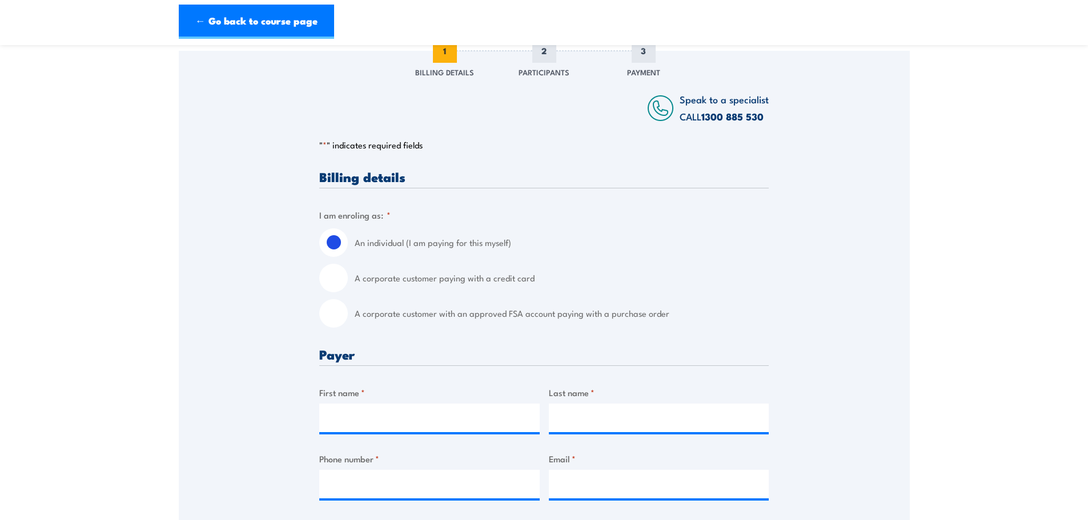
scroll to position [186, 0]
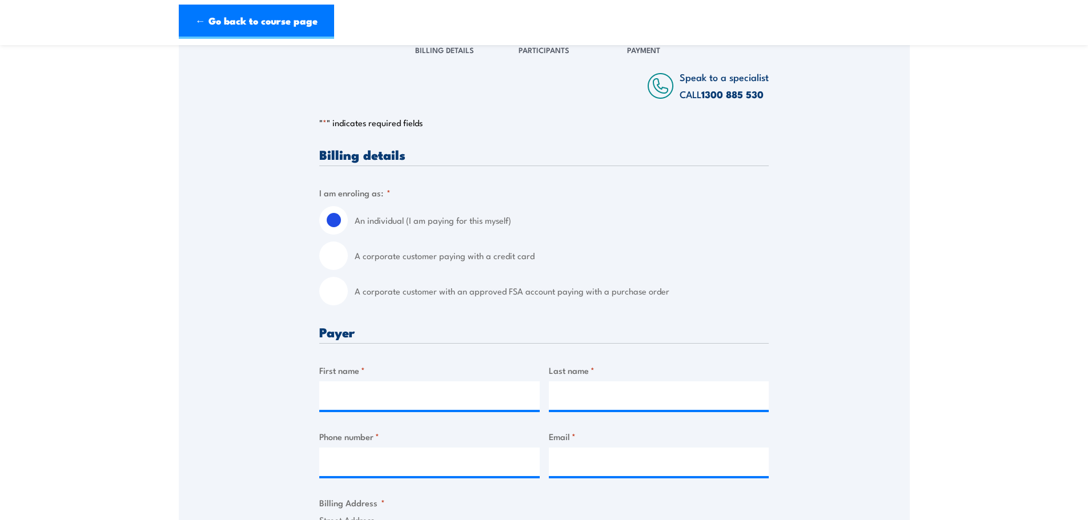
click at [332, 300] on input "A corporate customer with an approved FSA account paying with a purchase order" at bounding box center [333, 291] width 29 height 29
radio input "true"
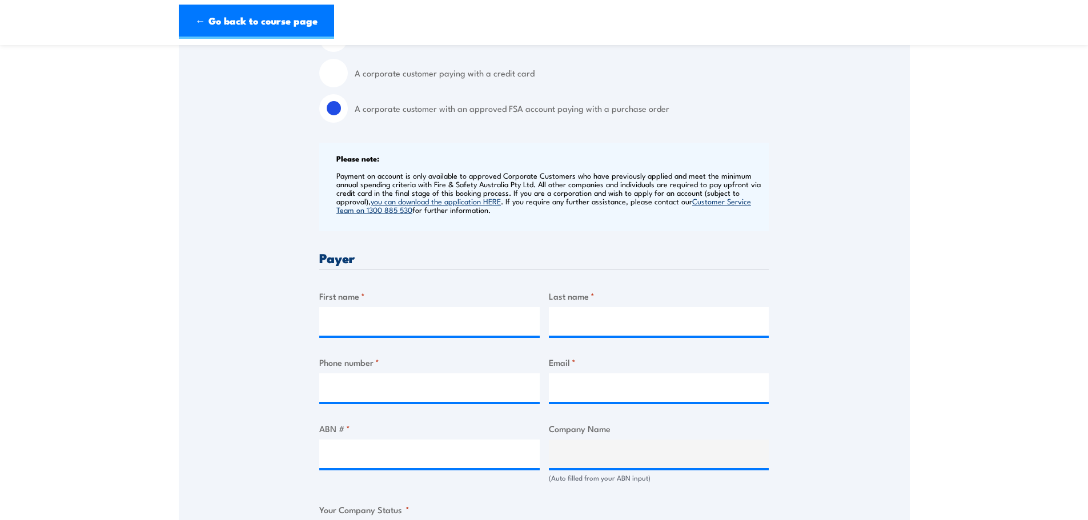
scroll to position [428, 0]
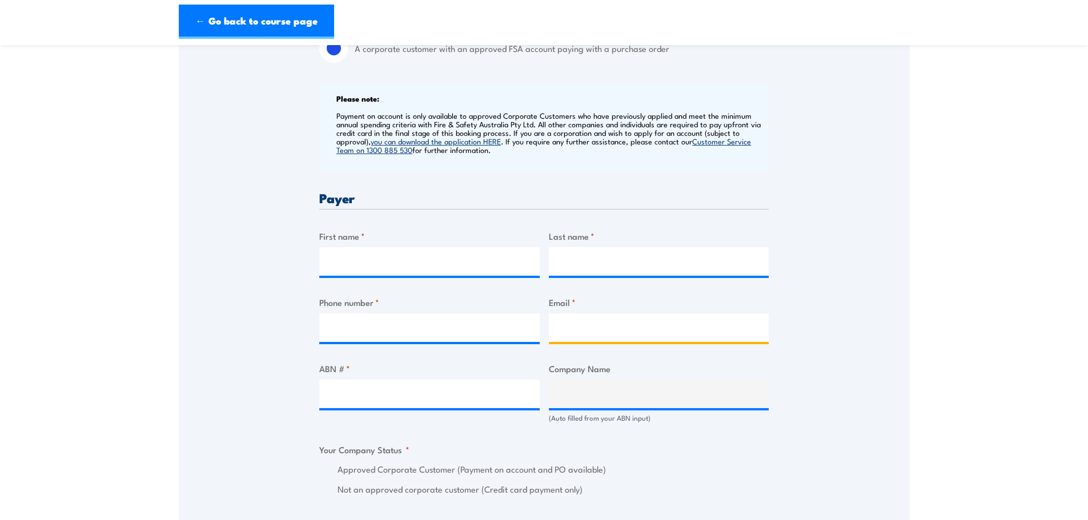
click at [565, 322] on input "Email *" at bounding box center [659, 328] width 220 height 29
paste input "Krupasana.prasad@cevalogistics.com"
type input "Krupasana.prasad@cevalogistics.com"
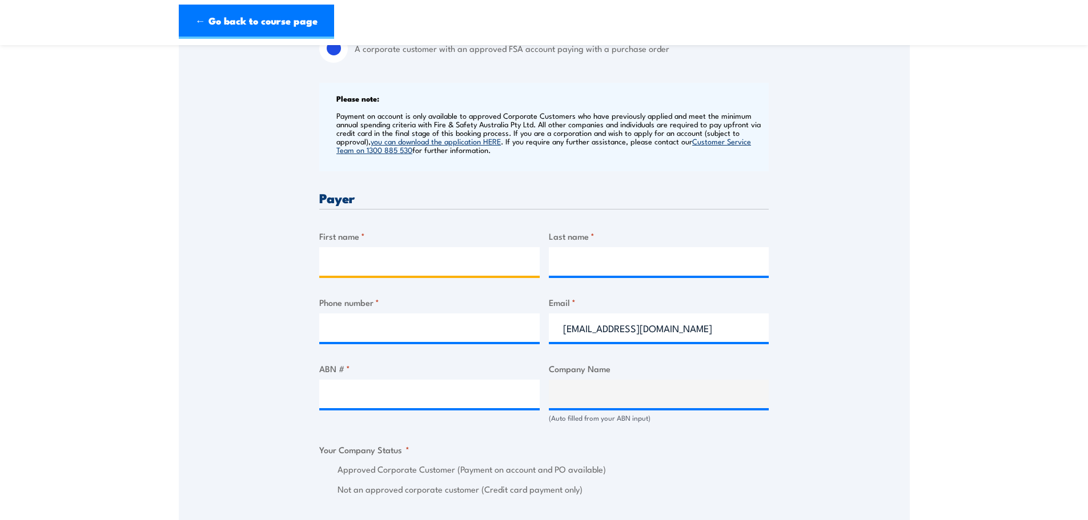
click at [391, 270] on input "First name *" at bounding box center [429, 261] width 220 height 29
paste input "Ceva"
type input "Ceva"
click at [581, 256] on input "Last name *" at bounding box center [659, 261] width 220 height 29
paste input "Logistics"
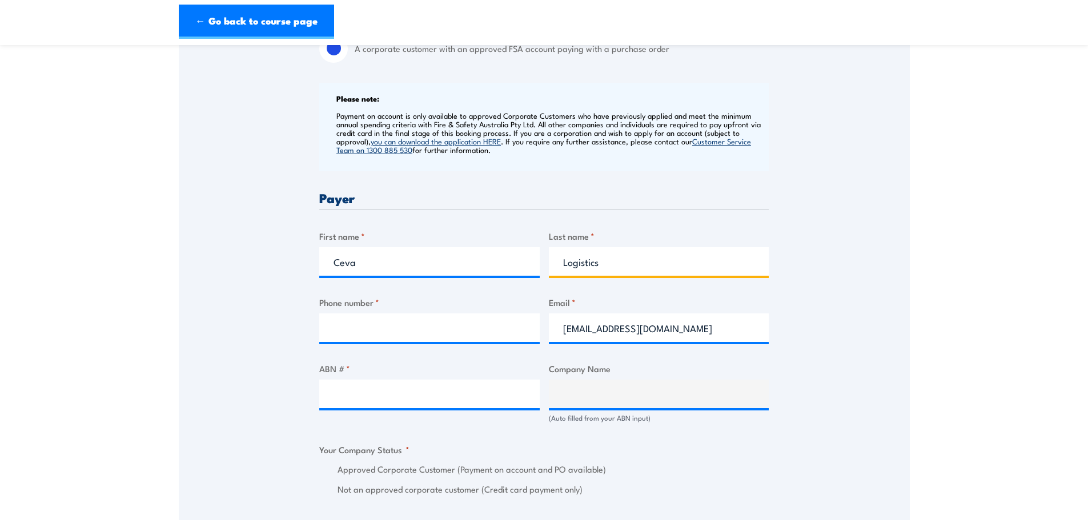
type input "Logistics"
click at [347, 332] on input "Phone number *" at bounding box center [429, 328] width 220 height 29
paste input "0433344882"
type input "0433344882"
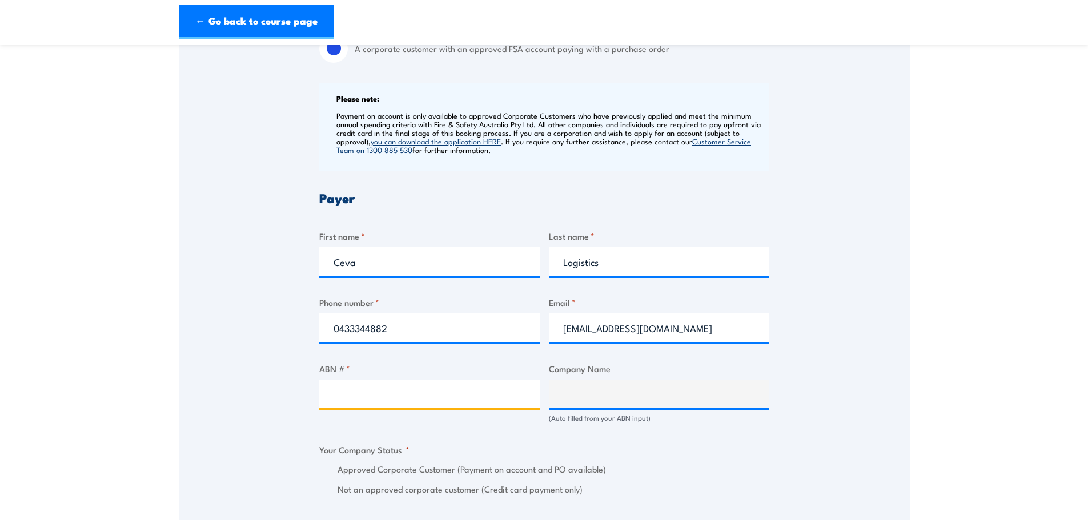
click at [339, 394] on input "ABN # *" at bounding box center [429, 394] width 220 height 29
paste input "63 008 438 239"
type input "63 008 438 239"
type input "CEVA LOGISTICS ([GEOGRAPHIC_DATA]) PTY. LTD."
radio input "true"
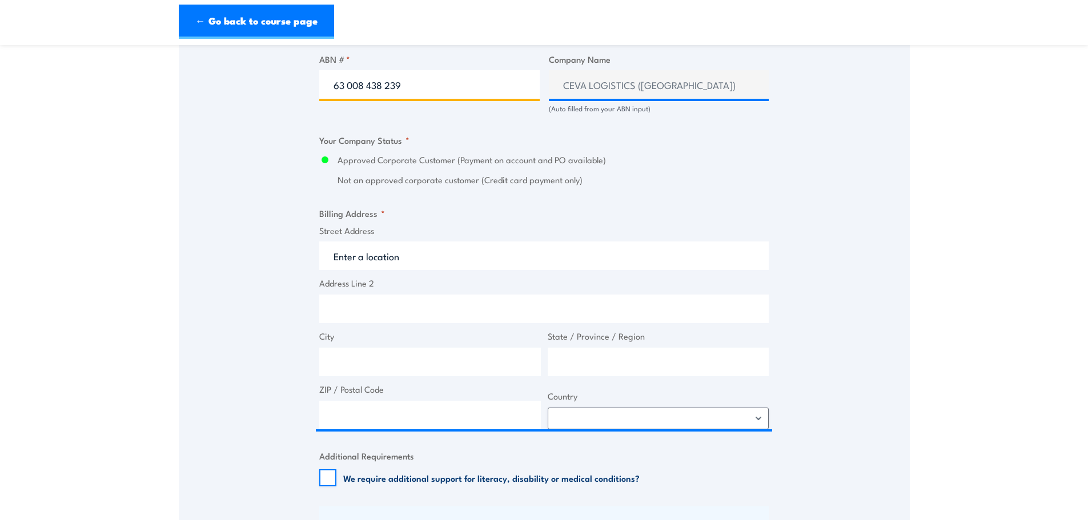
scroll to position [757, 0]
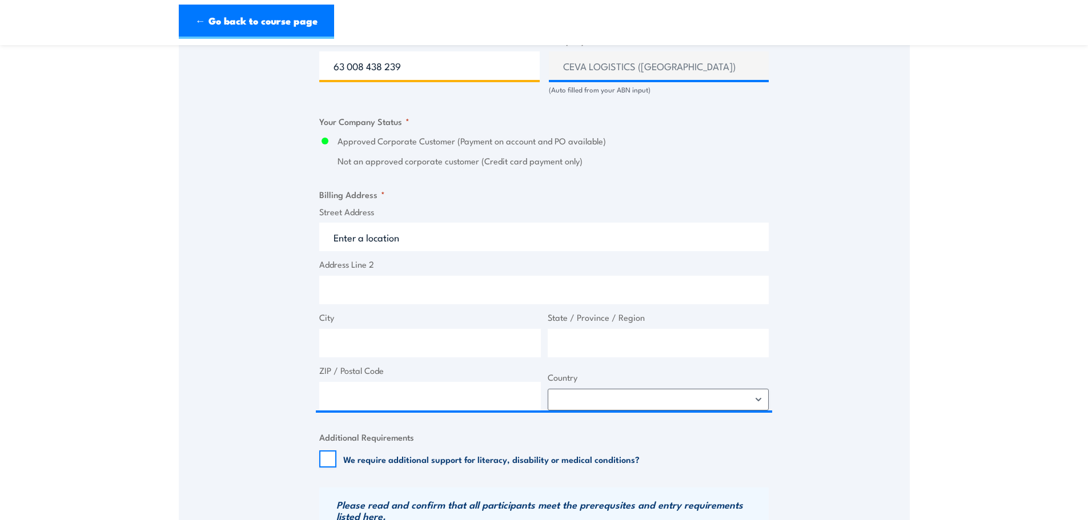
type input "63 008 438 239"
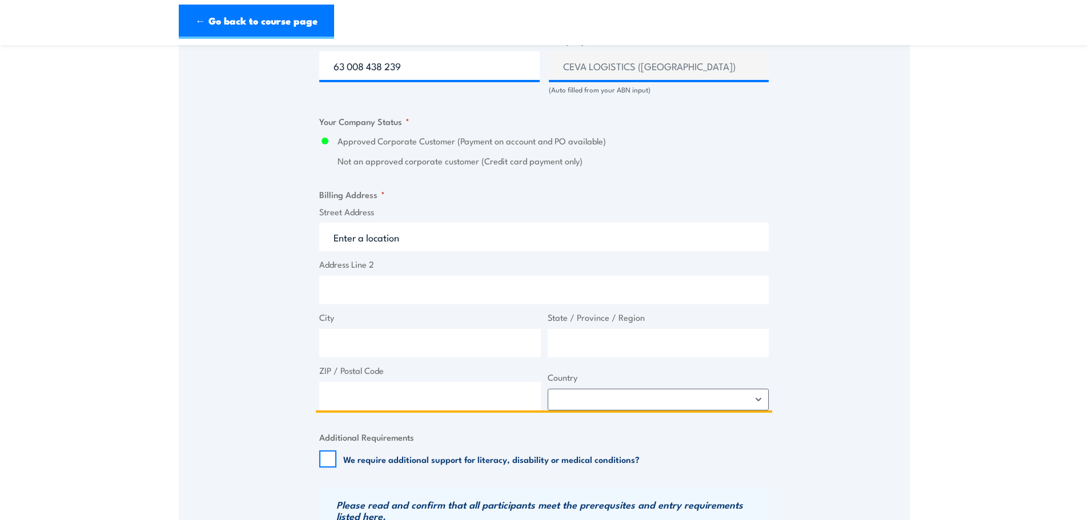
click at [383, 237] on input "Street Address" at bounding box center [543, 237] width 449 height 29
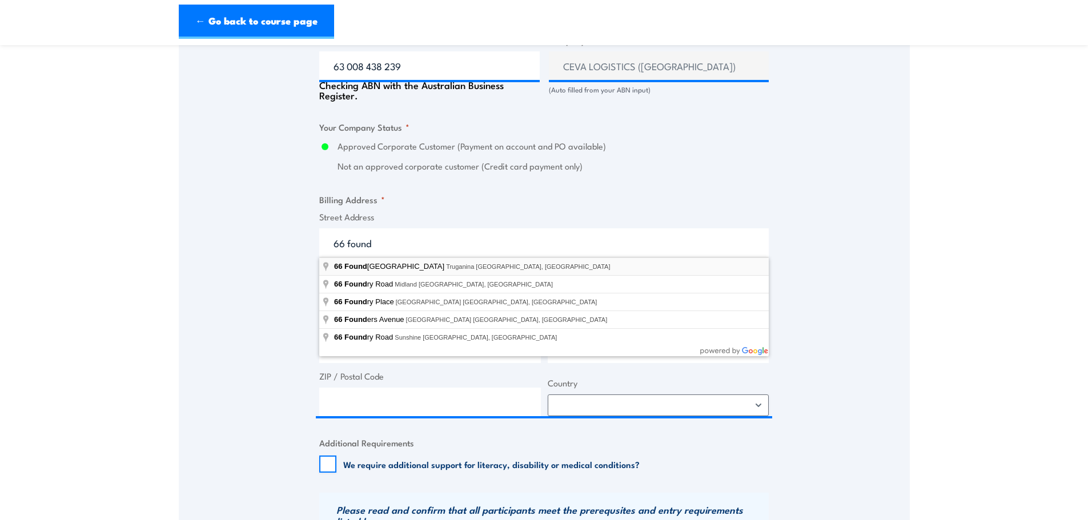
type input "[STREET_ADDRESS]"
type input "66 Foundation Rd"
type input "Truganina"
type input "Victoria"
type input "3029"
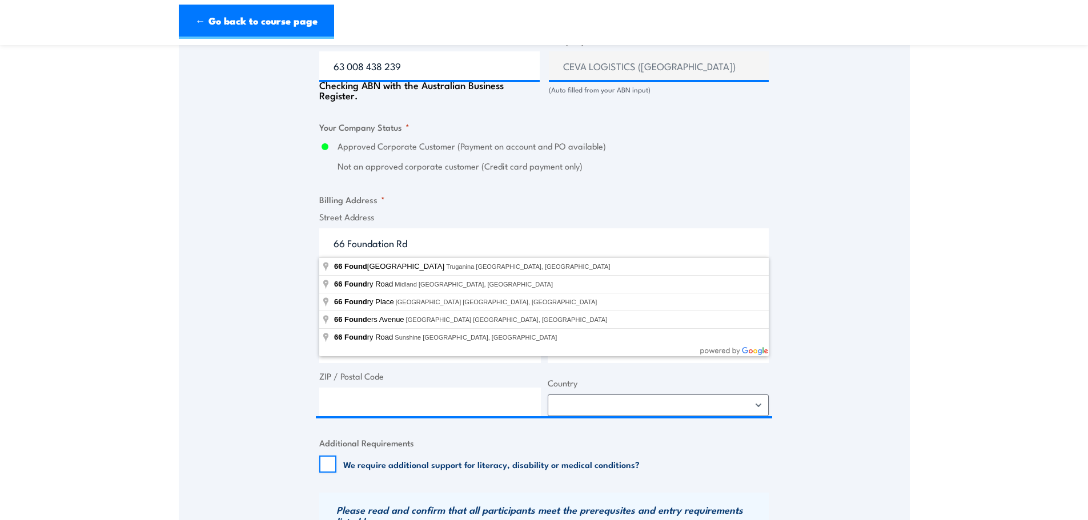
select select "[GEOGRAPHIC_DATA]"
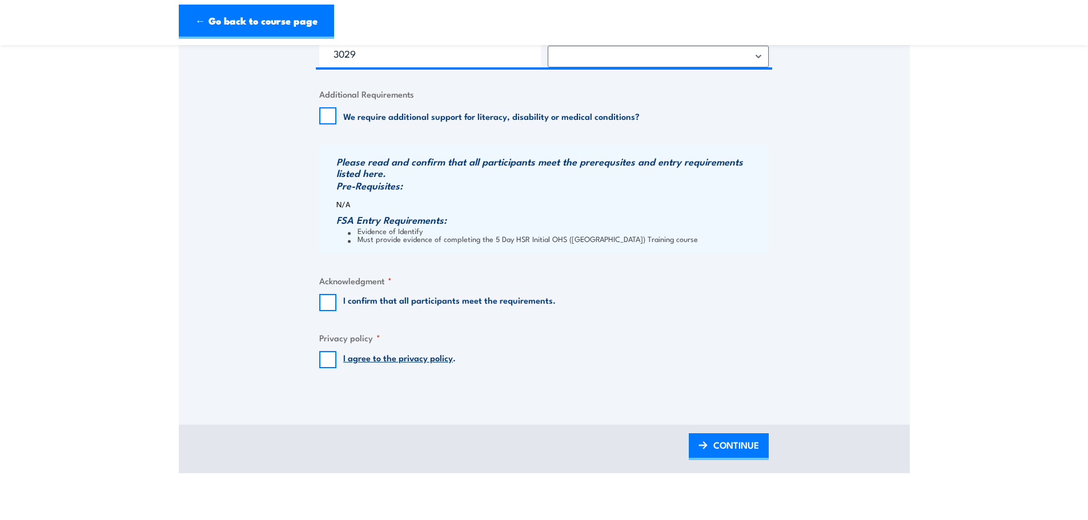
scroll to position [1109, 0]
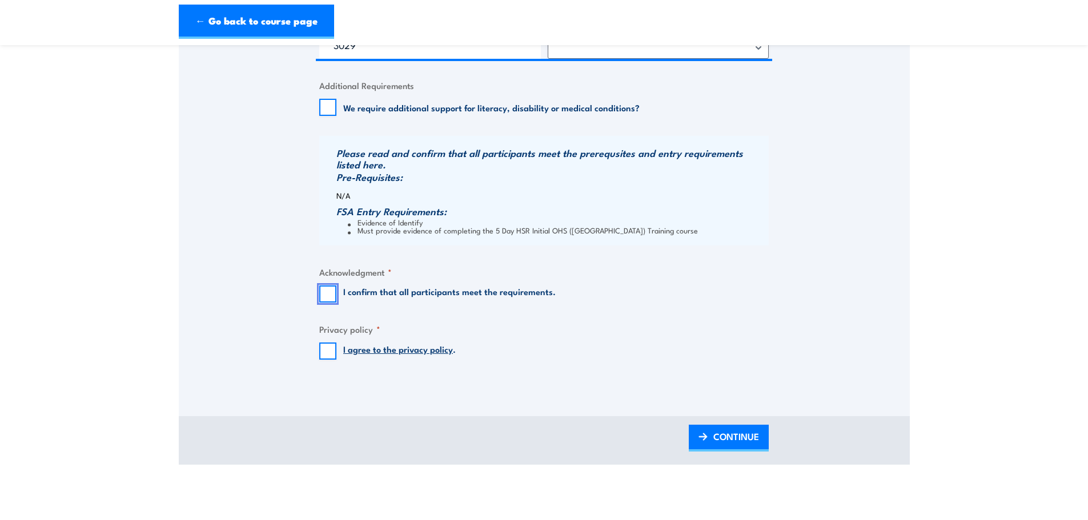
click at [330, 295] on input "I confirm that all participants meet the requirements." at bounding box center [327, 294] width 17 height 17
checkbox input "true"
click at [326, 352] on input "I agree to the privacy policy ." at bounding box center [327, 351] width 17 height 17
checkbox input "true"
drag, startPoint x: 725, startPoint y: 439, endPoint x: 20, endPoint y: 259, distance: 727.4
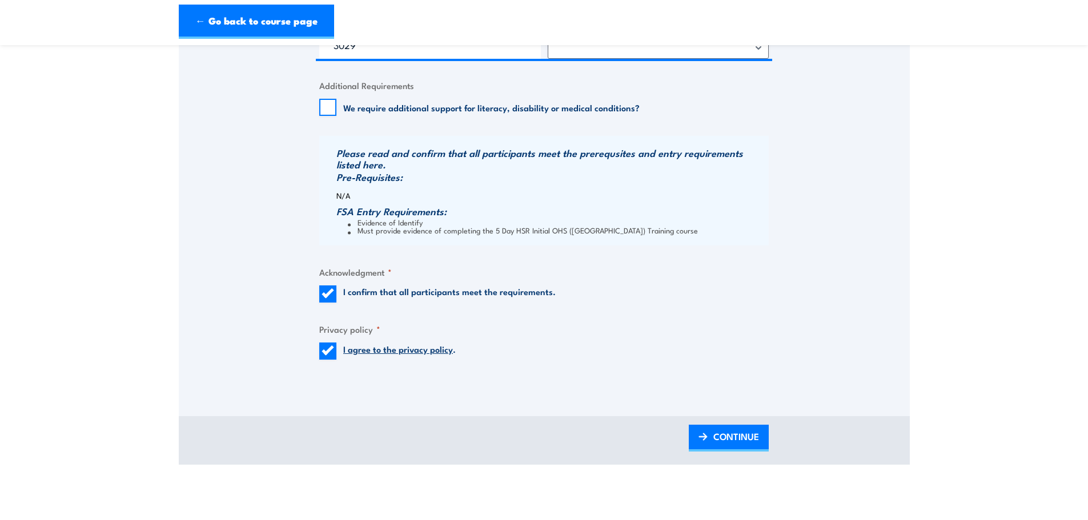
click at [725, 439] on span "CONTINUE" at bounding box center [736, 437] width 46 height 30
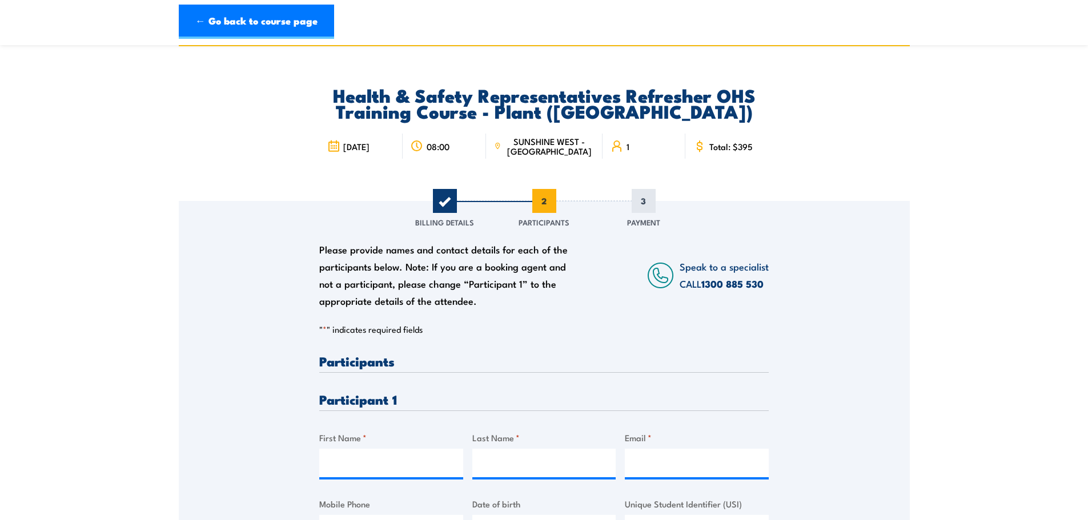
scroll to position [0, 0]
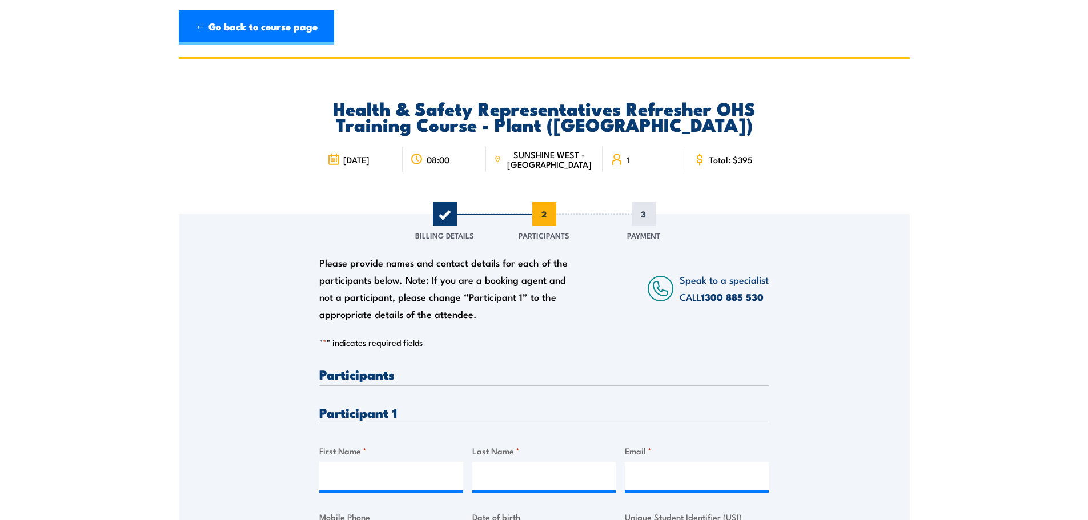
click at [734, 370] on h3 "Participants" at bounding box center [543, 374] width 449 height 13
click at [363, 482] on input "First Name *" at bounding box center [391, 476] width 144 height 29
click at [337, 485] on input "First Name *" at bounding box center [391, 476] width 144 height 29
type input "Rosin"
type input "Paki"
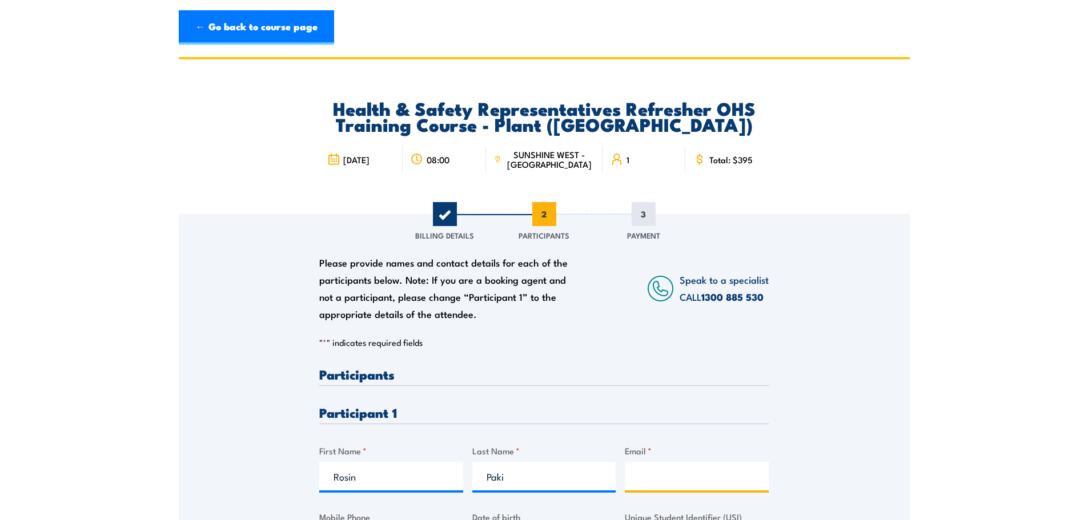
paste input "[EMAIL_ADDRESS][DOMAIN_NAME]"
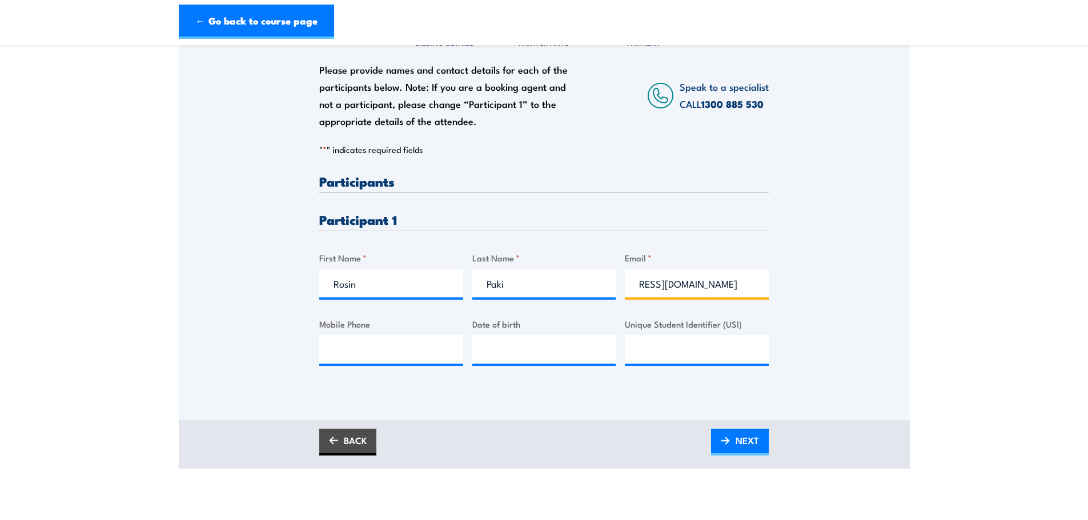
scroll to position [214, 0]
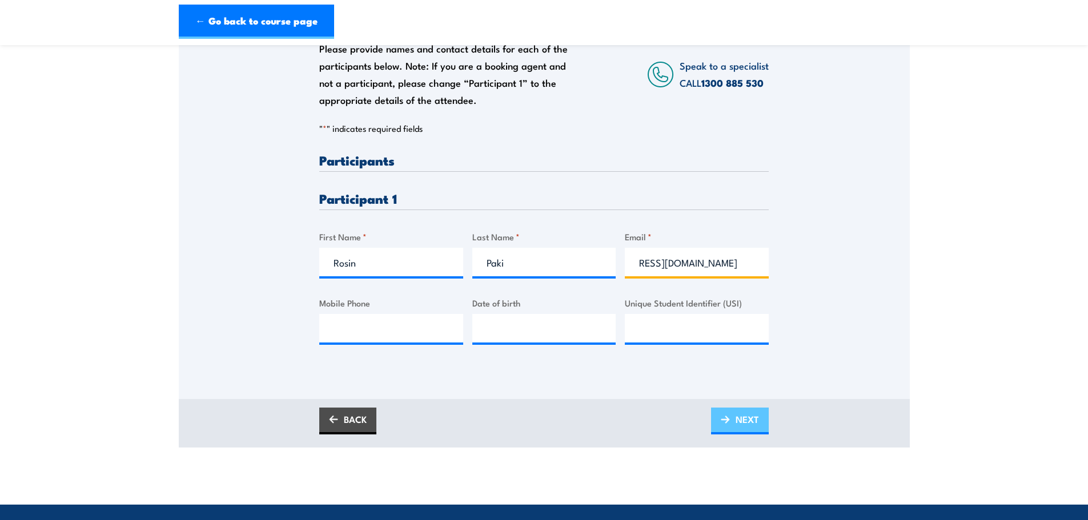
type input "[EMAIL_ADDRESS][DOMAIN_NAME]"
click at [729, 420] on img at bounding box center [725, 420] width 9 height 8
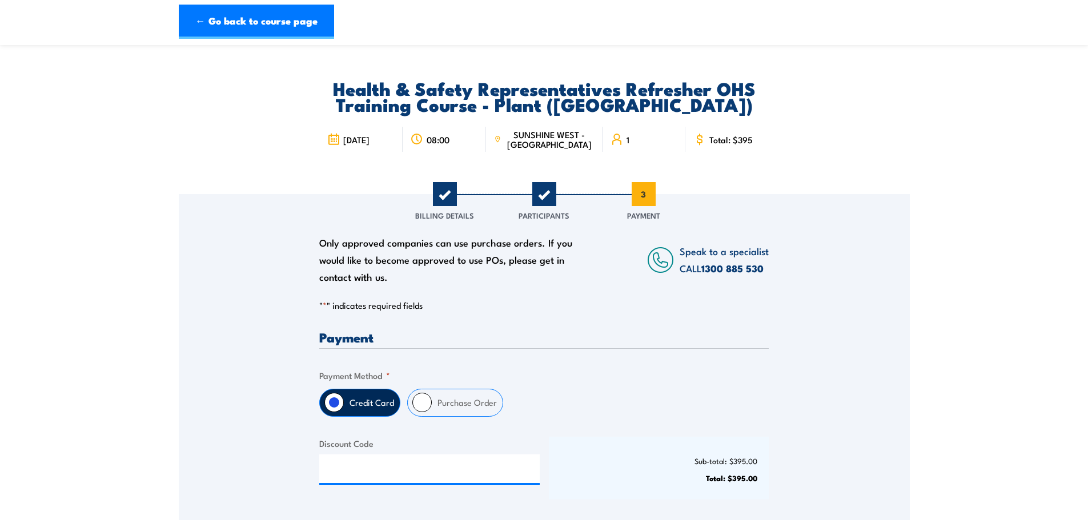
scroll to position [0, 0]
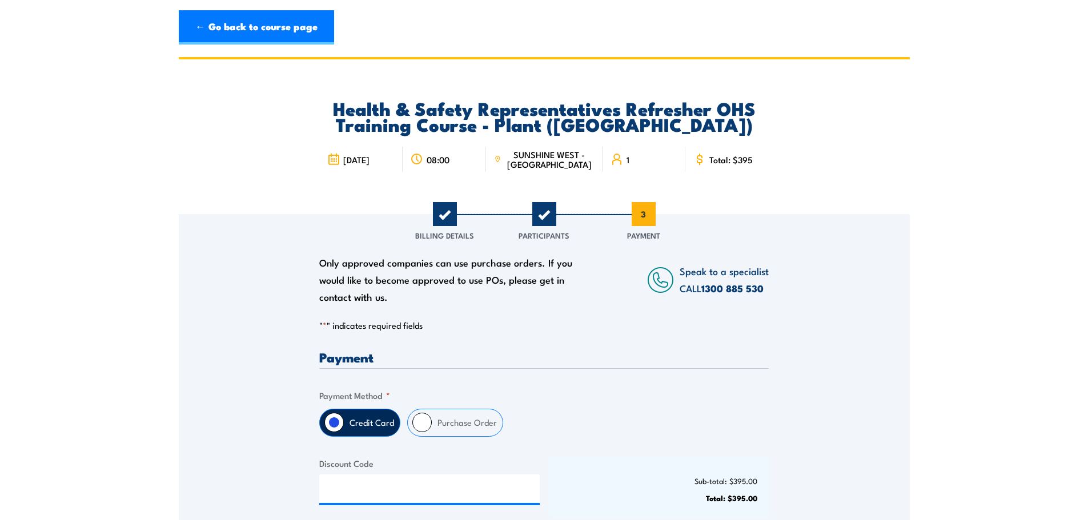
drag, startPoint x: 428, startPoint y: 420, endPoint x: 456, endPoint y: 438, distance: 33.1
click at [428, 420] on input "Purchase Order" at bounding box center [421, 422] width 19 height 19
radio input "true"
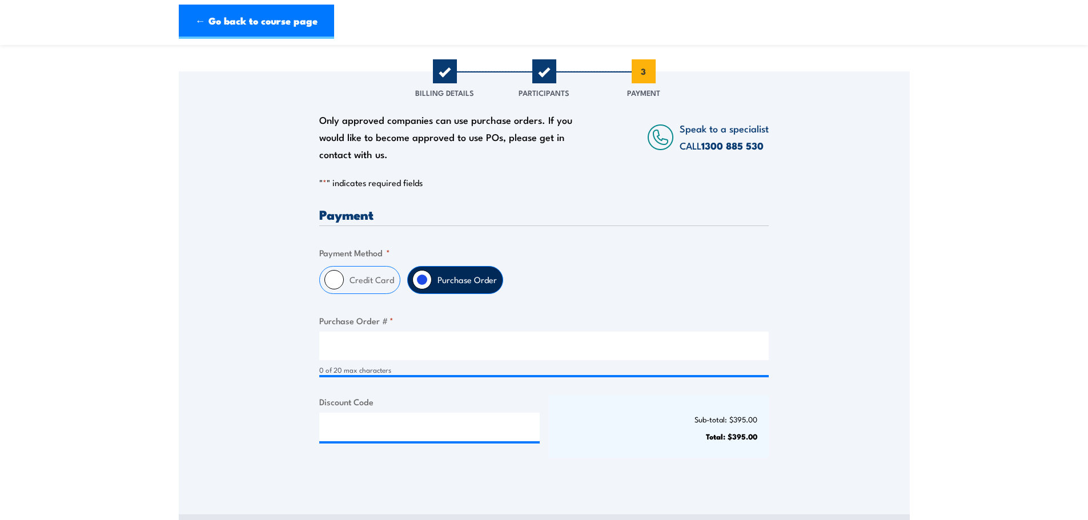
scroll to position [157, 0]
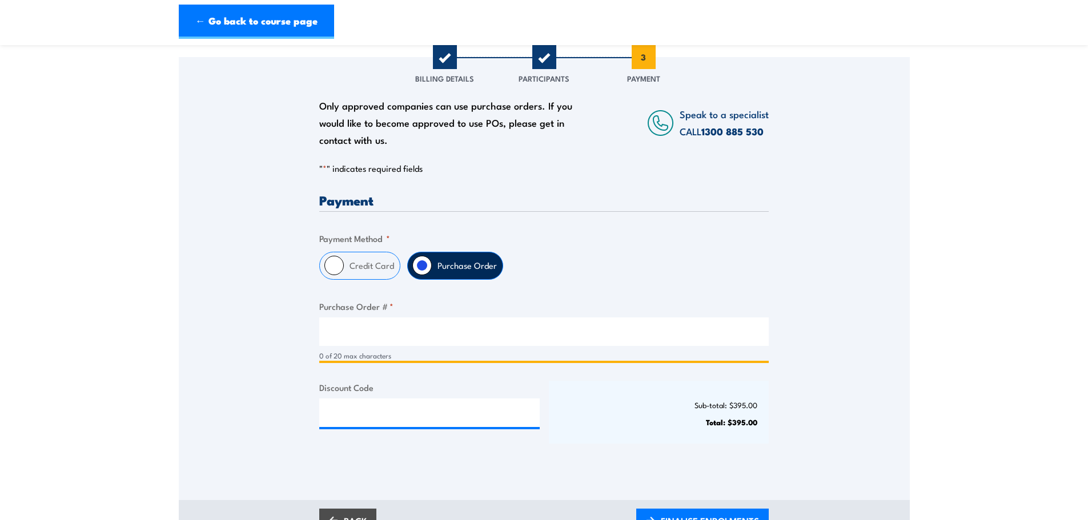
click at [366, 338] on input "Purchase Order # *" at bounding box center [543, 332] width 449 height 29
paste input "00403OW25558547"
type input "00403OW25558547"
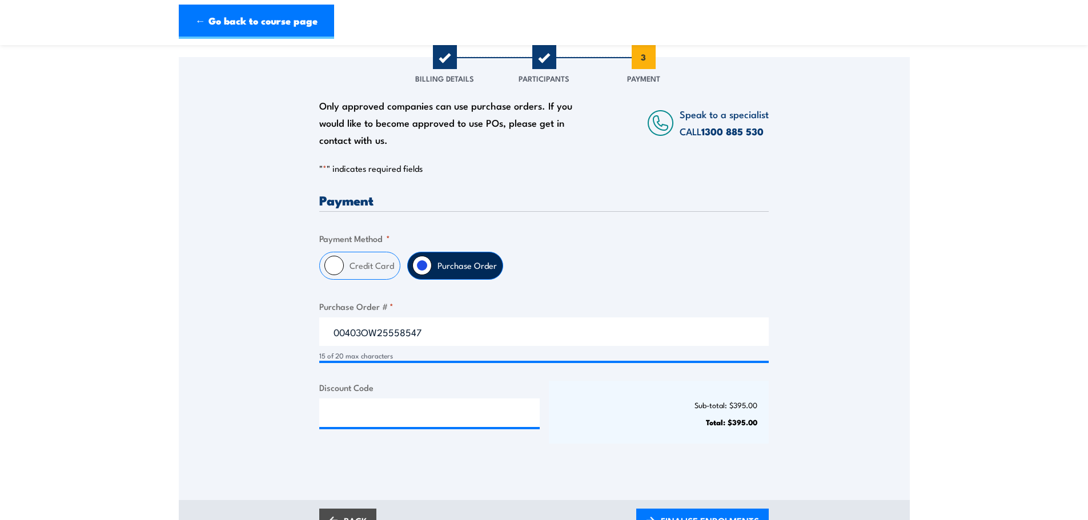
click at [594, 408] on p "Sub-total: $395.00" at bounding box center [659, 405] width 198 height 9
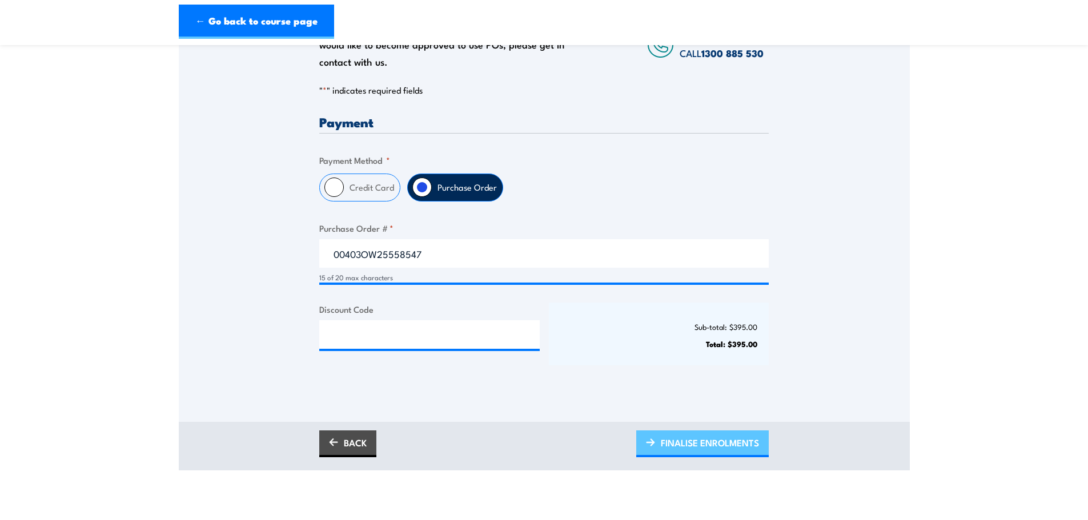
scroll to position [257, 0]
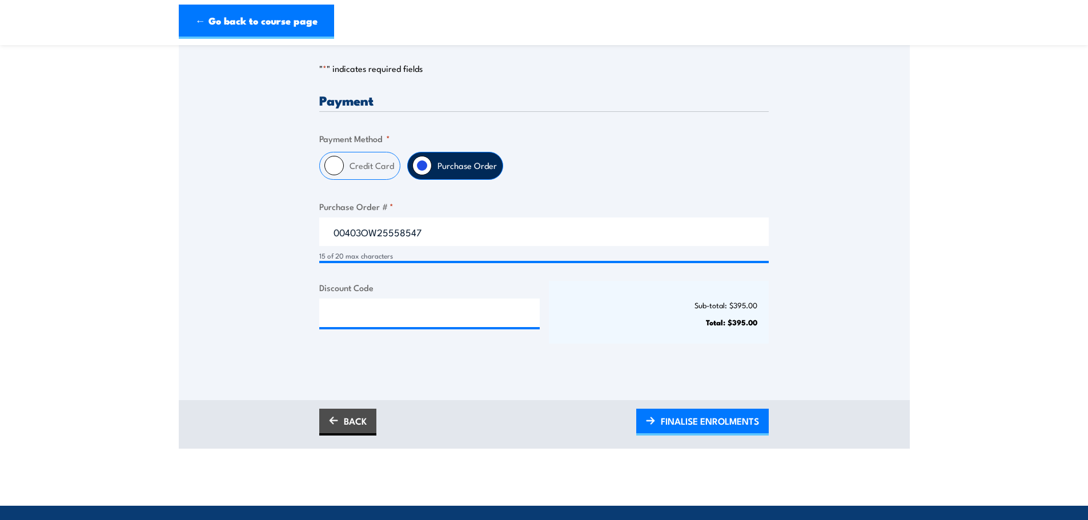
drag, startPoint x: 668, startPoint y: 422, endPoint x: 568, endPoint y: 419, distance: 99.4
click at [668, 422] on span "FINALISE ENROLMENTS" at bounding box center [710, 421] width 98 height 30
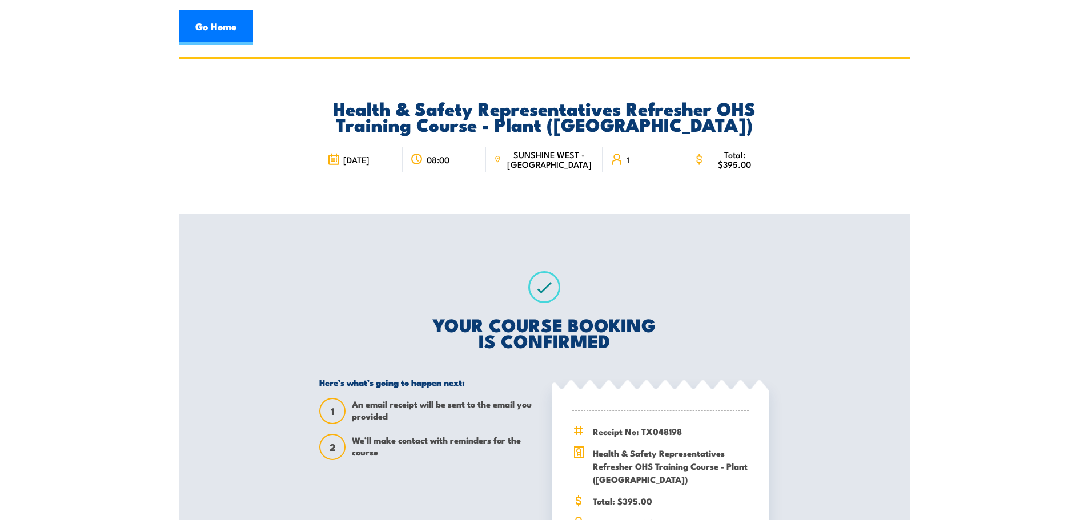
drag, startPoint x: 219, startPoint y: 24, endPoint x: 262, endPoint y: 67, distance: 61.4
click at [219, 23] on link "Go Home" at bounding box center [216, 27] width 74 height 34
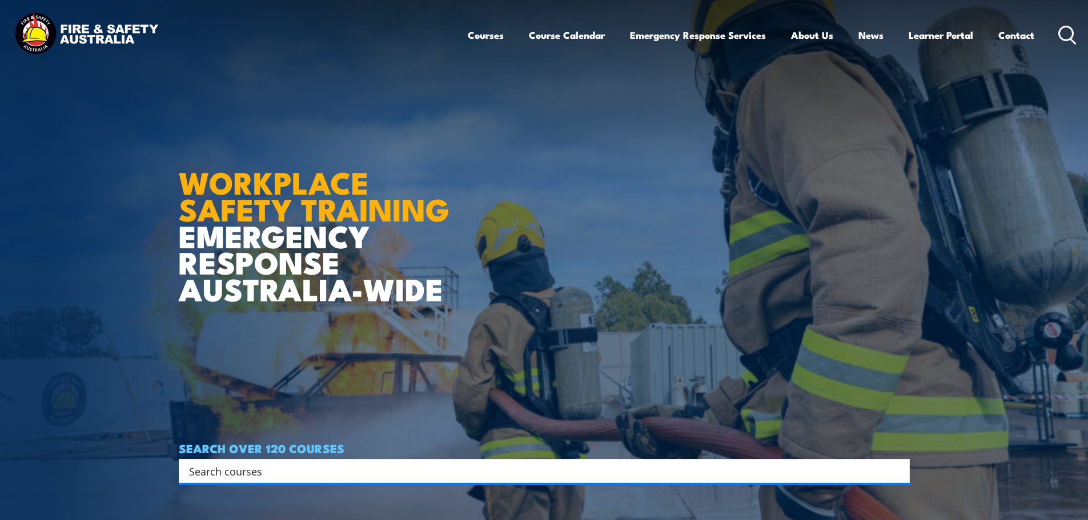
click at [278, 466] on input "Search input" at bounding box center [537, 471] width 696 height 17
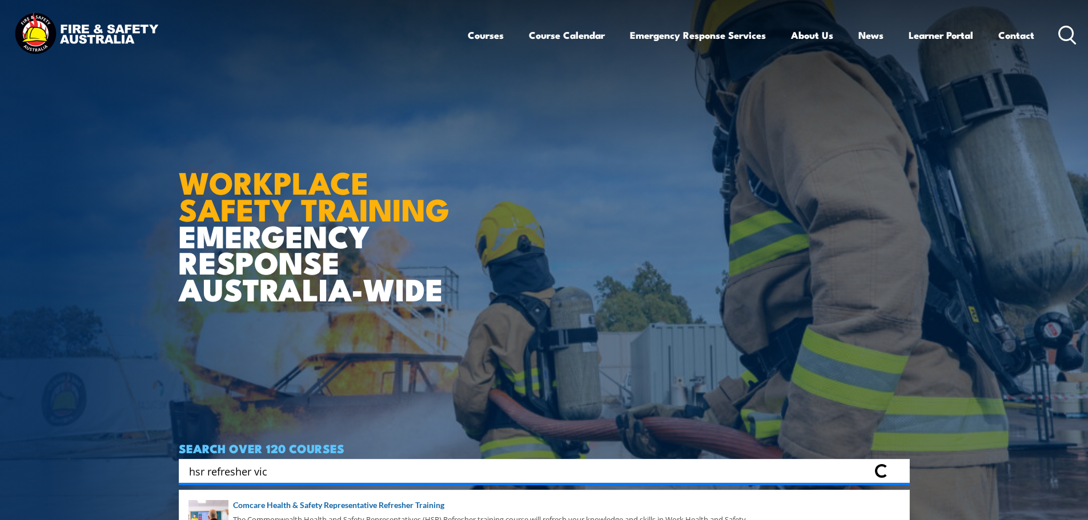
type input "hsr refresher vic"
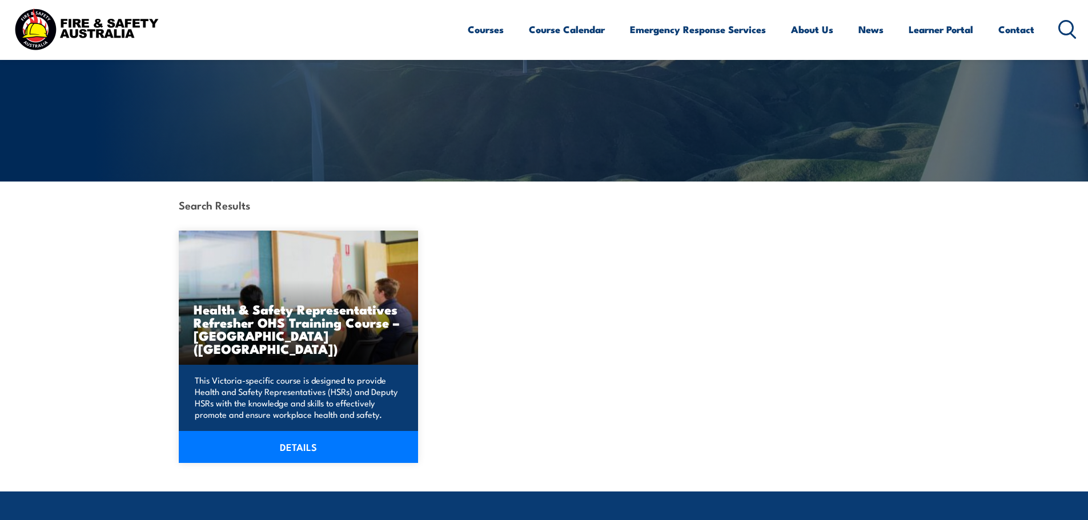
scroll to position [157, 0]
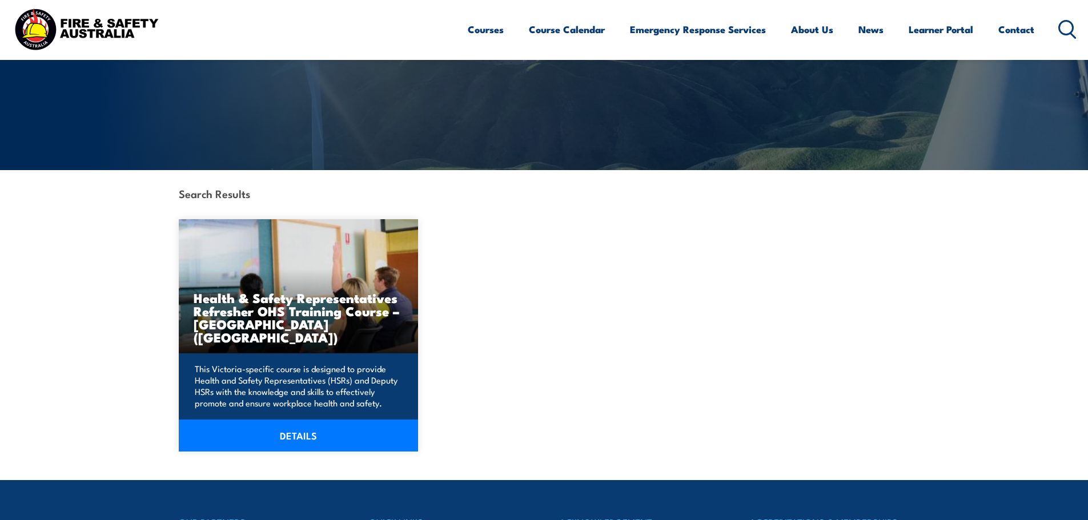
click at [292, 432] on link "DETAILS" at bounding box center [299, 436] width 240 height 32
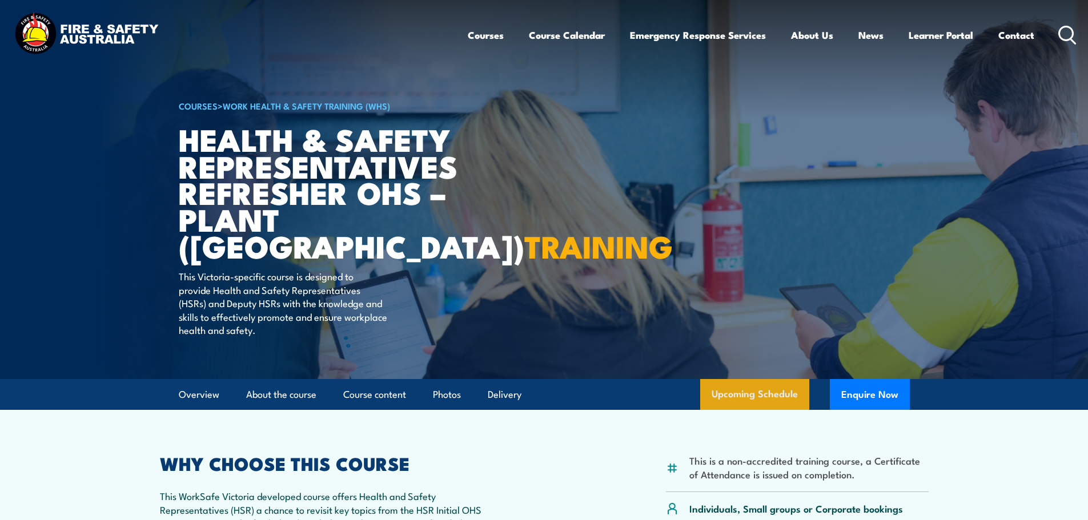
click at [730, 390] on link "Upcoming Schedule" at bounding box center [754, 394] width 109 height 31
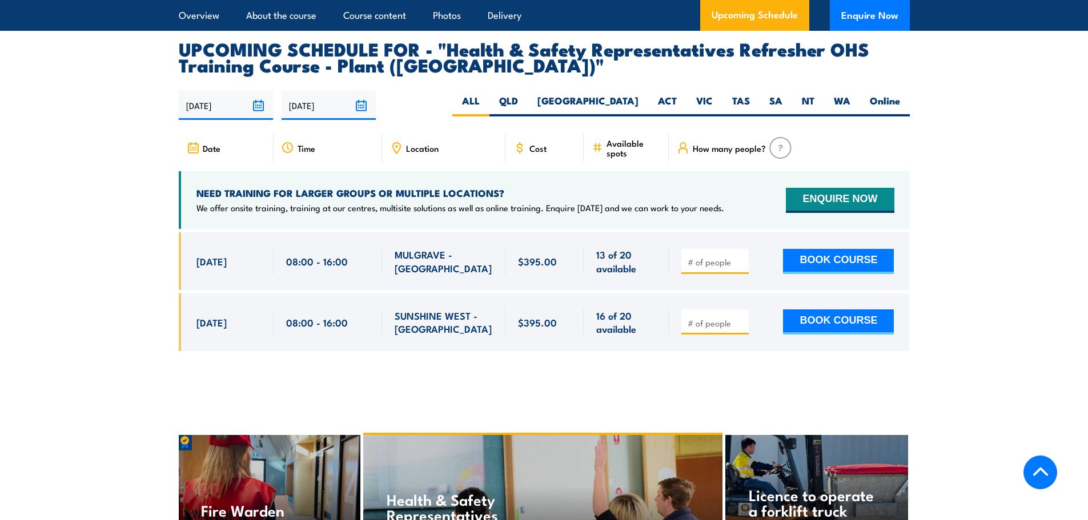
scroll to position [2054, 0]
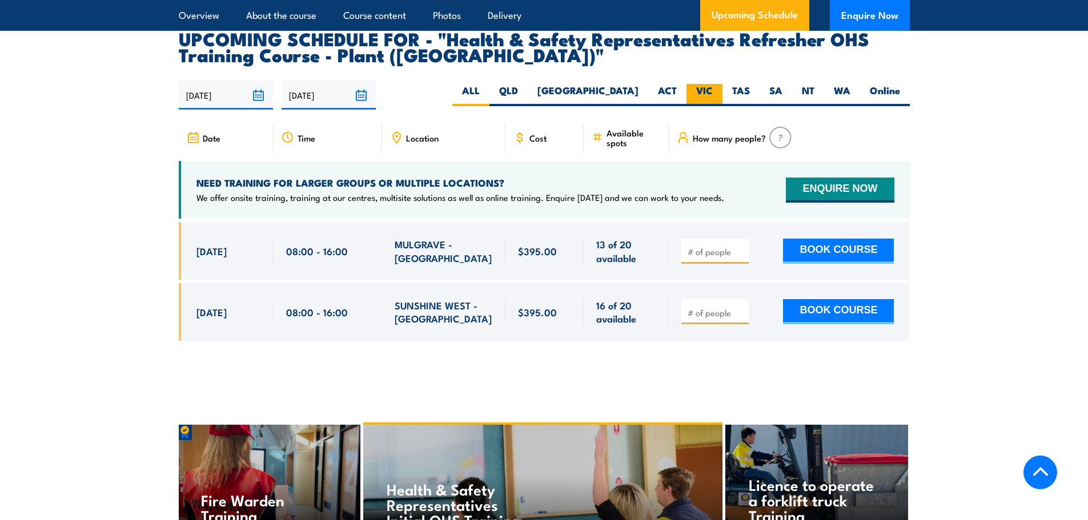
click at [705, 84] on label "VIC" at bounding box center [705, 95] width 36 height 22
click at [713, 84] on input "VIC" at bounding box center [716, 87] width 7 height 7
radio input "true"
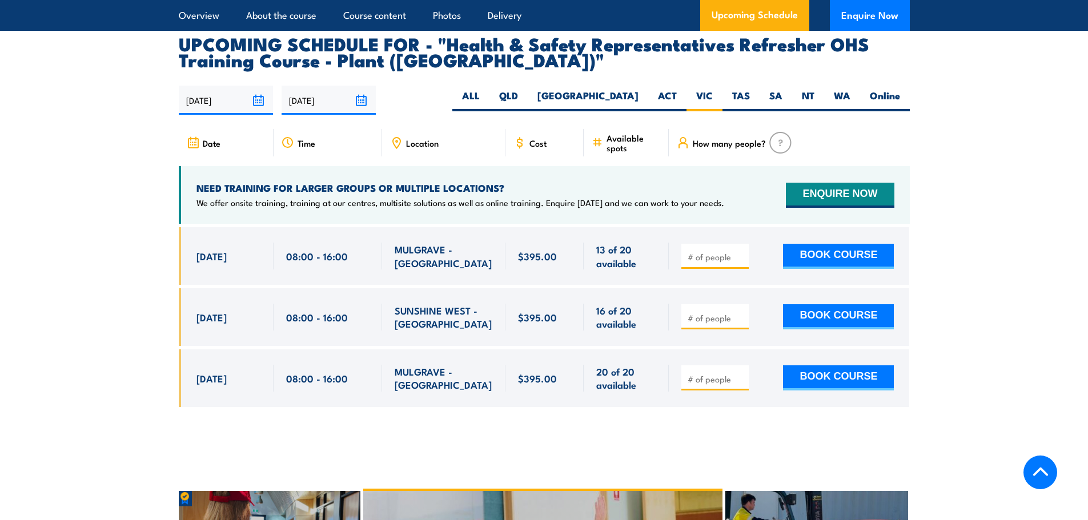
scroll to position [2054, 0]
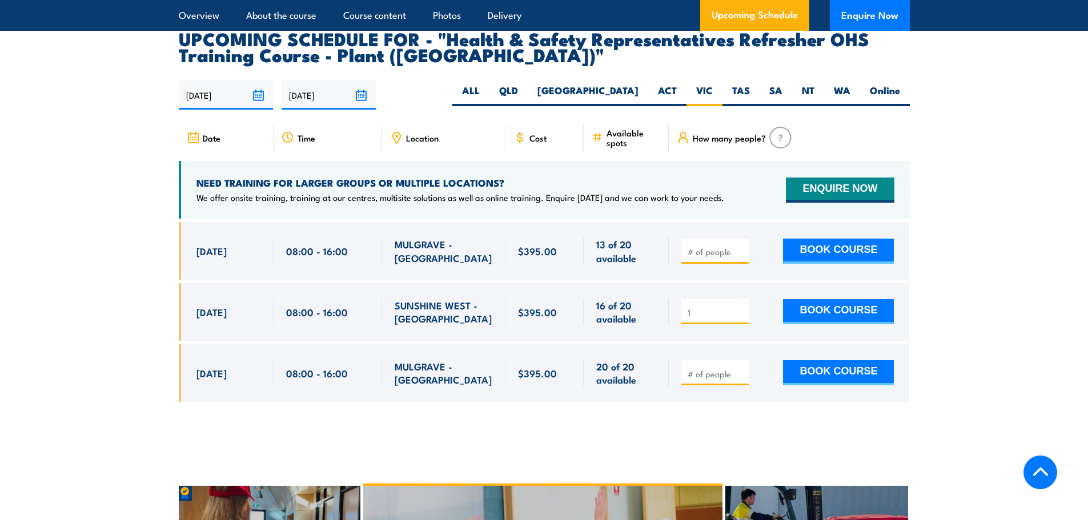
type input "1"
click at [742, 307] on input "1" at bounding box center [716, 312] width 57 height 11
click at [822, 299] on button "BOOK COURSE" at bounding box center [838, 311] width 111 height 25
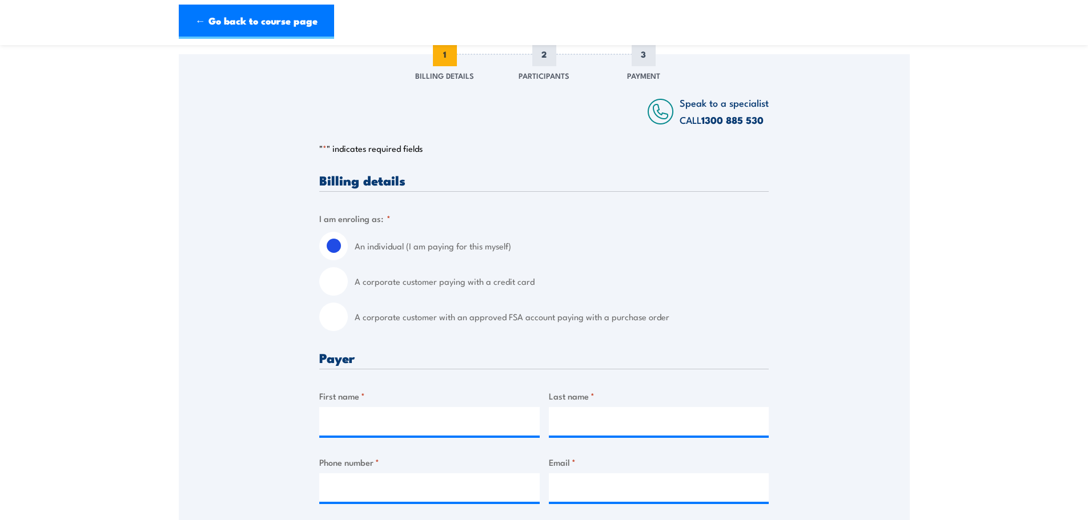
scroll to position [186, 0]
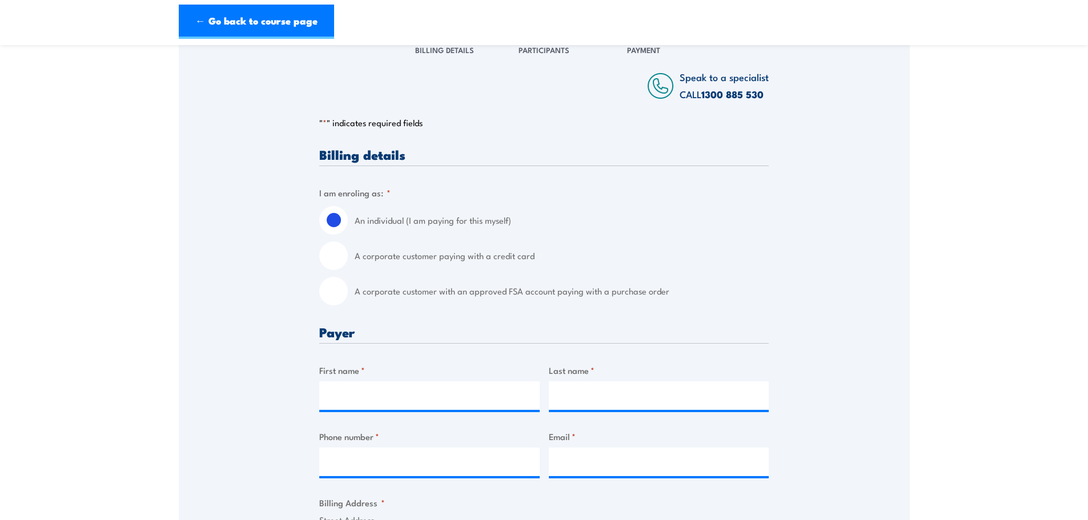
click at [337, 295] on input "A corporate customer with an approved FSA account paying with a purchase order" at bounding box center [333, 291] width 29 height 29
radio input "true"
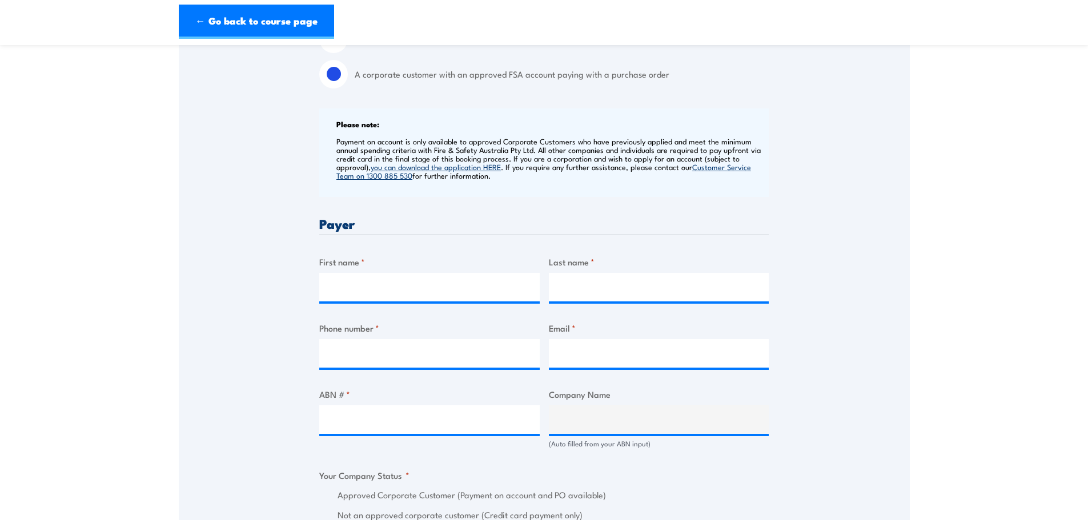
scroll to position [428, 0]
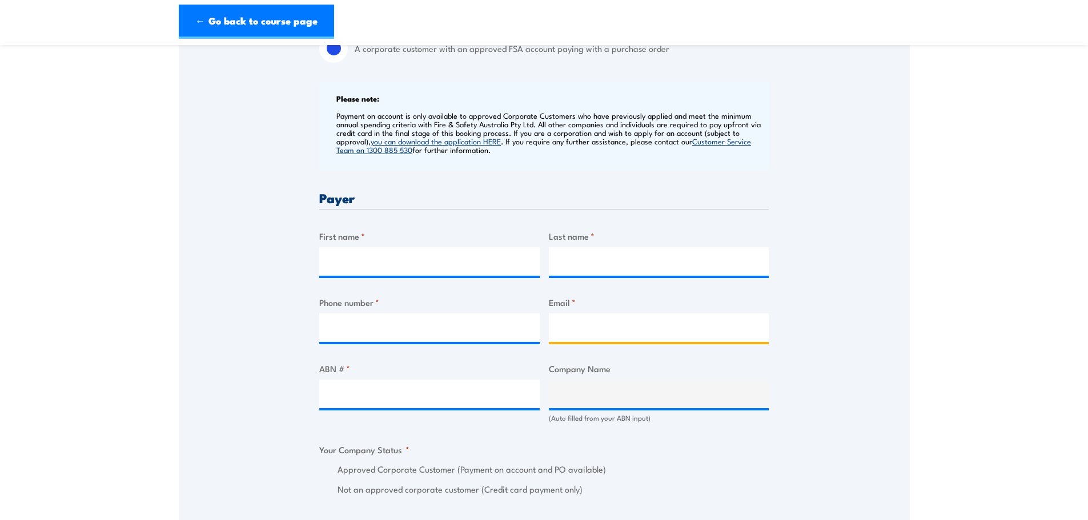
click at [553, 334] on input "Email *" at bounding box center [659, 328] width 220 height 29
paste input "[EMAIL_ADDRESS][DOMAIN_NAME]"
type input "[EMAIL_ADDRESS][DOMAIN_NAME]"
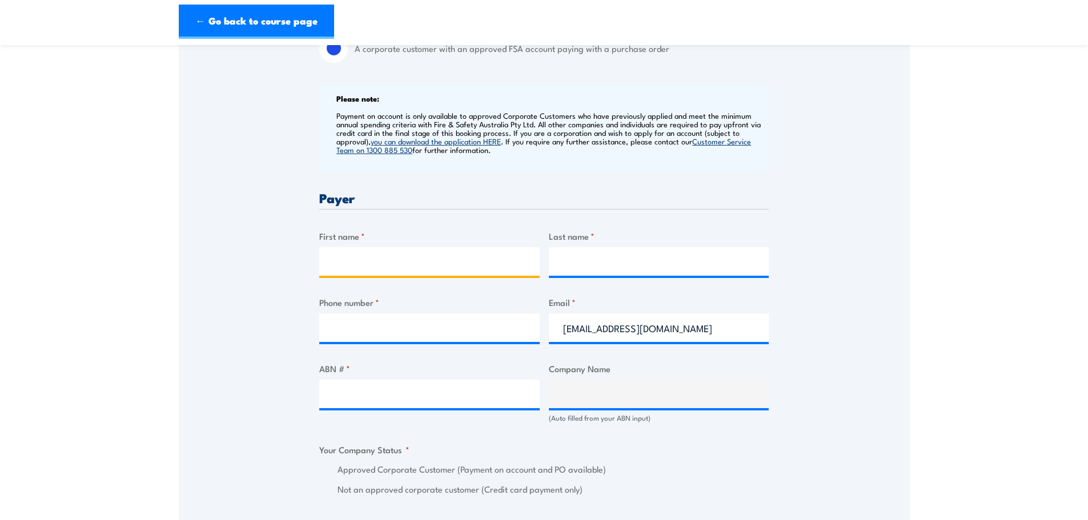
click at [342, 268] on input "First name *" at bounding box center [429, 261] width 220 height 29
click at [347, 266] on input "First name *" at bounding box center [429, 261] width 220 height 29
paste input "Ceva"
type input "Ceva"
click at [576, 266] on input "Last name *" at bounding box center [659, 261] width 220 height 29
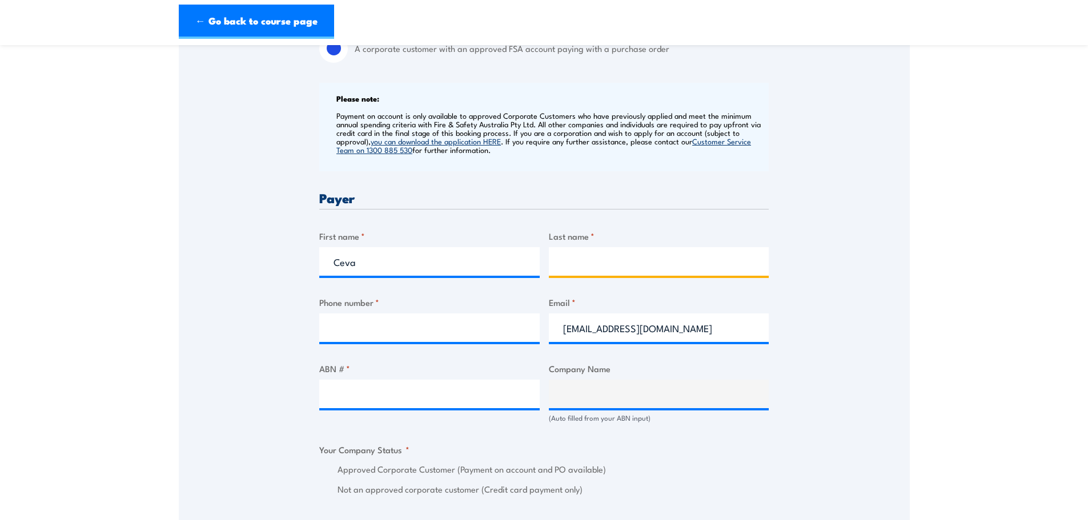
paste input "Logistics"
type input "Logistics"
click at [353, 330] on input "Phone number *" at bounding box center [429, 328] width 220 height 29
paste input "0433344882"
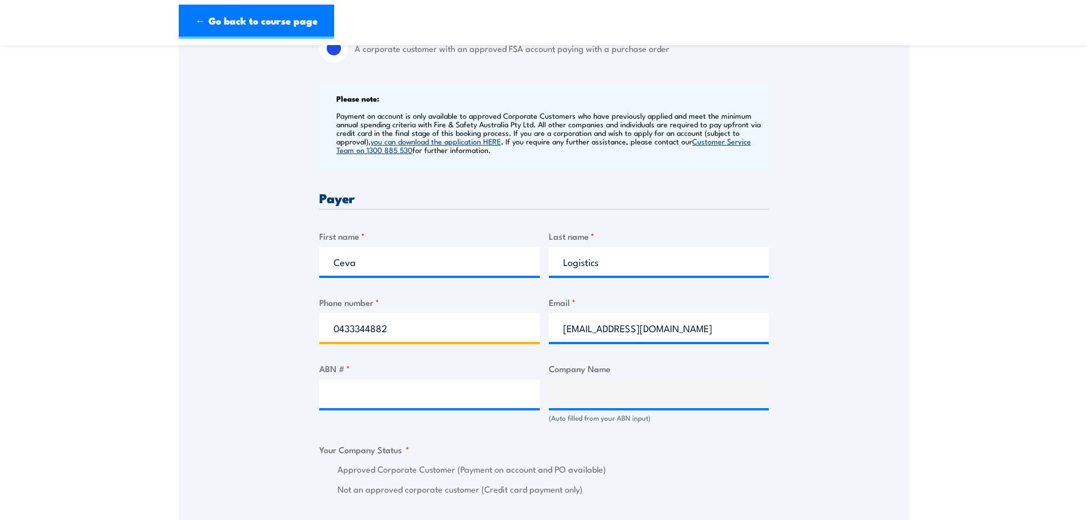
type input "0433344882"
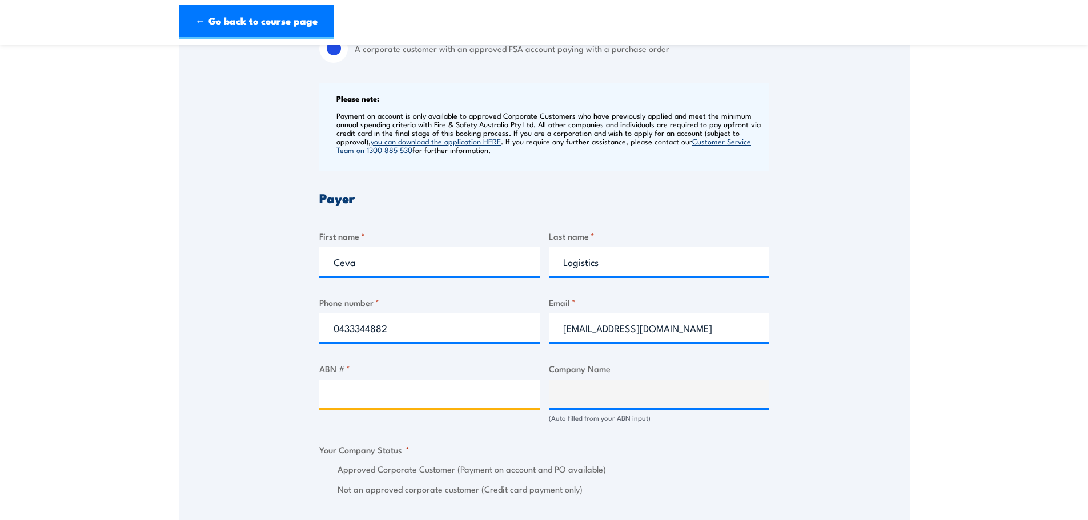
click at [378, 398] on input "ABN # *" at bounding box center [429, 394] width 220 height 29
paste input "63 008 438 239"
type input "63 008 438 239"
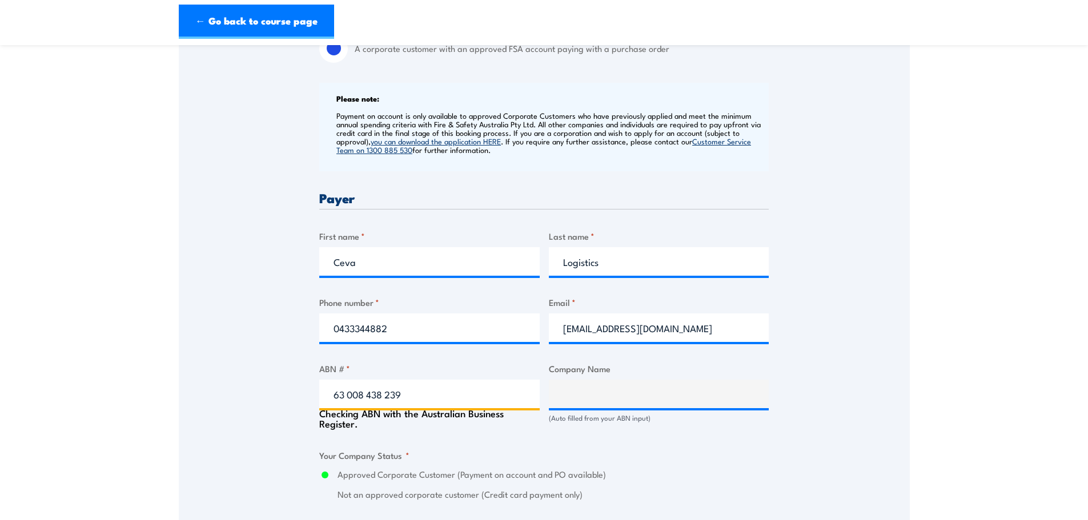
type input "CEVA LOGISTICS ([GEOGRAPHIC_DATA]) PTY. LTD."
radio input "true"
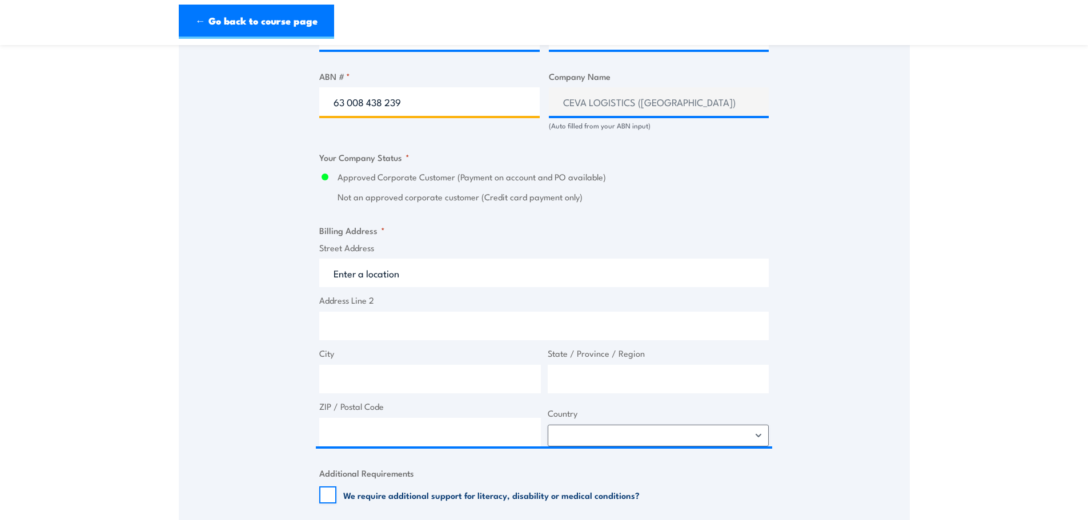
scroll to position [728, 0]
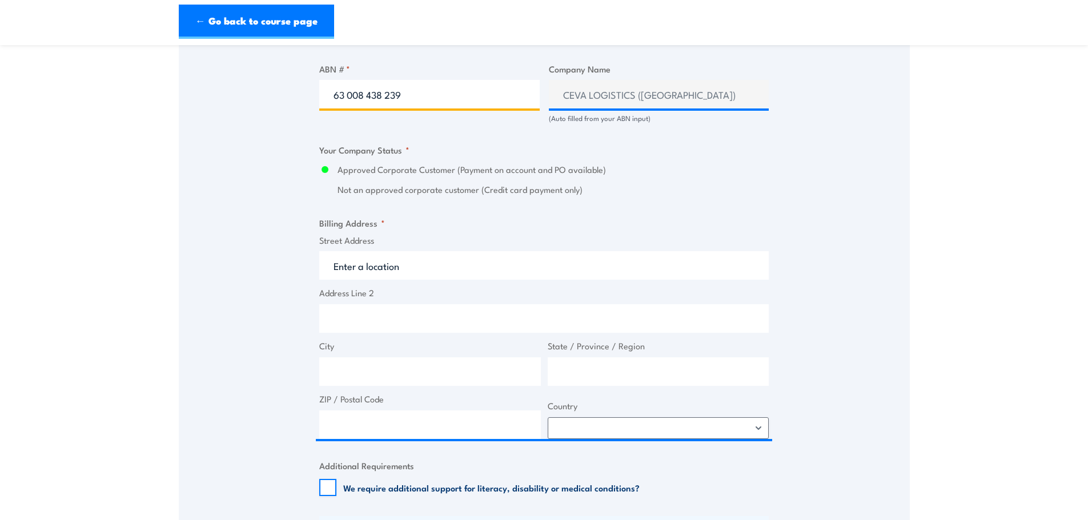
type input "63 008 438 239"
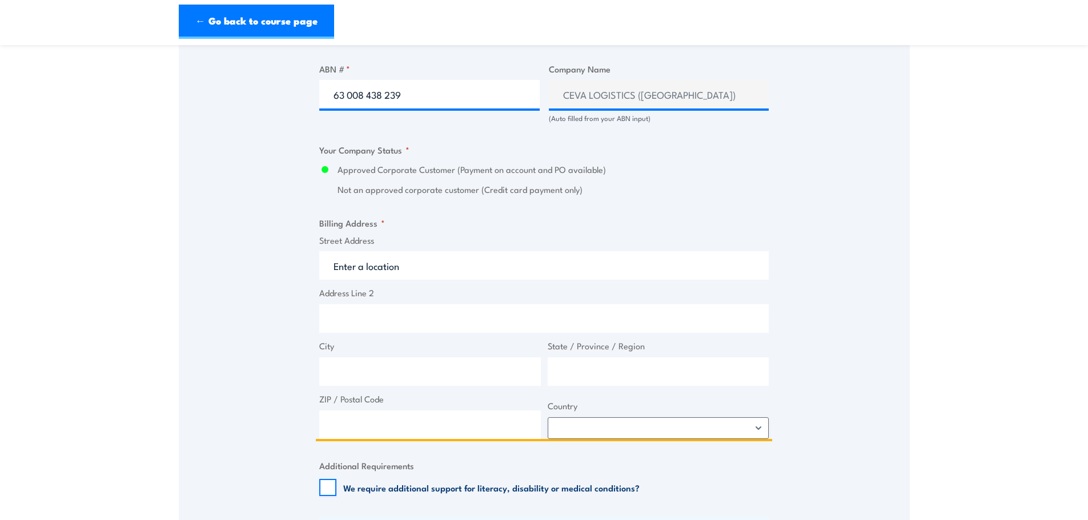
click at [376, 272] on input "Street Address" at bounding box center [543, 265] width 449 height 29
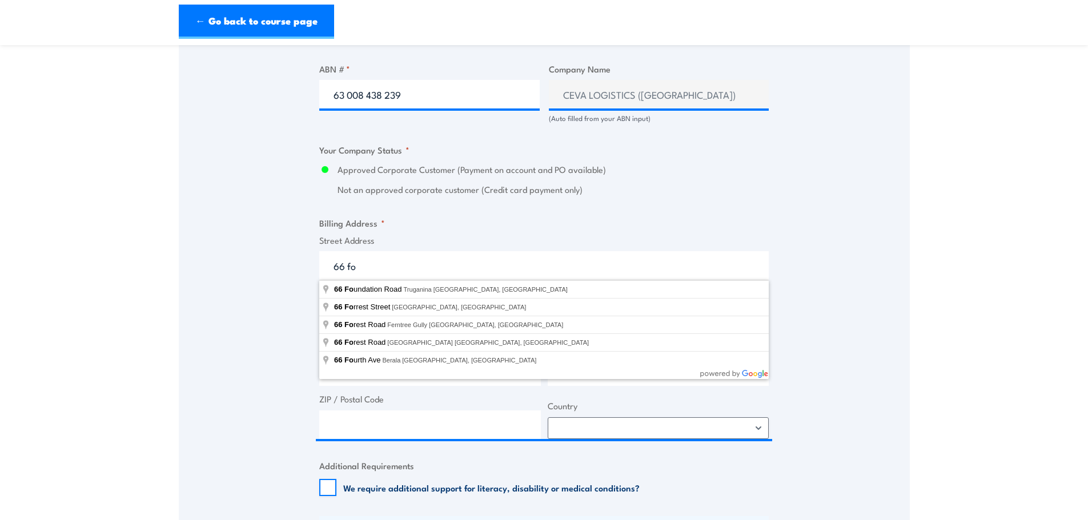
type input "[STREET_ADDRESS]"
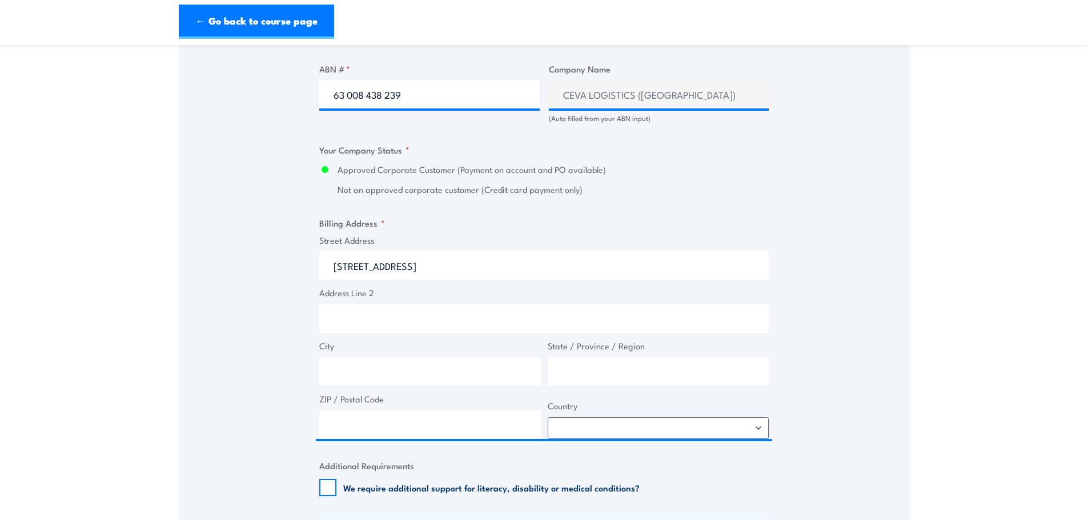
type input "66 Foundation Rd"
type input "Truganina"
type input "Victoria"
type input "3029"
select select "[GEOGRAPHIC_DATA]"
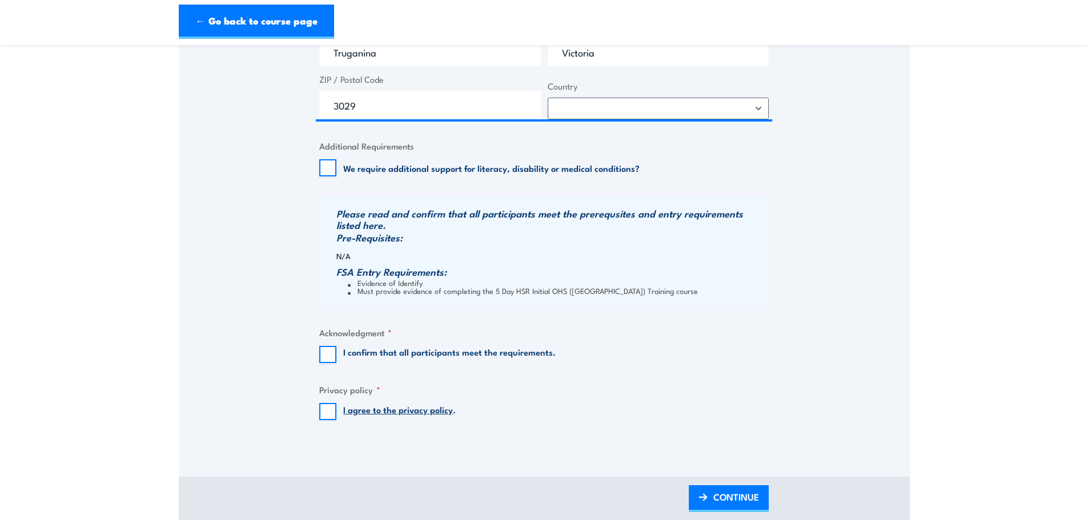
scroll to position [1099, 0]
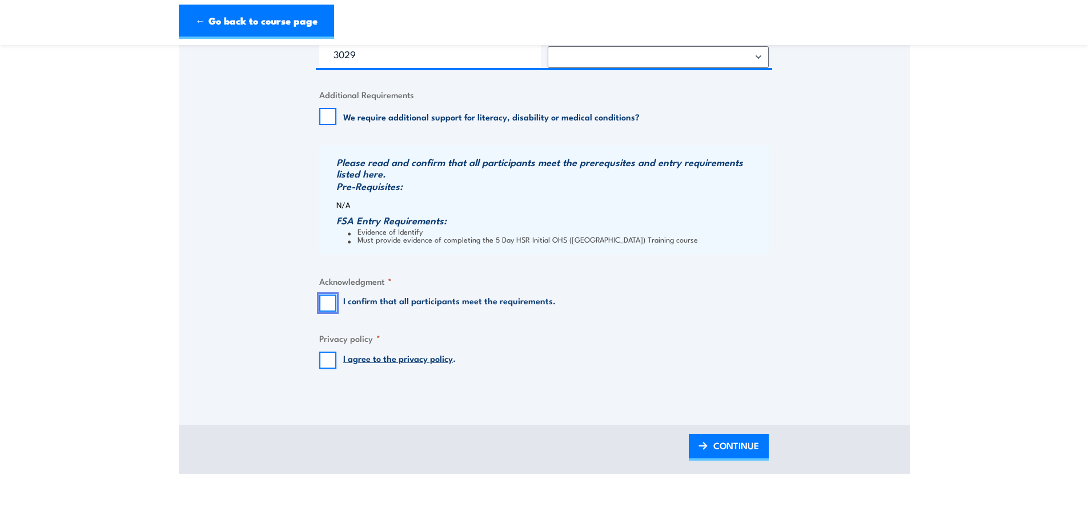
drag, startPoint x: 332, startPoint y: 305, endPoint x: 337, endPoint y: 314, distance: 10.0
click at [332, 304] on input "I confirm that all participants meet the requirements." at bounding box center [327, 303] width 17 height 17
checkbox input "true"
click at [327, 359] on input "I agree to the privacy policy ." at bounding box center [327, 360] width 17 height 17
checkbox input "true"
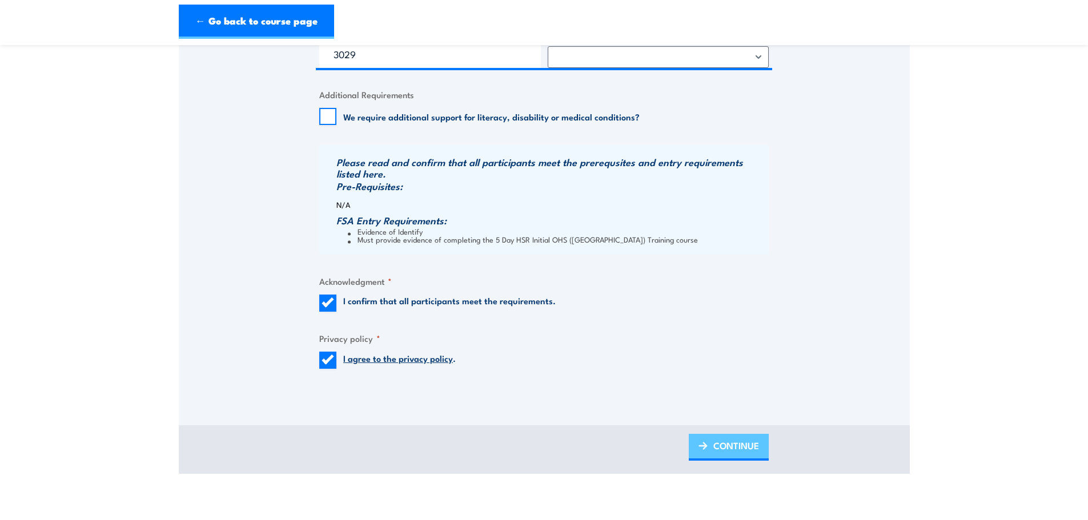
drag, startPoint x: 719, startPoint y: 444, endPoint x: 728, endPoint y: 443, distance: 9.3
click at [720, 444] on span "CONTINUE" at bounding box center [736, 446] width 46 height 30
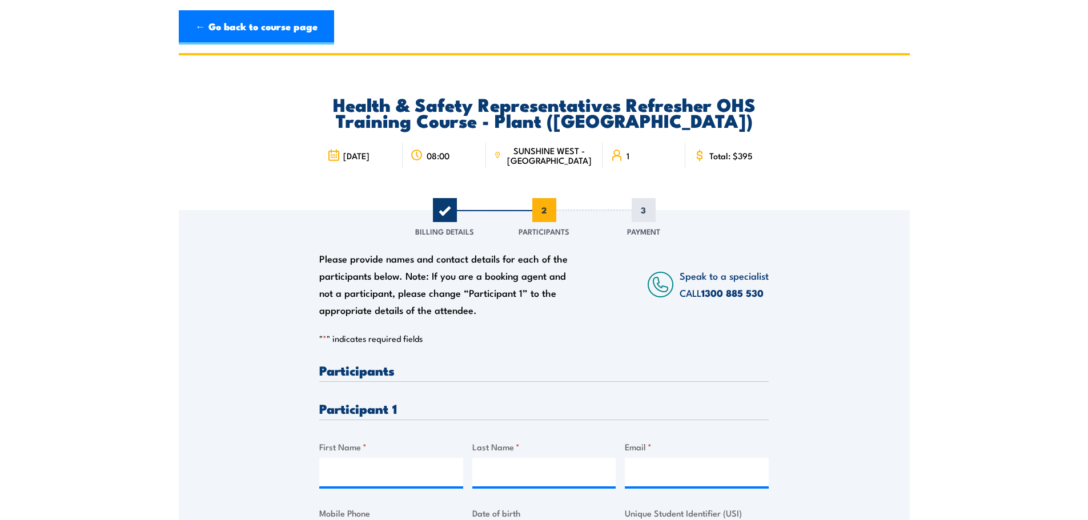
scroll to position [0, 0]
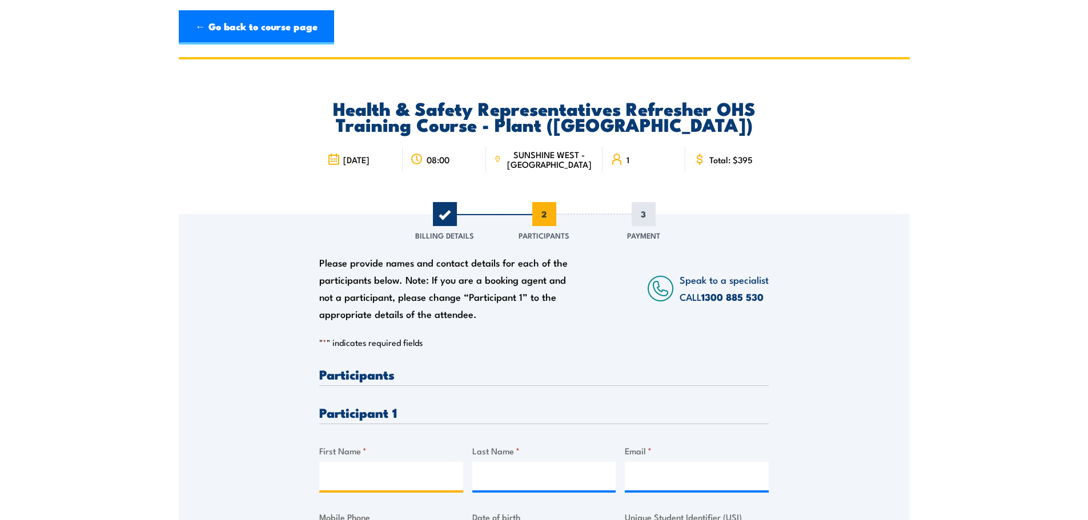
click at [344, 469] on input "First Name *" at bounding box center [391, 476] width 144 height 29
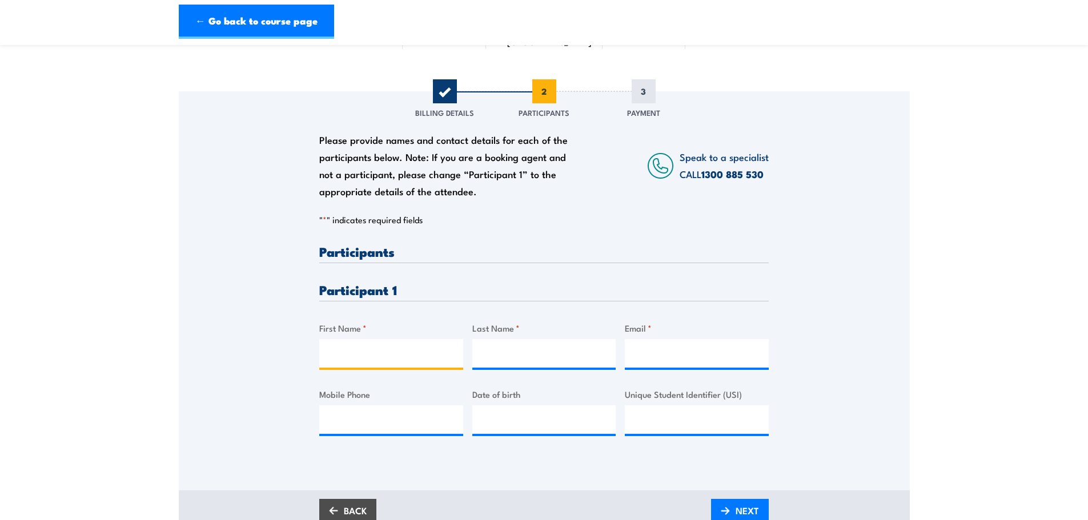
scroll to position [129, 0]
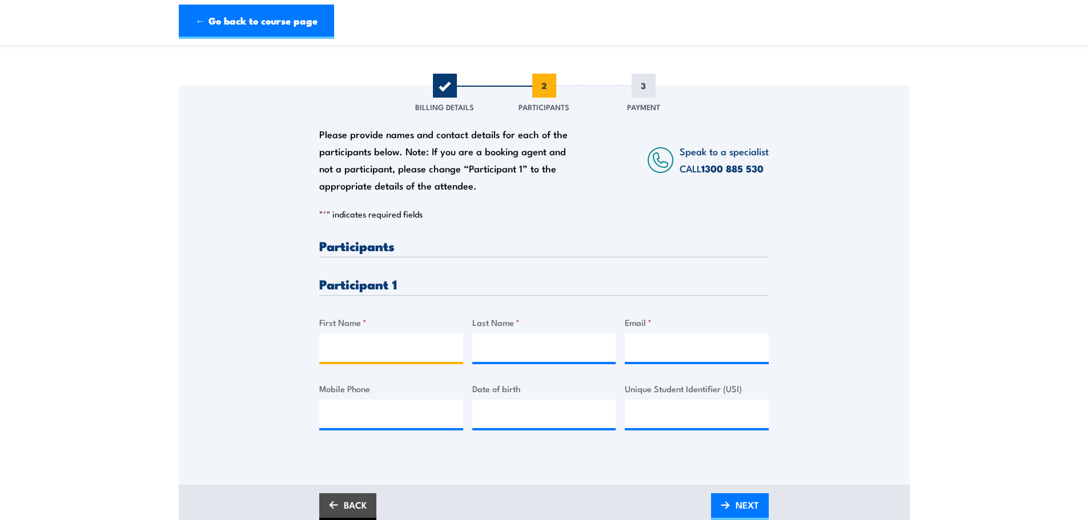
click at [343, 347] on input "First Name *" at bounding box center [391, 348] width 144 height 29
type input "[PERSON_NAME]"
type input "Masterton"
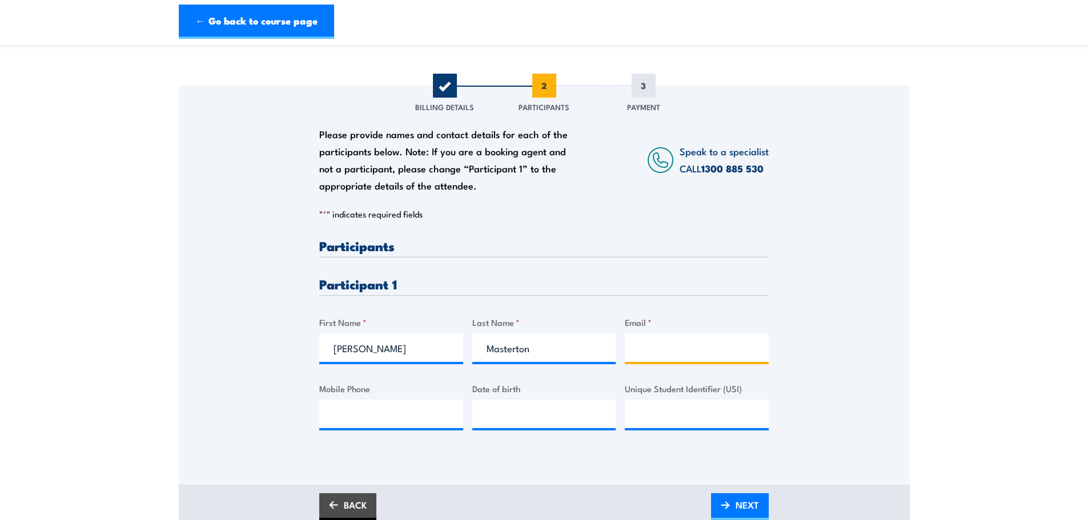
paste input "[EMAIL_ADDRESS][DOMAIN_NAME]"
type input "[EMAIL_ADDRESS][DOMAIN_NAME]"
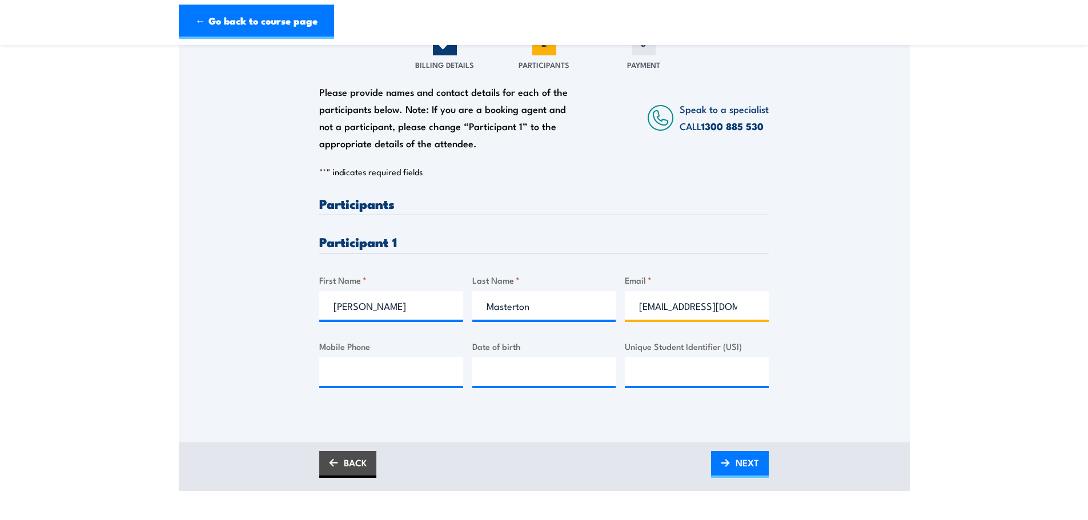
scroll to position [171, 0]
click at [727, 465] on img at bounding box center [725, 463] width 9 height 8
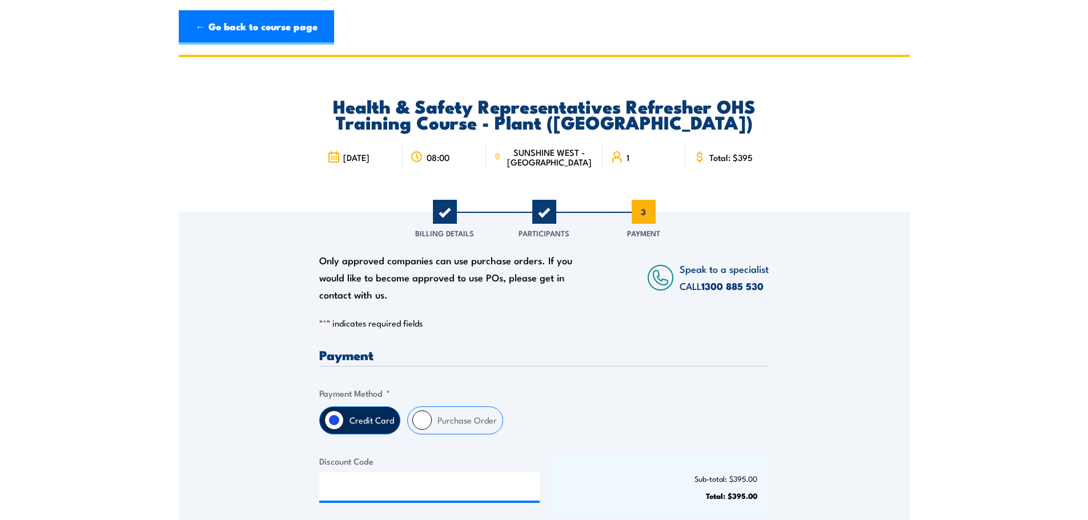
scroll to position [0, 0]
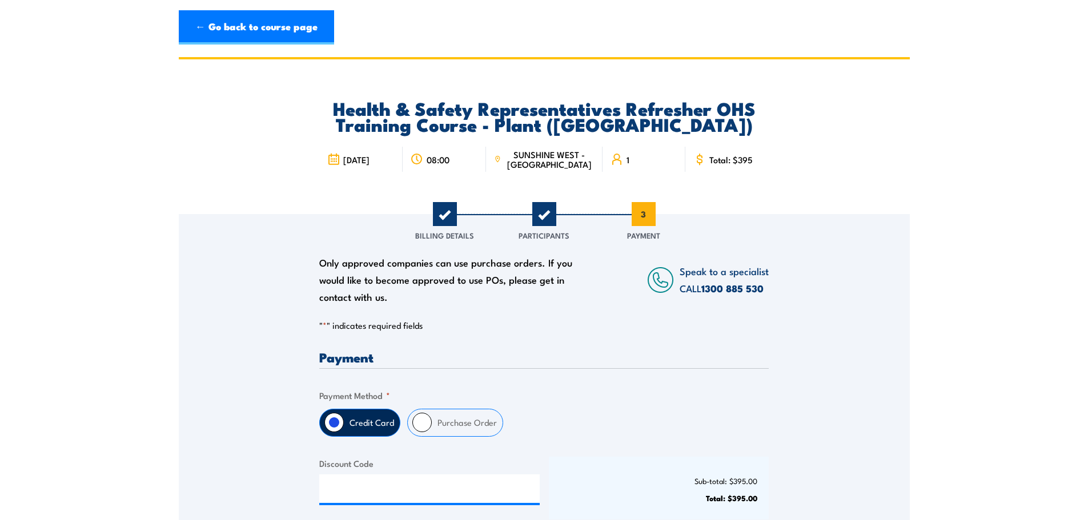
click at [422, 414] on input "Purchase Order" at bounding box center [421, 422] width 19 height 19
radio input "true"
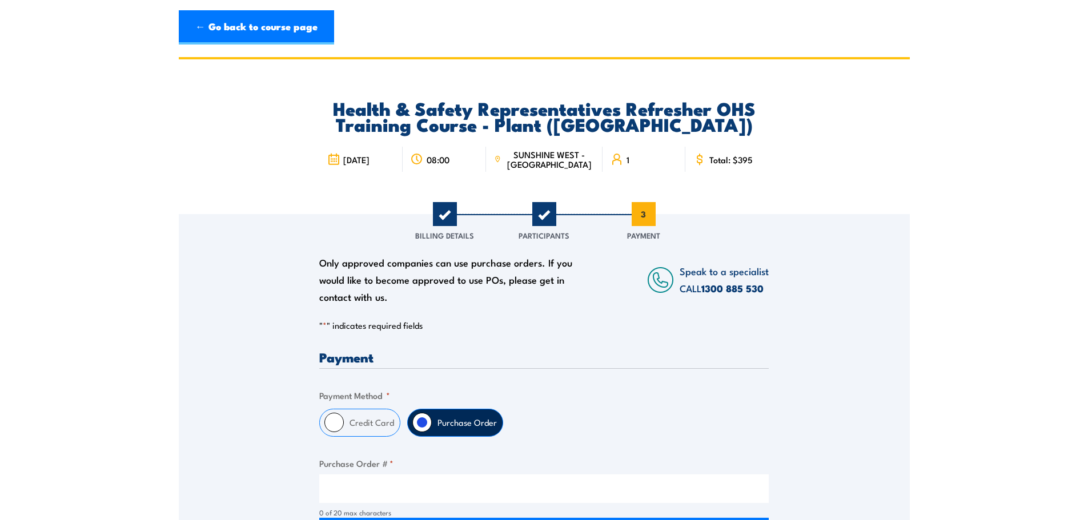
drag, startPoint x: 590, startPoint y: 398, endPoint x: 555, endPoint y: 387, distance: 36.3
click at [590, 397] on fieldset "Payment Method * Credit Card Purchase Order" at bounding box center [543, 413] width 449 height 48
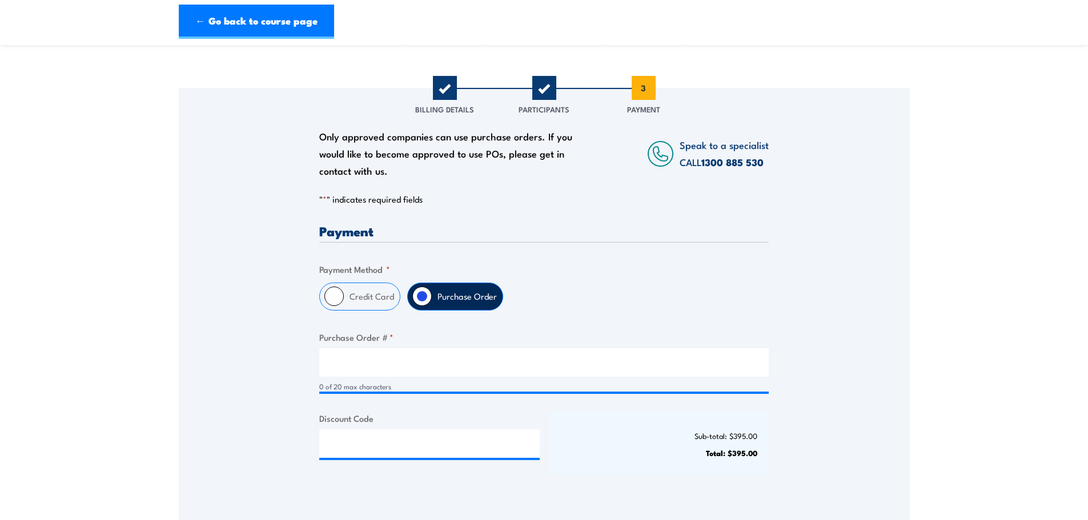
scroll to position [129, 0]
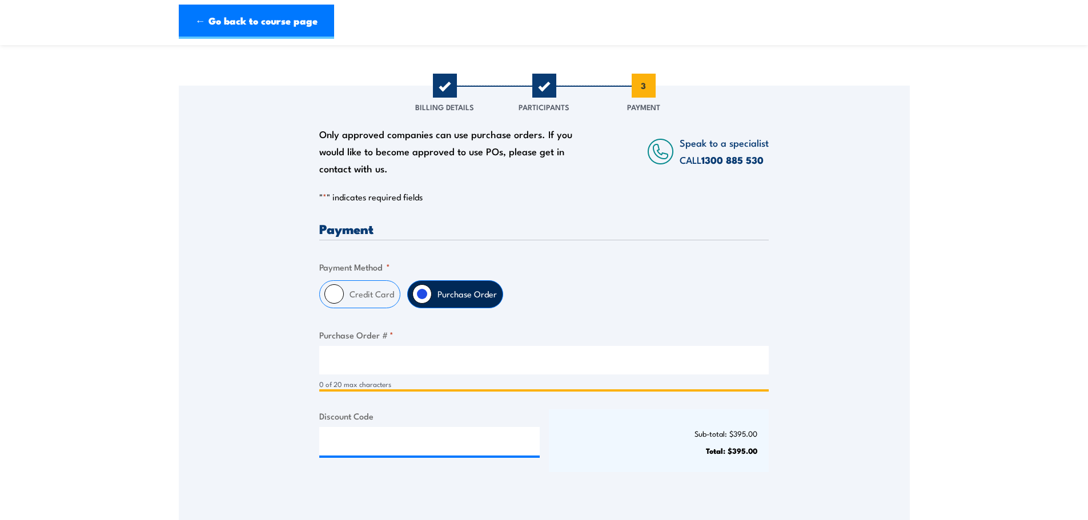
click at [438, 368] on input "Purchase Order # *" at bounding box center [543, 360] width 449 height 29
paste input "00403OW25558551"
type input "00403OW25558551"
click at [583, 441] on div "Sub-total: $395.00 Total: $395.00" at bounding box center [659, 441] width 220 height 63
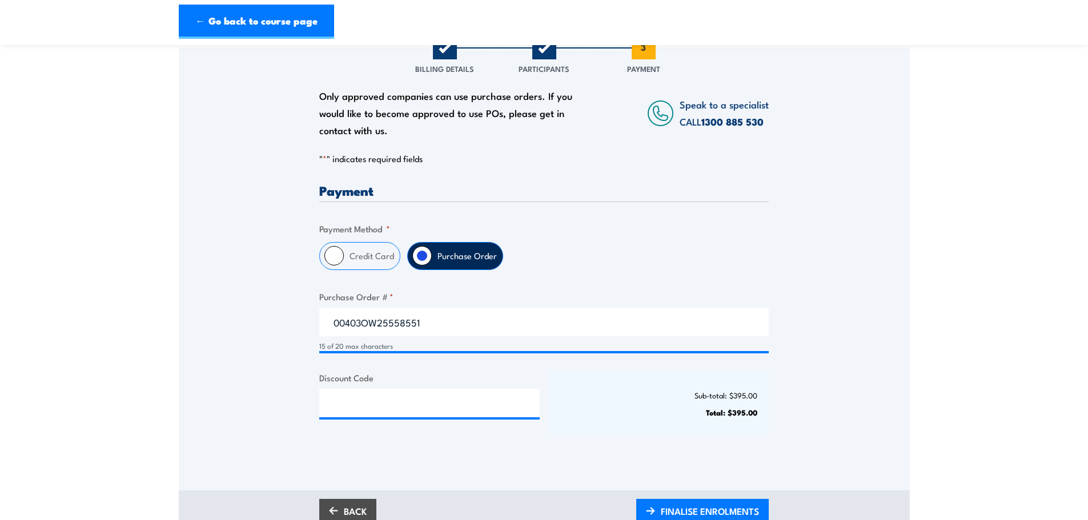
scroll to position [286, 0]
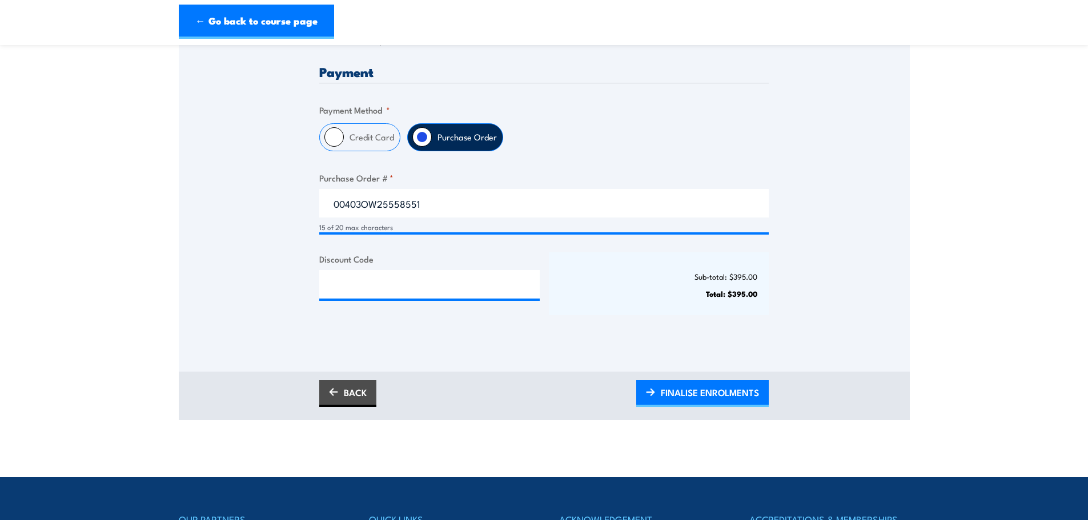
drag, startPoint x: 676, startPoint y: 395, endPoint x: 599, endPoint y: 402, distance: 77.4
click at [676, 395] on span "FINALISE ENROLMENTS" at bounding box center [710, 393] width 98 height 30
